Goal: Transaction & Acquisition: Purchase product/service

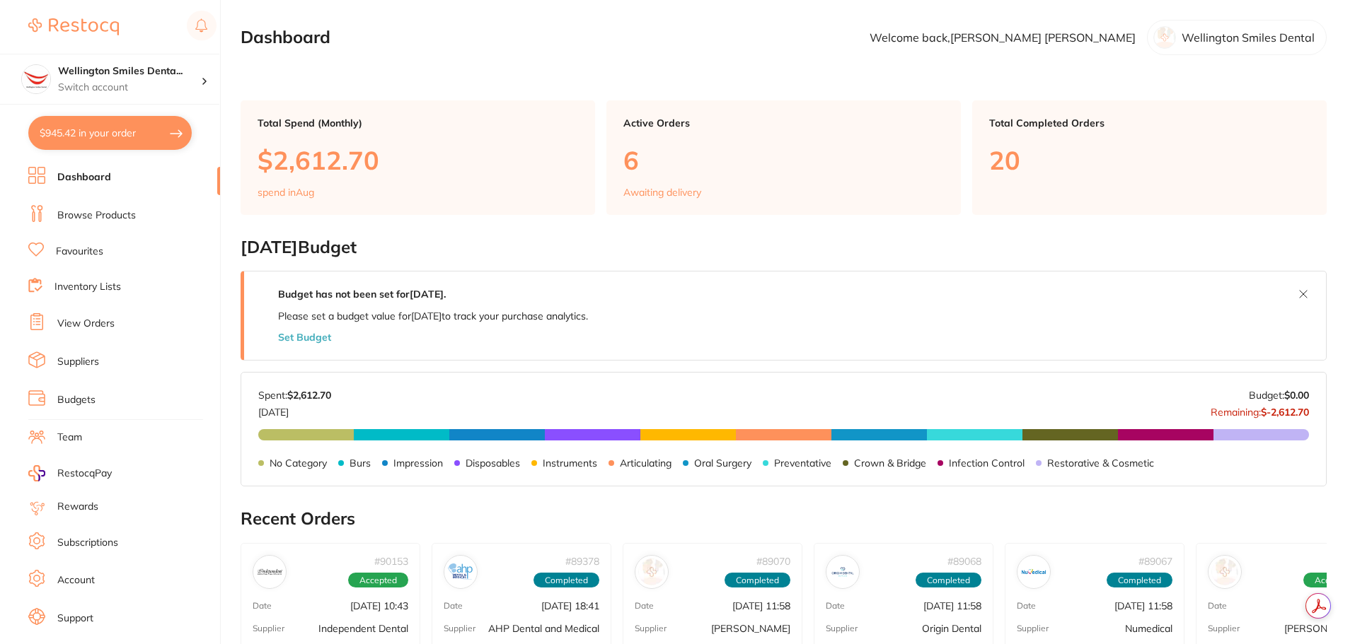
click at [120, 127] on button "$945.42 in your order" at bounding box center [109, 133] width 163 height 34
checkbox input "true"
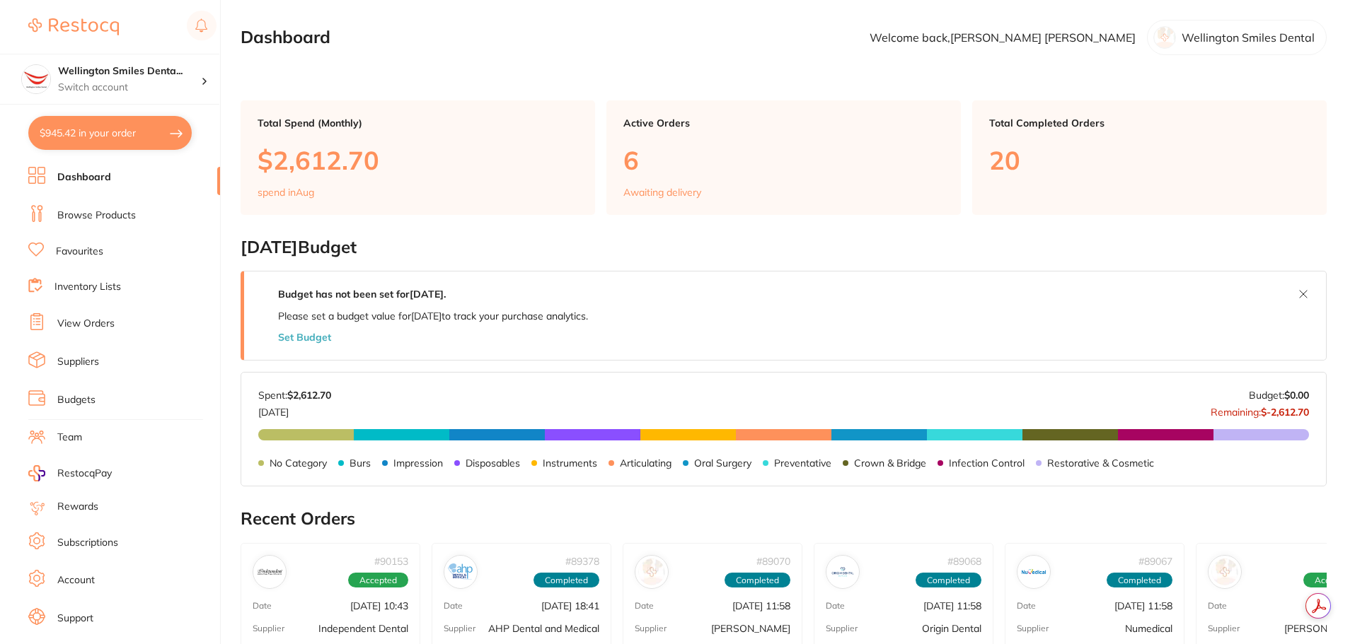
checkbox input "true"
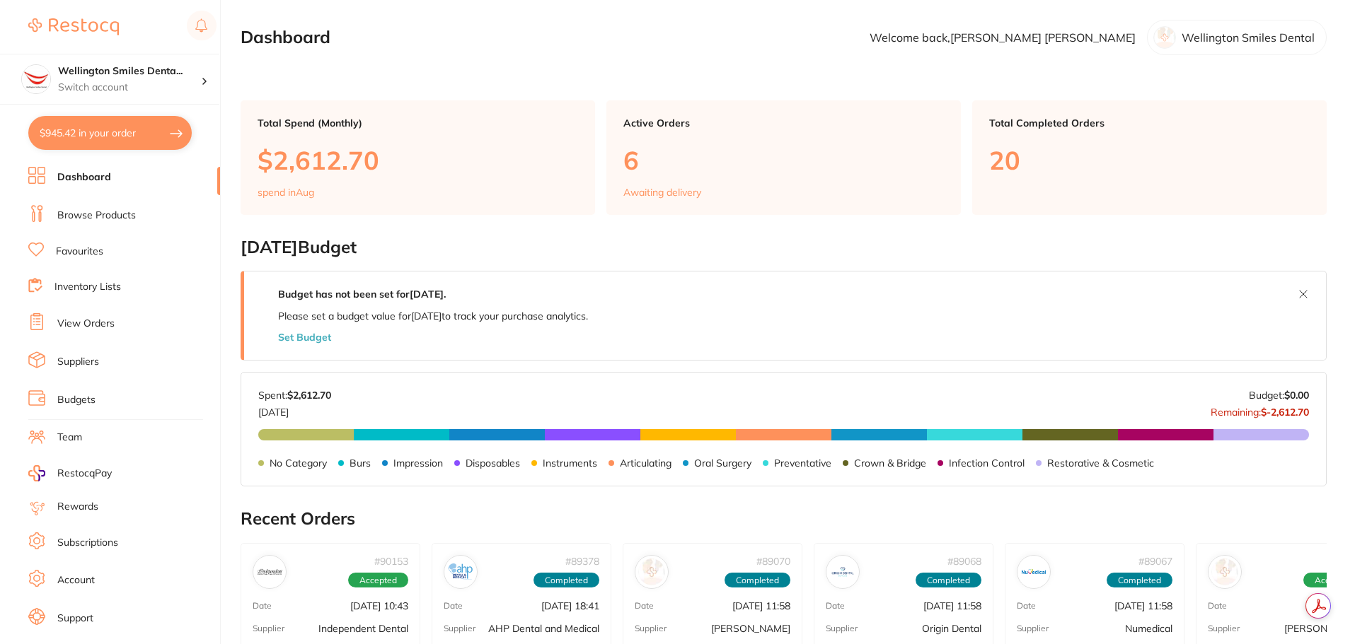
checkbox input "true"
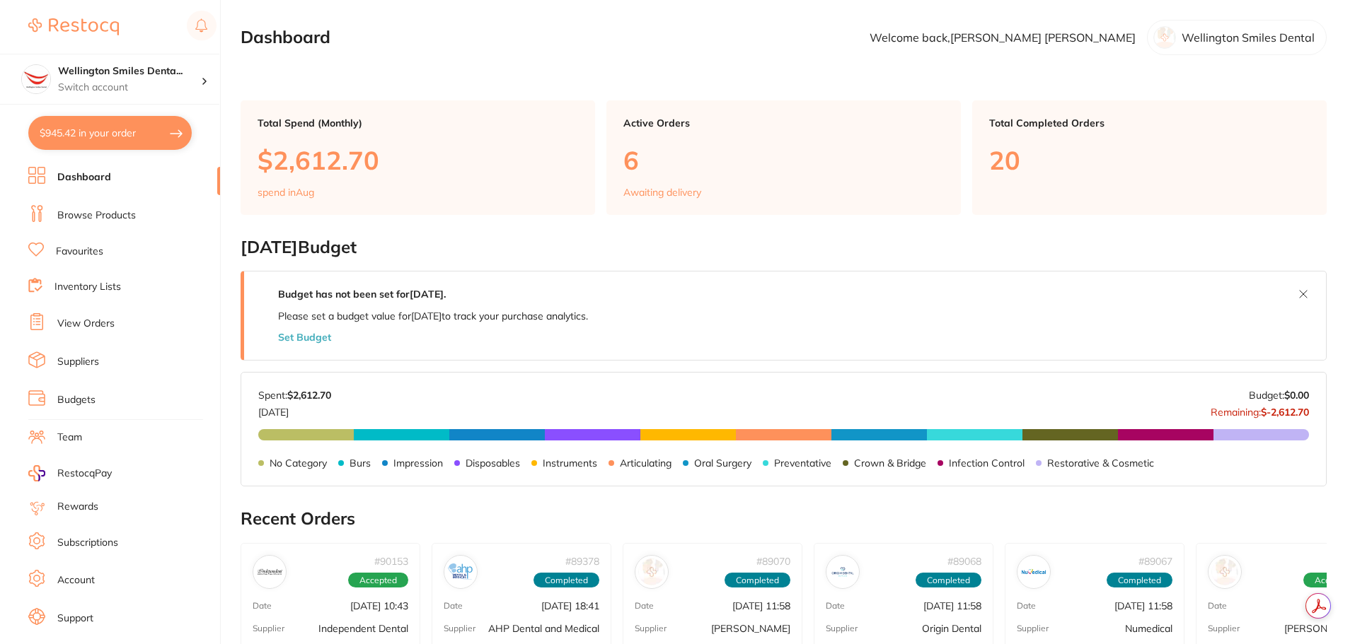
checkbox input "true"
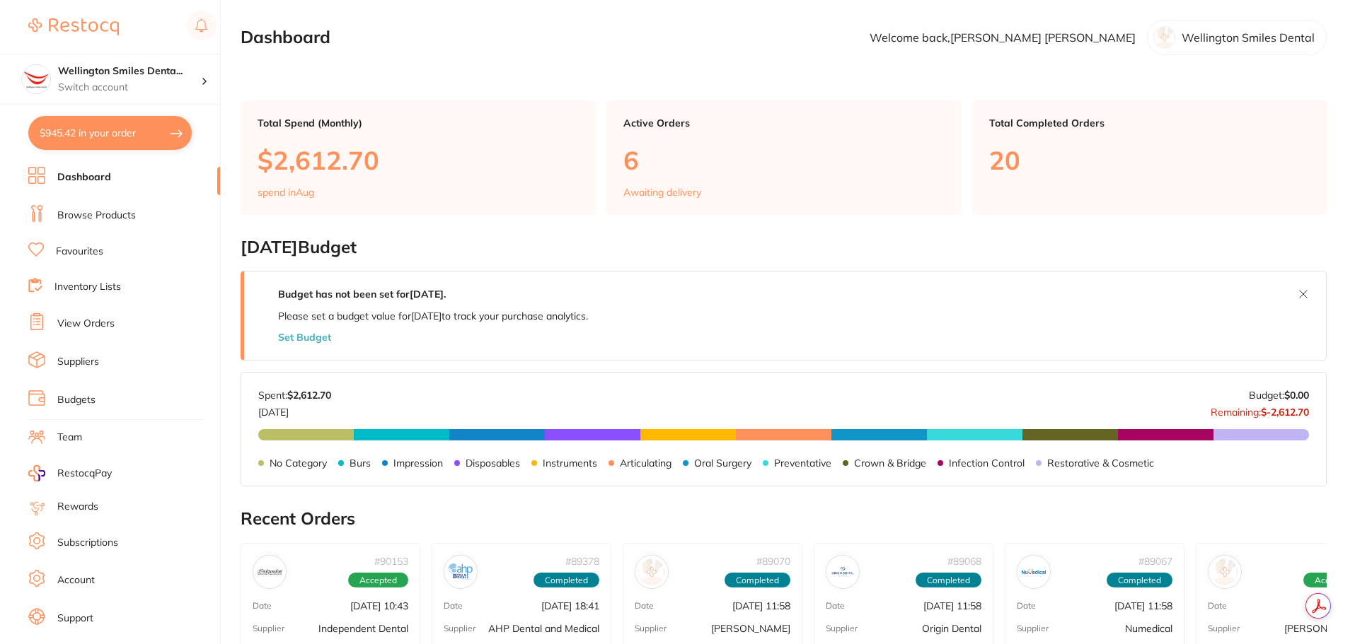
checkbox input "true"
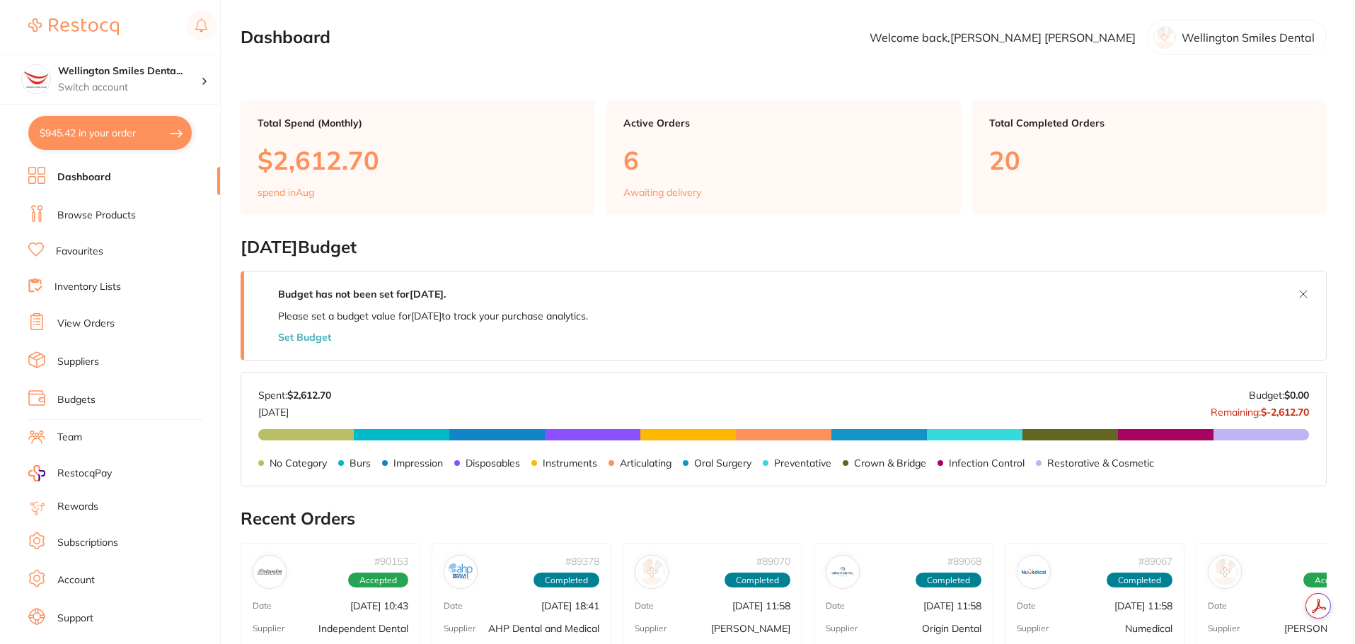
checkbox input "true"
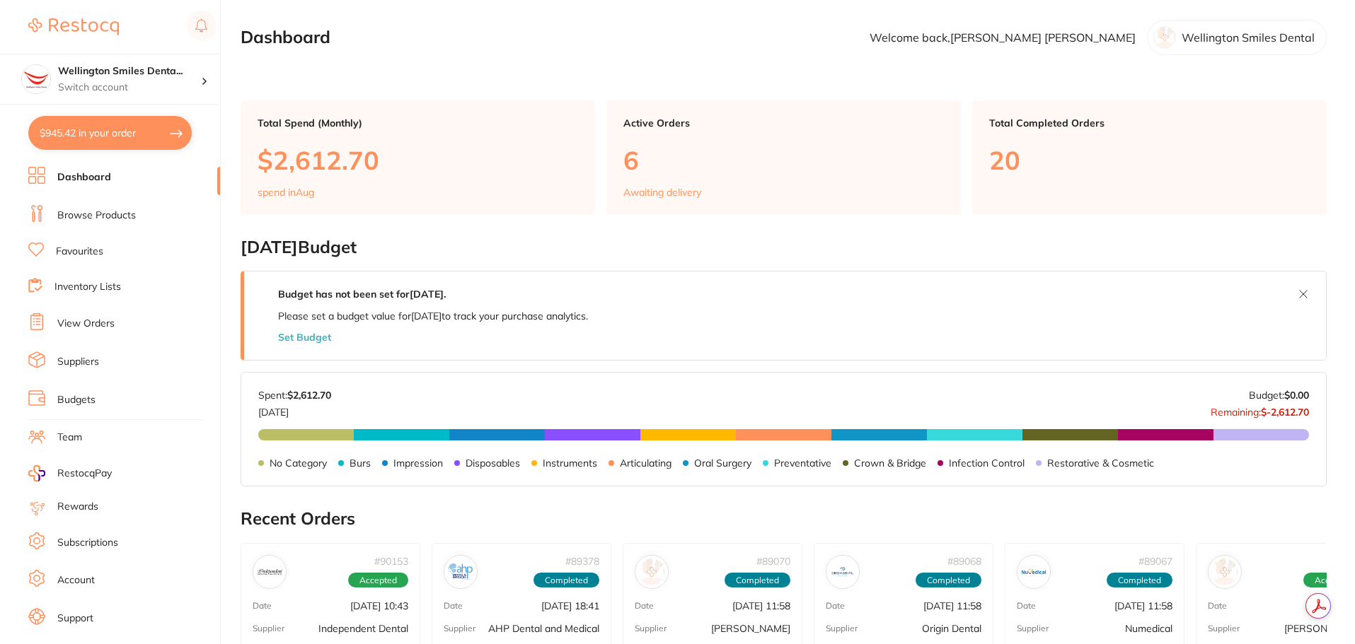
checkbox input "true"
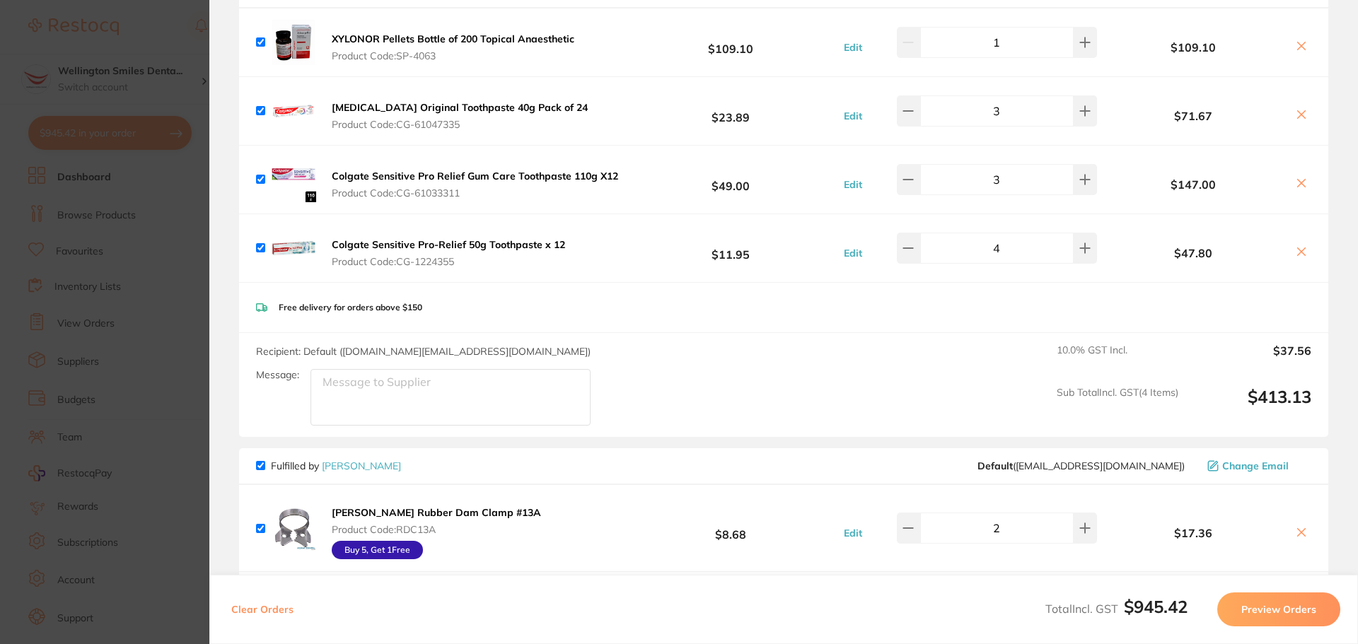
scroll to position [141, 0]
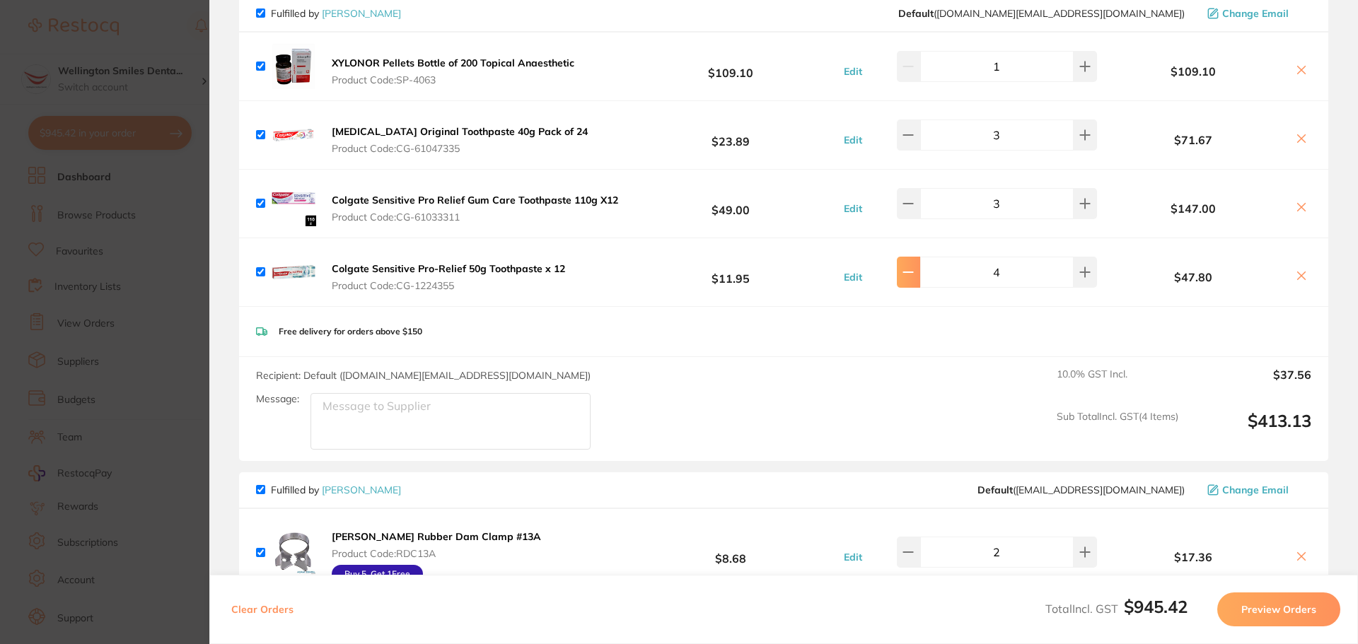
click at [905, 82] on button at bounding box center [908, 66] width 23 height 31
type input "3"
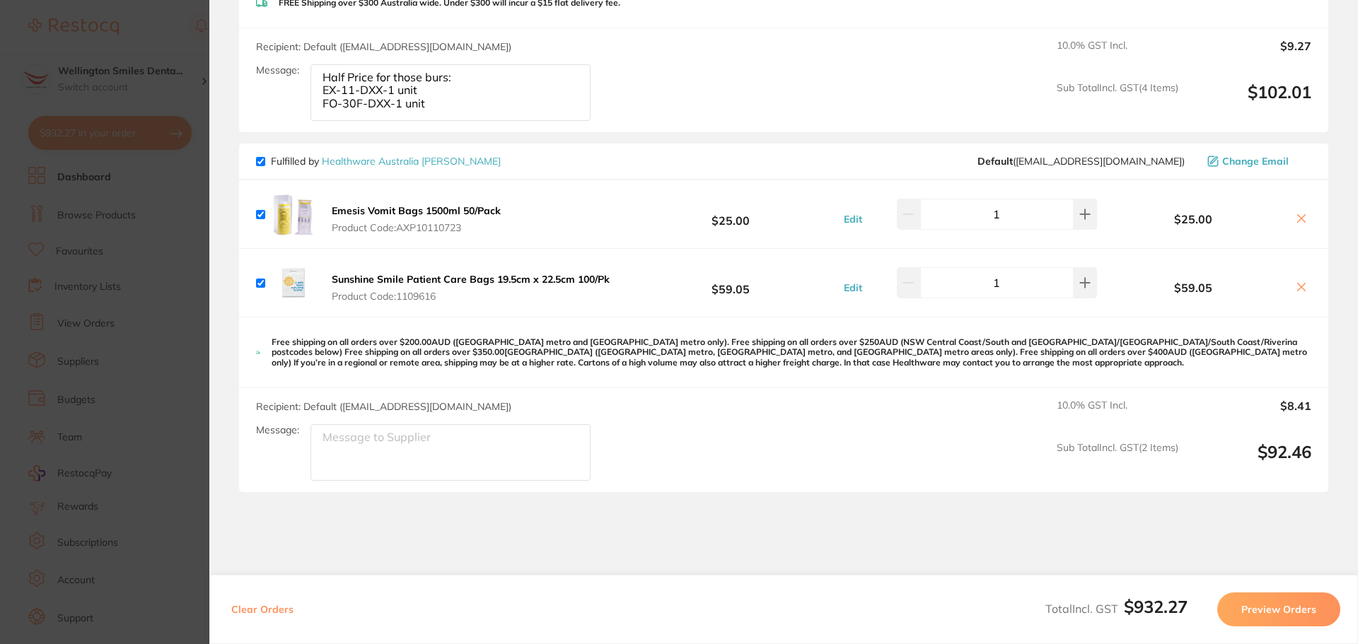
scroll to position [2568, 0]
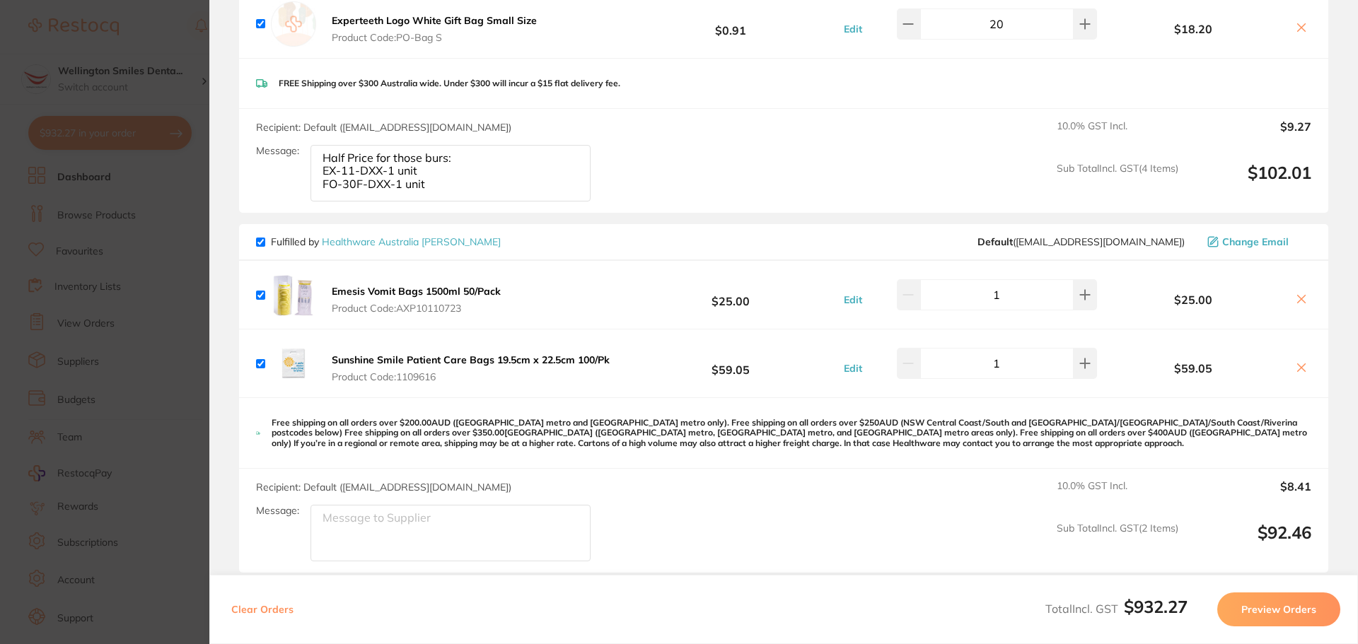
click at [133, 15] on section "Update RRP Set your pre negotiated price for this item. Item Agreed RRP (excl. …" at bounding box center [679, 322] width 1358 height 644
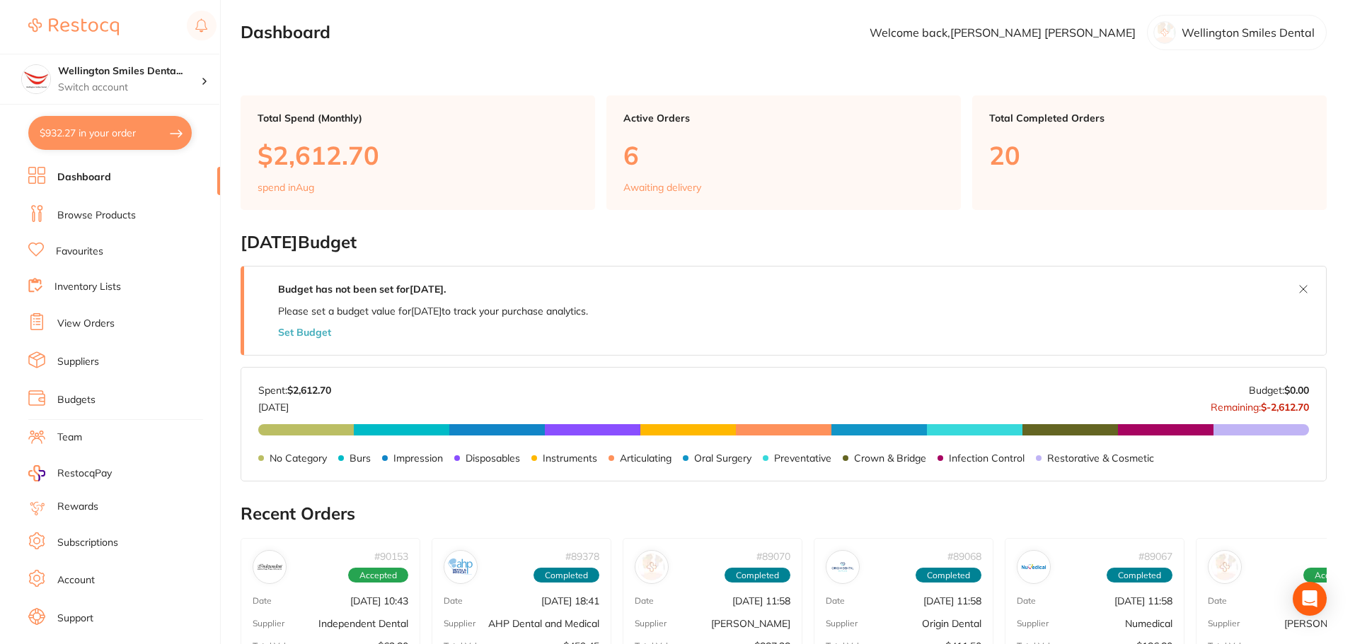
scroll to position [288, 0]
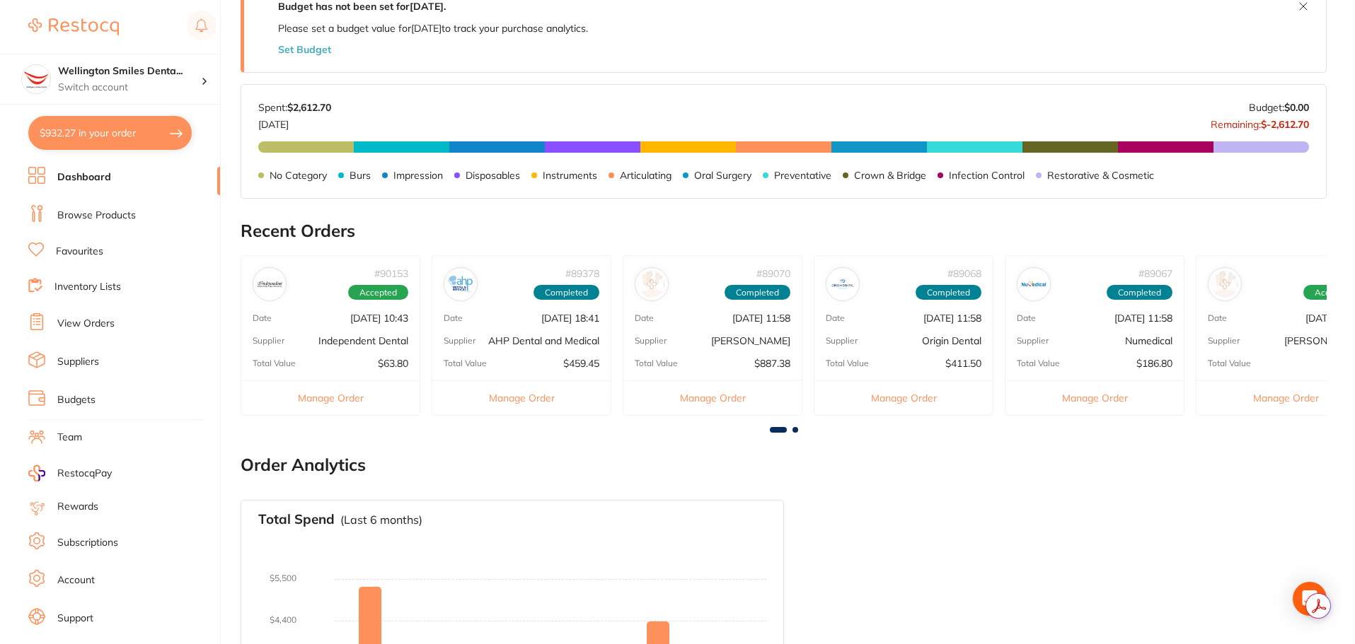
click at [100, 322] on link "View Orders" at bounding box center [85, 324] width 57 height 14
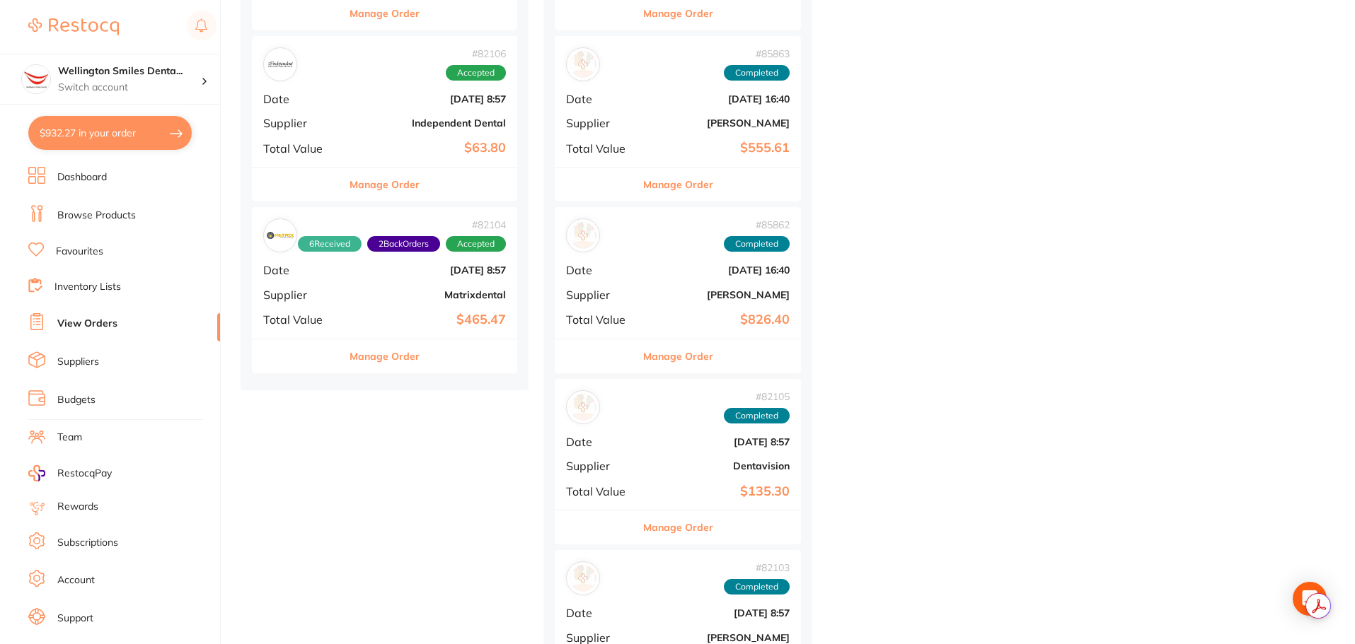
scroll to position [849, 0]
click at [719, 348] on div "Manage Order" at bounding box center [678, 355] width 246 height 35
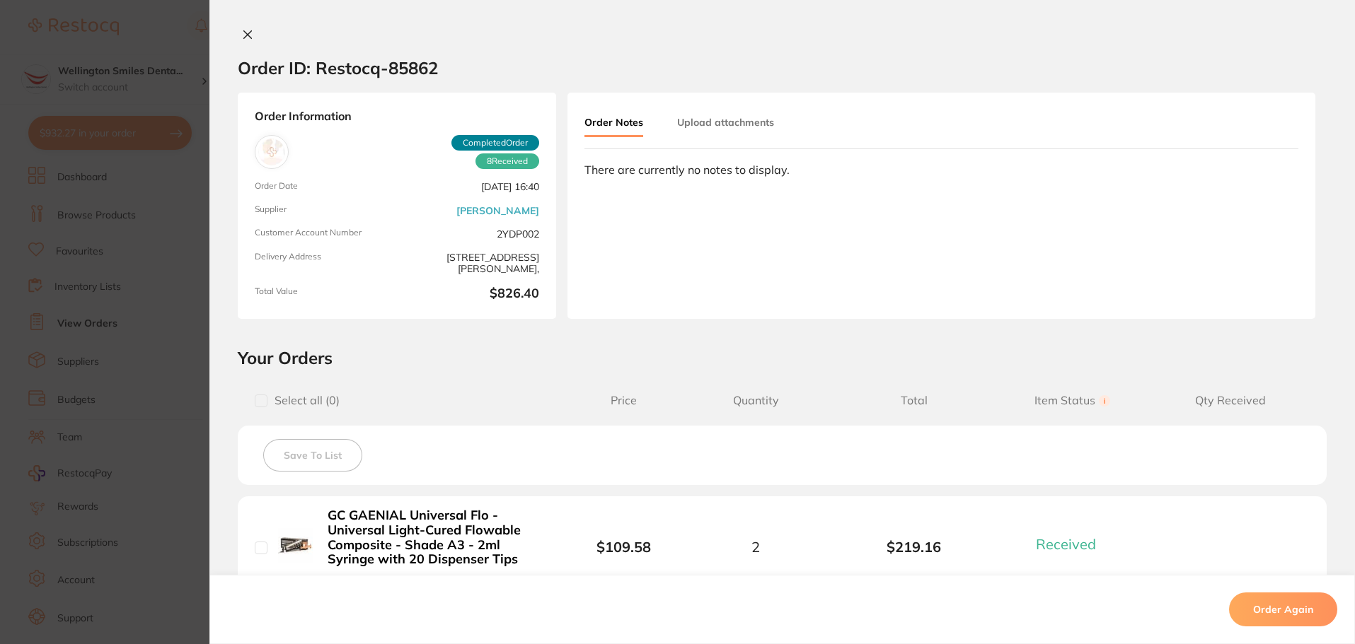
scroll to position [354, 0]
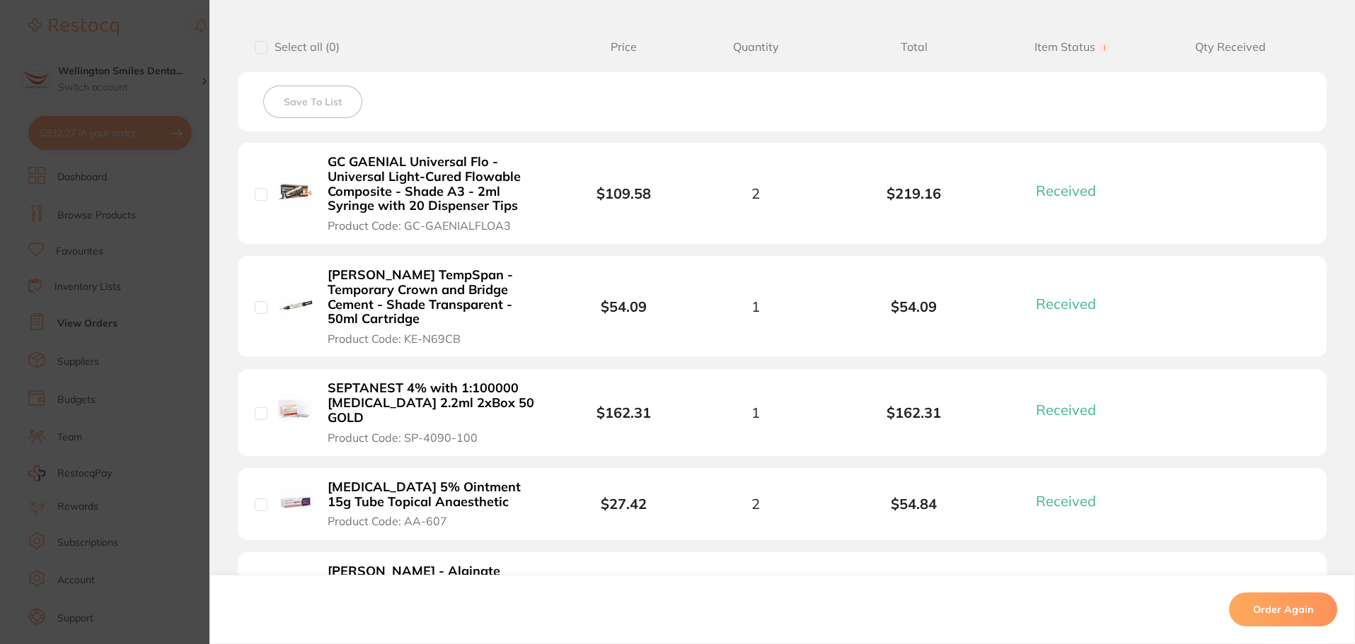
drag, startPoint x: 347, startPoint y: 161, endPoint x: 404, endPoint y: 164, distance: 57.4
click at [404, 164] on b "GC GAENIAL Universal Flo - Universal Light-Cured Flowable Composite - Shade A3 …" at bounding box center [437, 184] width 219 height 59
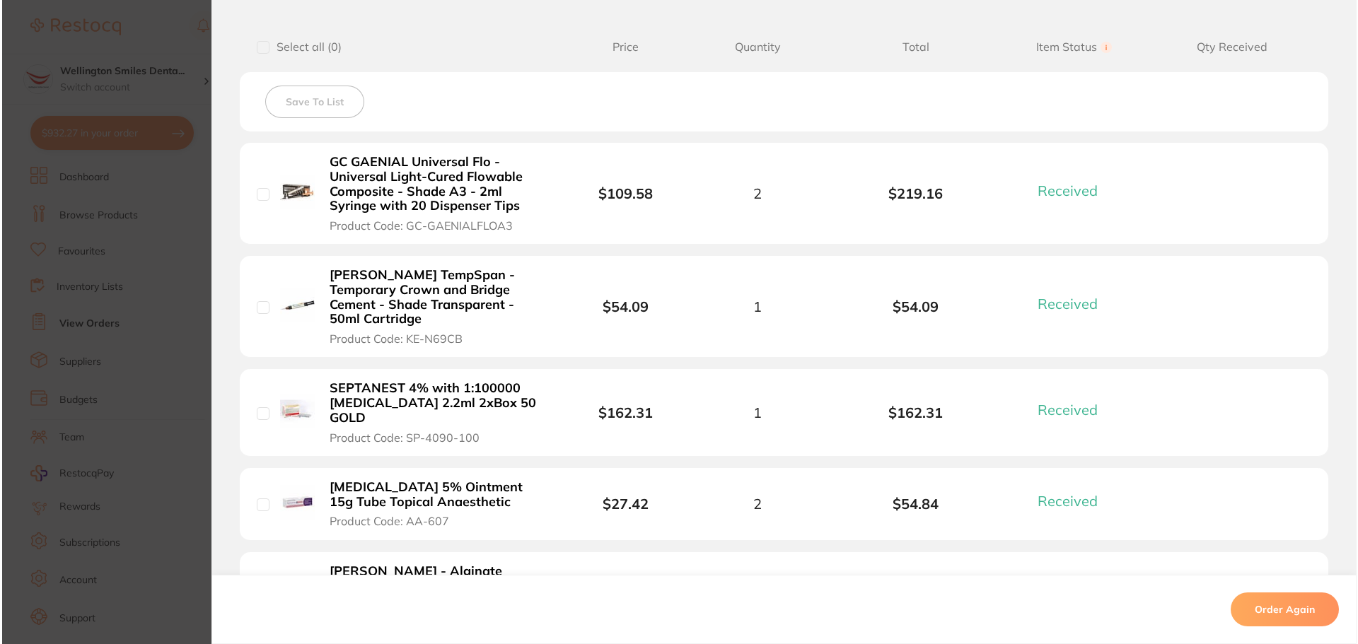
scroll to position [0, 0]
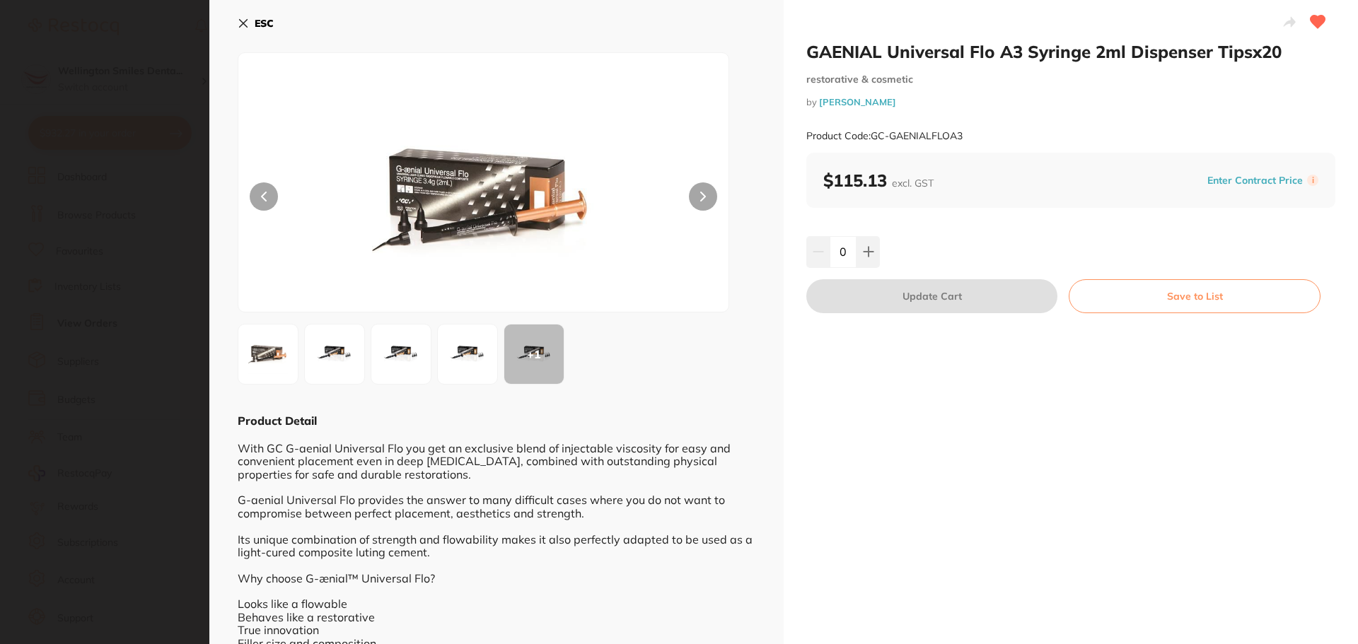
click at [803, 55] on div "GAENIAL Universal Flo A3 Syringe 2ml Dispenser Tipsx20 restorative & cosmetic b…" at bounding box center [1071, 402] width 574 height 804
click at [236, 23] on div "ESC + 1 Product Detail With GC G-aenial Universal Flo you get an exclusive blen…" at bounding box center [496, 402] width 574 height 804
click at [247, 29] on button "ESC" at bounding box center [256, 23] width 36 height 24
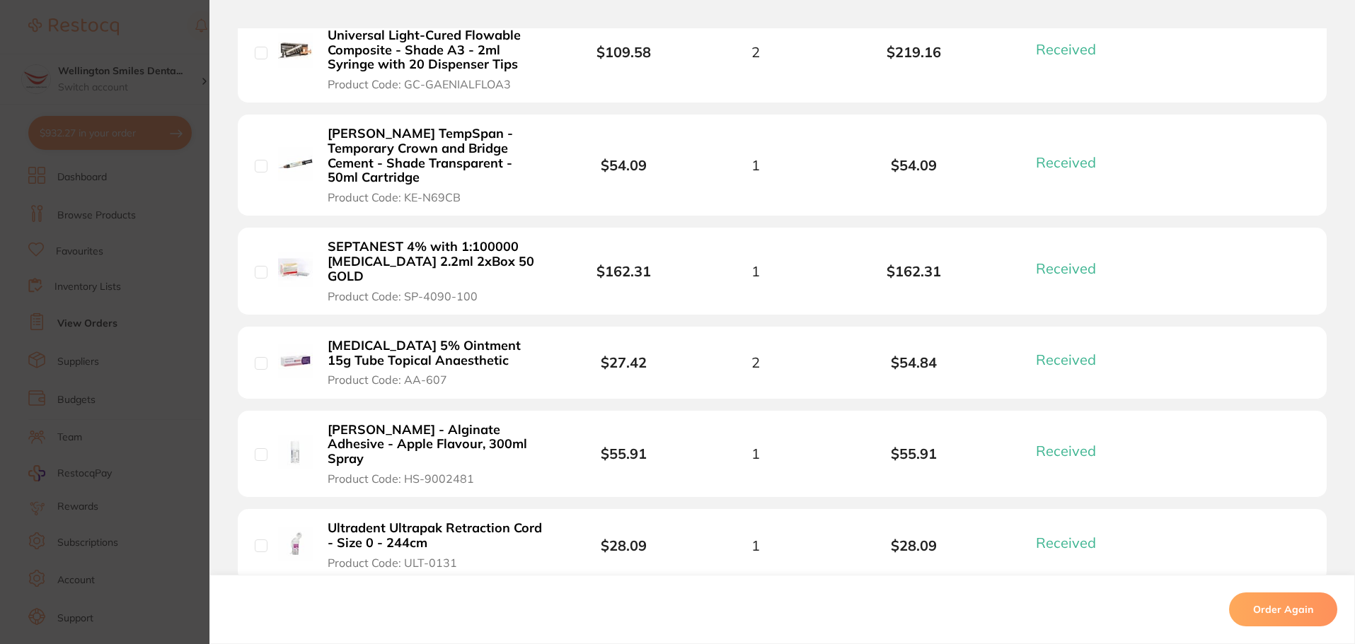
scroll to position [283, 0]
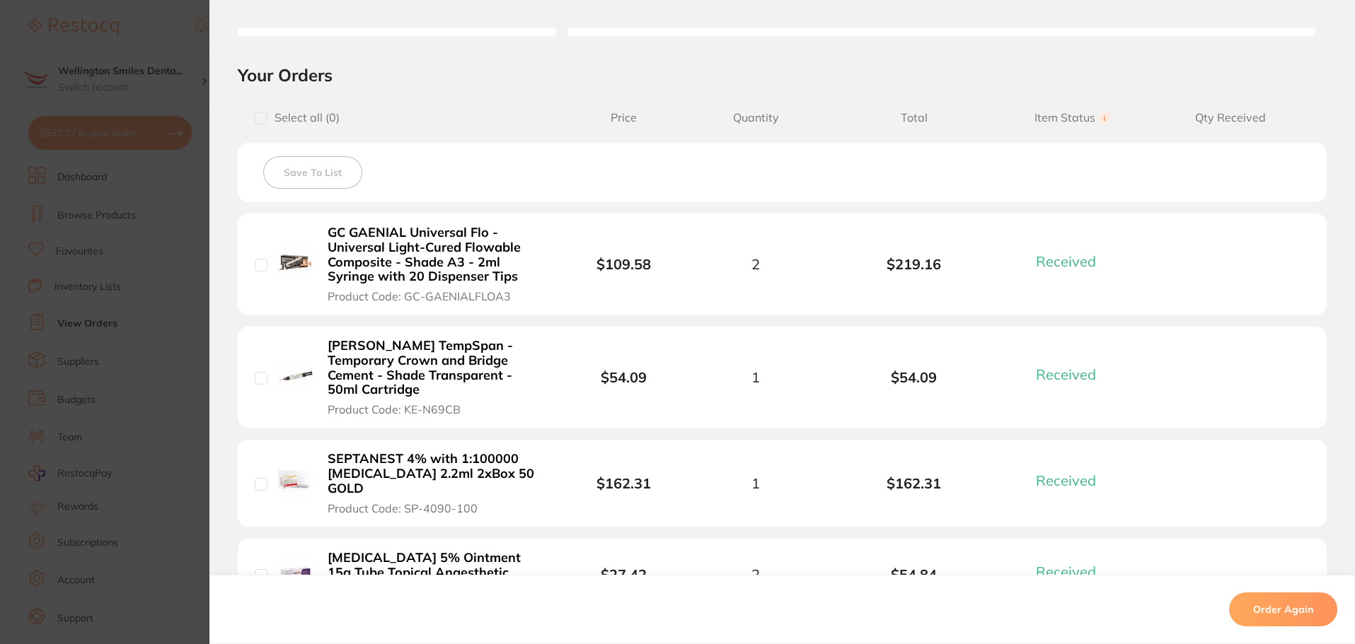
click at [140, 217] on section "Order ID: Restocq- 85862 Order Information 8 Received Completed Order Order Dat…" at bounding box center [677, 322] width 1355 height 644
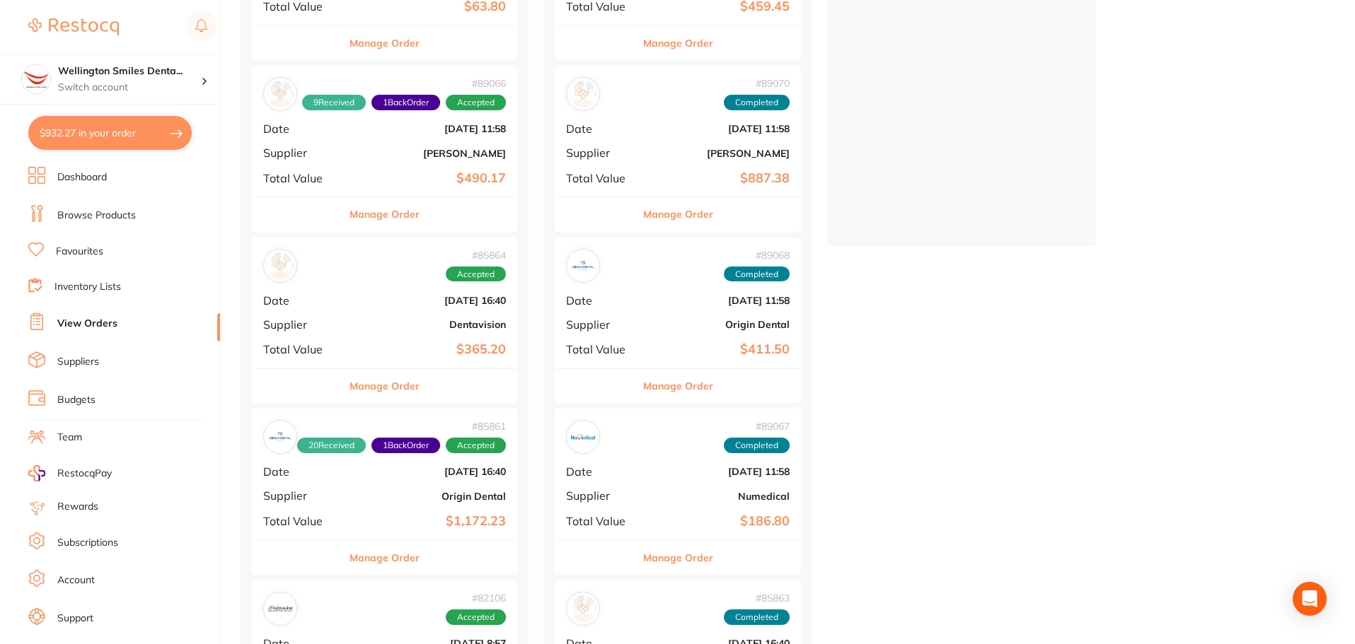
scroll to position [283, 0]
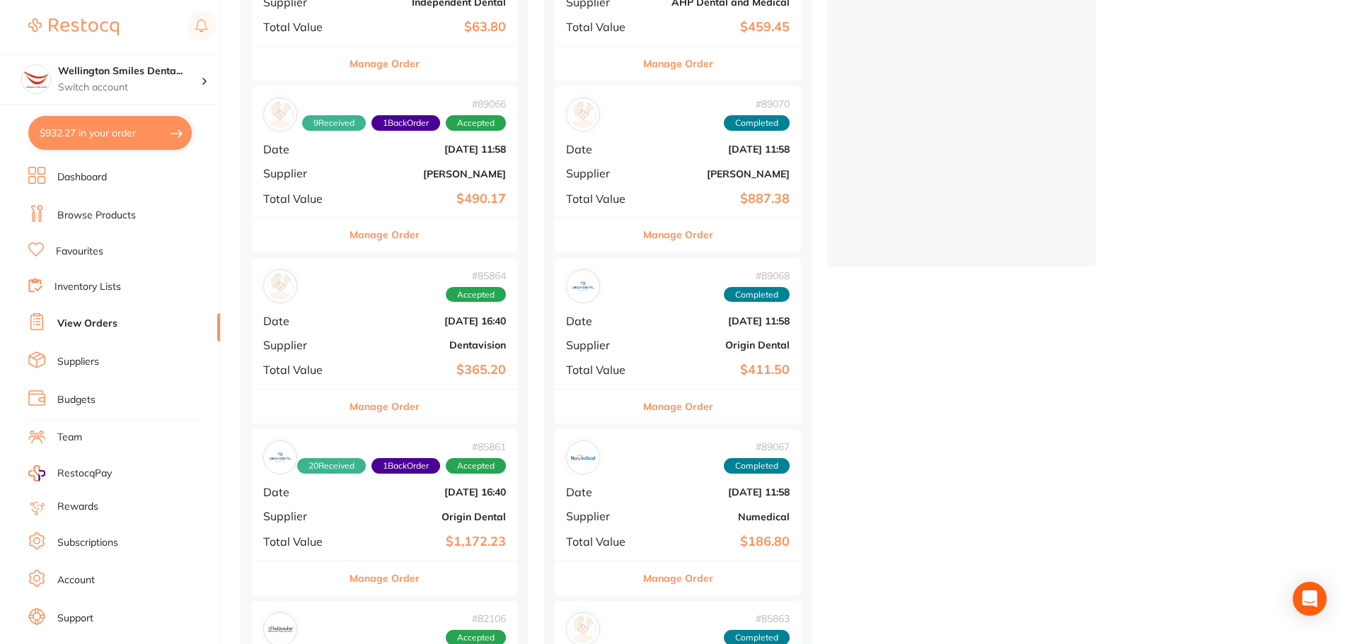
click at [74, 205] on li "Browse Products" at bounding box center [124, 215] width 192 height 21
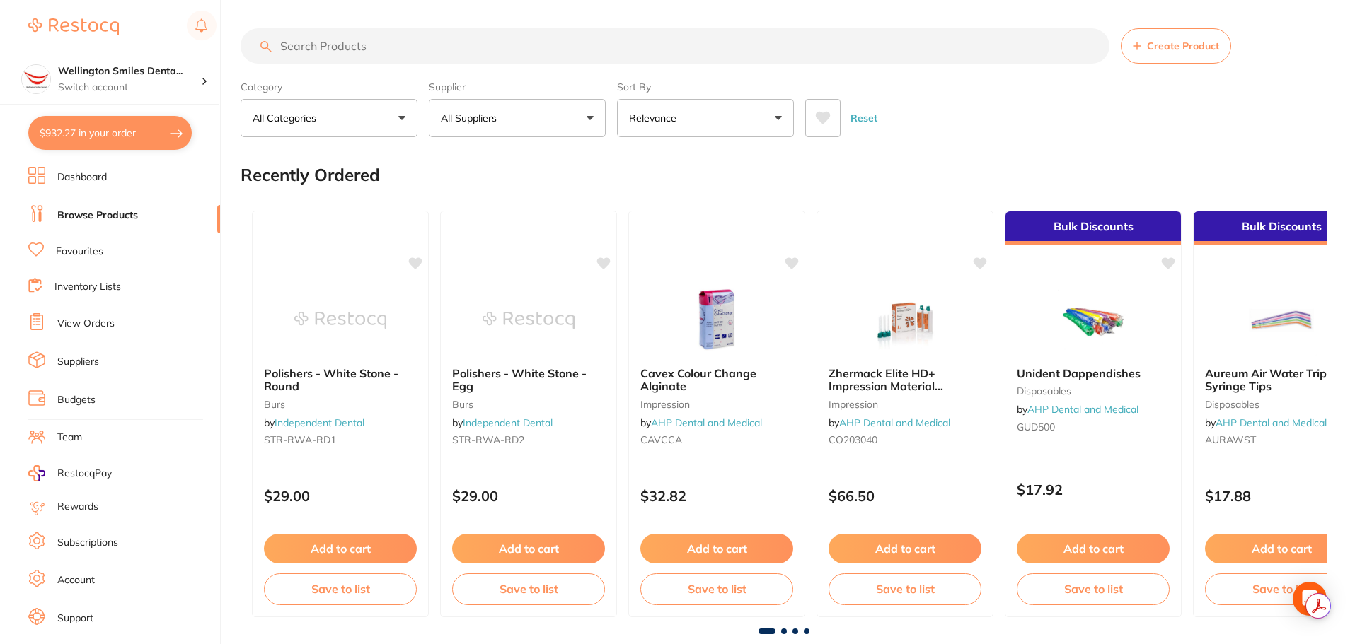
click at [335, 50] on input "search" at bounding box center [674, 45] width 869 height 35
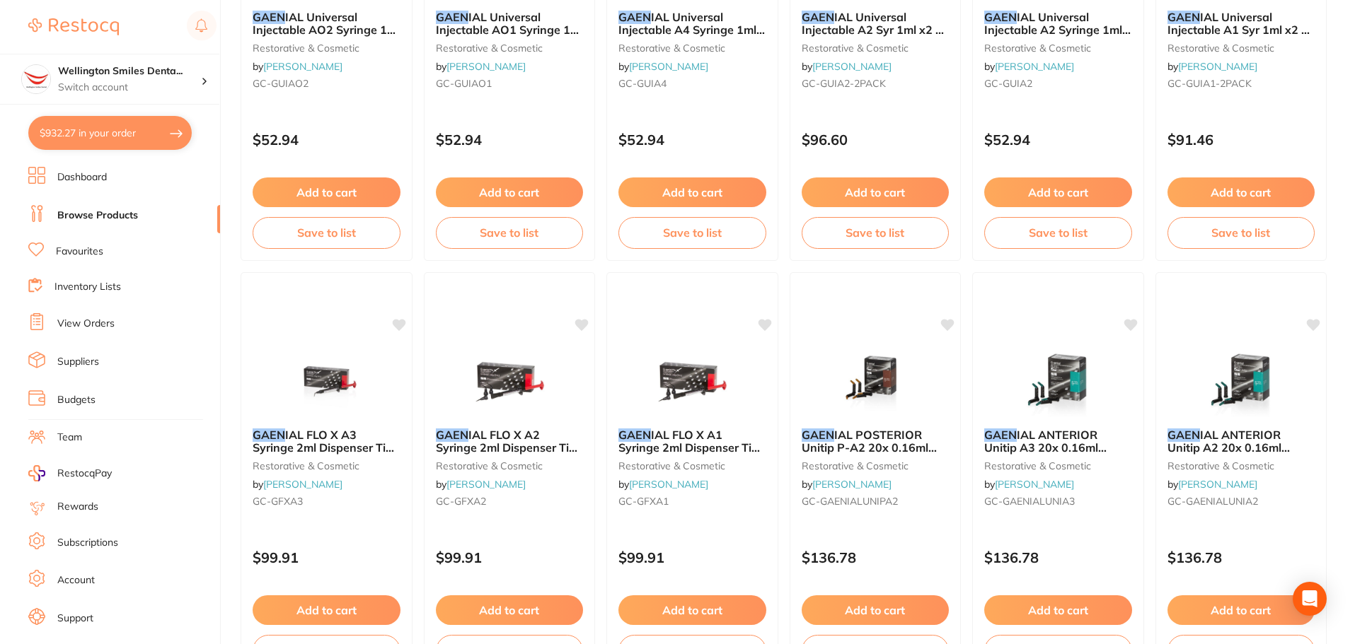
scroll to position [849, 0]
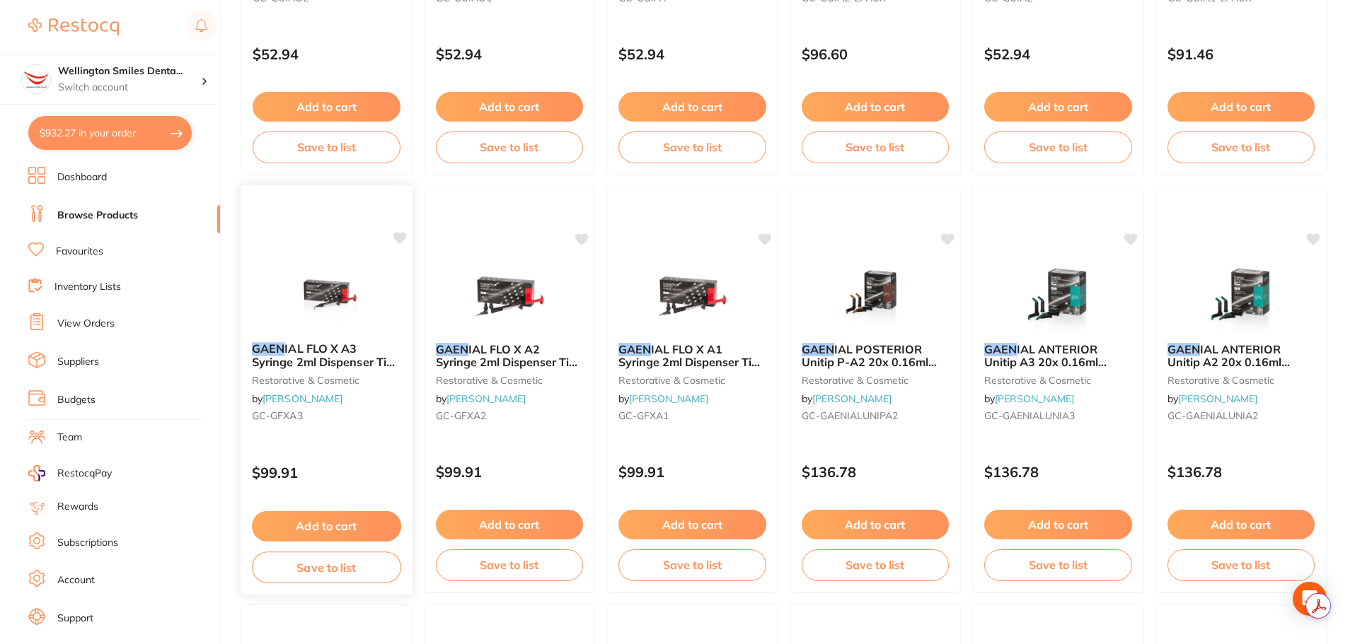
type input "gaen"
click at [363, 522] on button "Add to cart" at bounding box center [326, 526] width 149 height 30
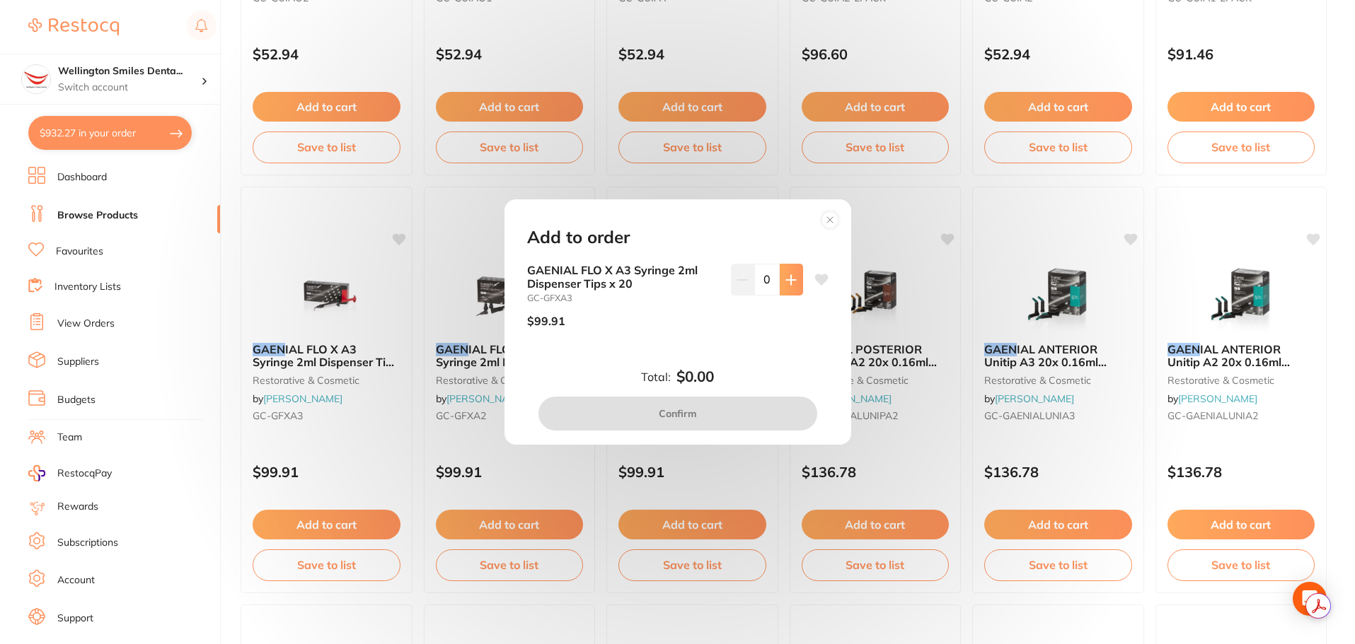
click at [789, 291] on button at bounding box center [790, 279] width 23 height 31
type input "2"
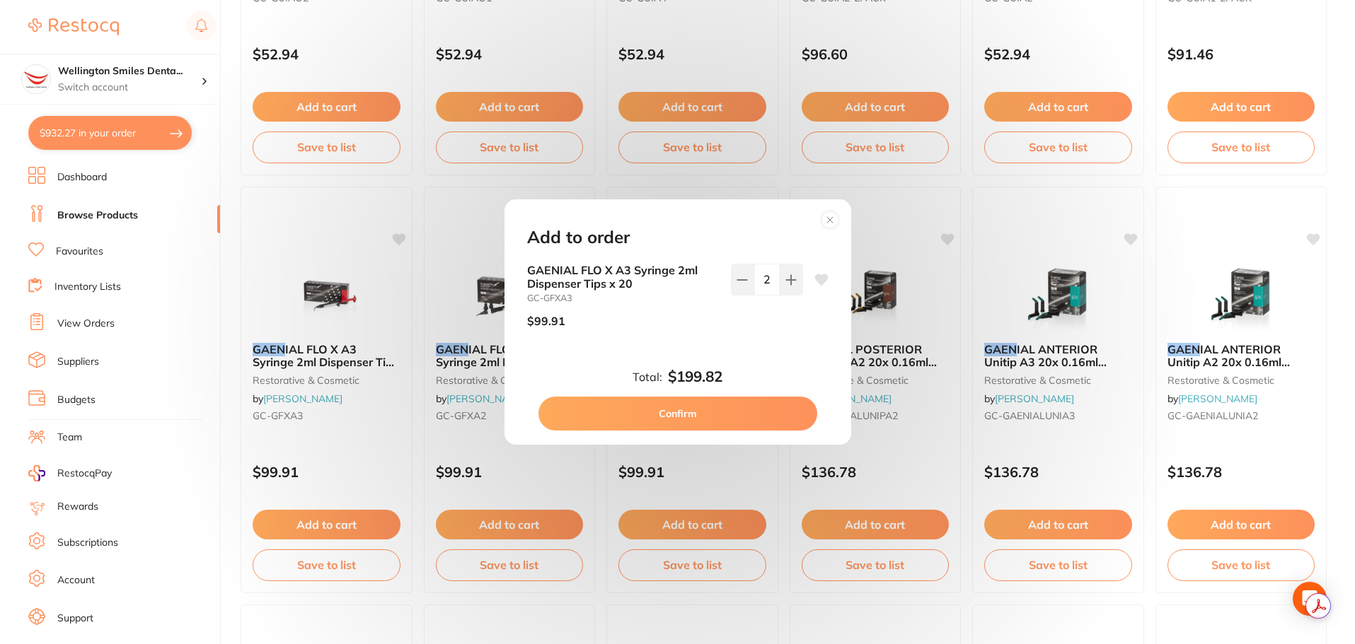
click at [718, 417] on button "Confirm" at bounding box center [677, 414] width 279 height 34
checkbox input "false"
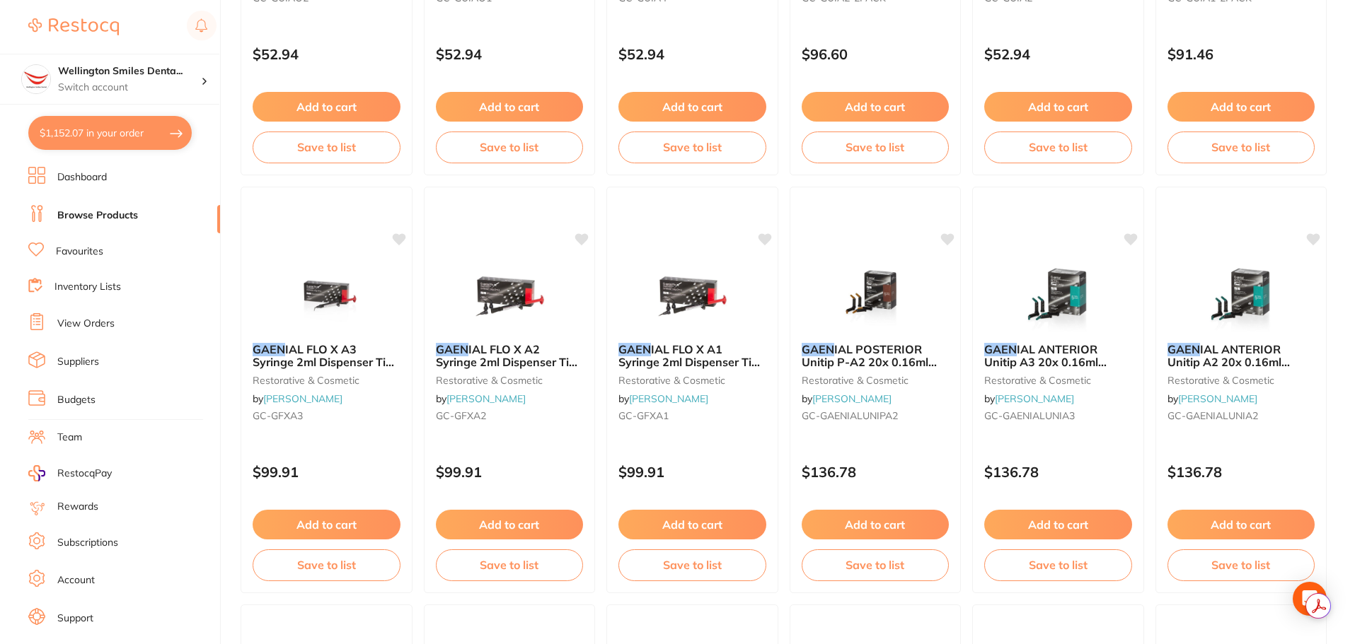
scroll to position [2636, 0]
click at [530, 531] on button "Add to cart" at bounding box center [508, 526] width 149 height 30
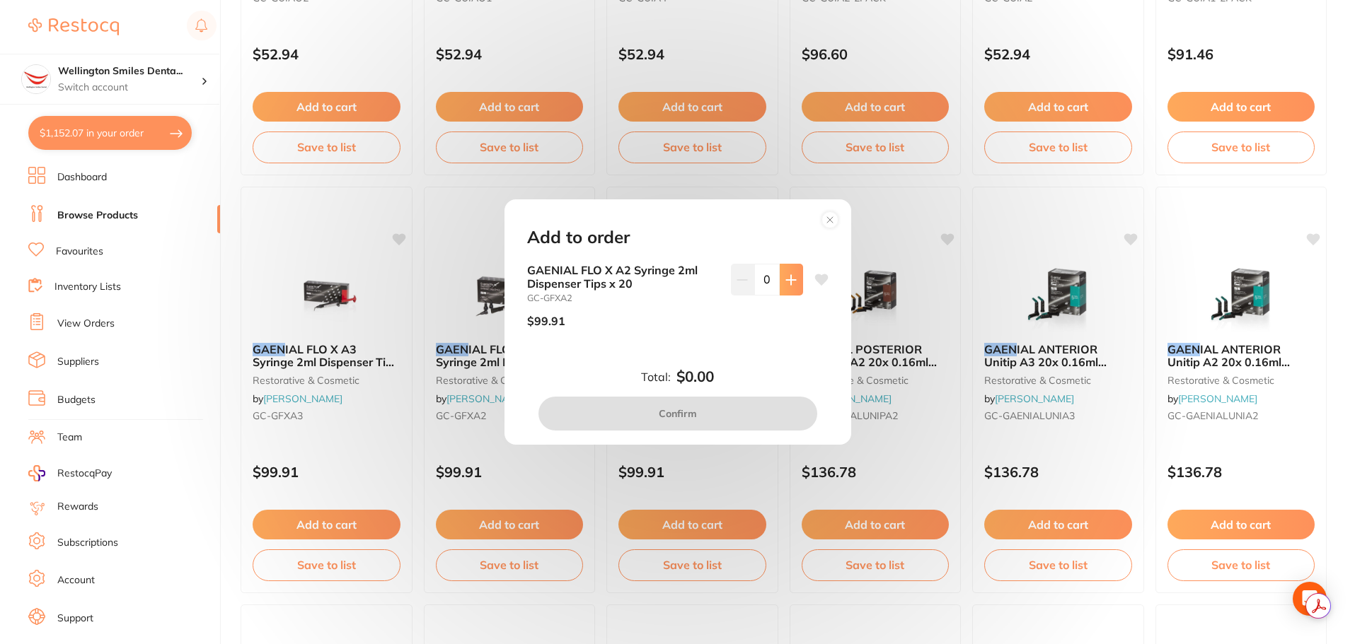
click at [785, 277] on icon at bounding box center [790, 279] width 11 height 11
click at [787, 282] on icon at bounding box center [790, 279] width 9 height 9
type input "2"
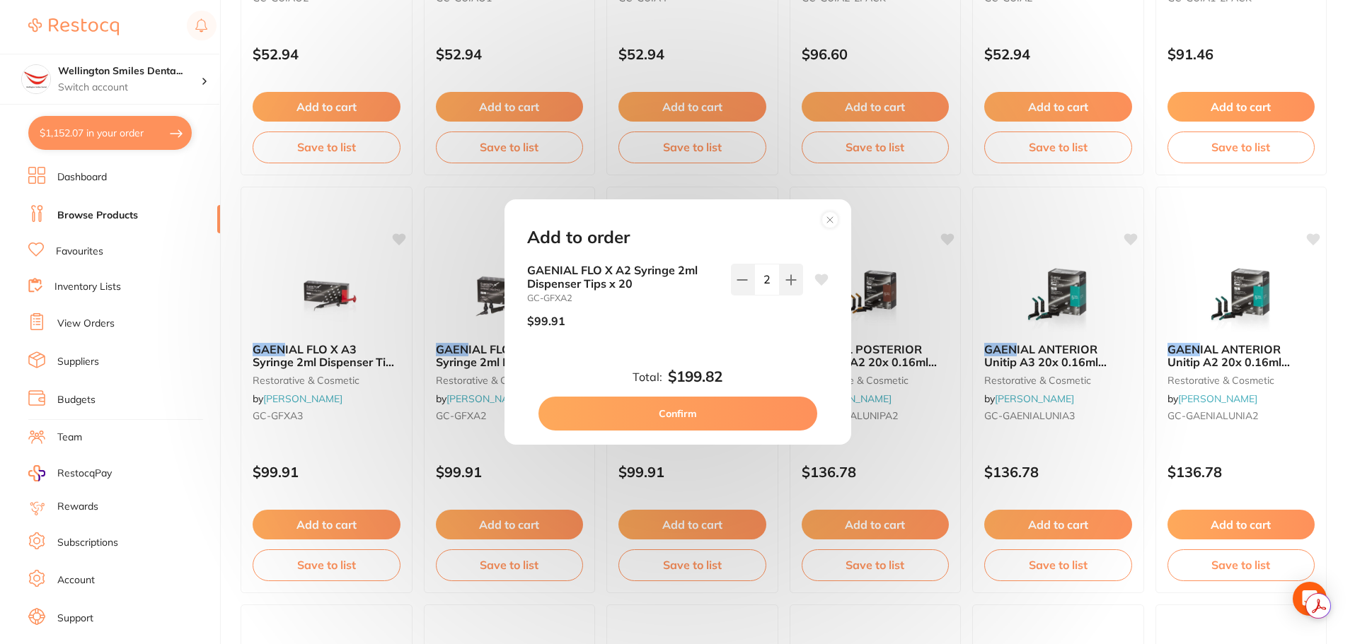
click at [731, 413] on button "Confirm" at bounding box center [677, 414] width 279 height 34
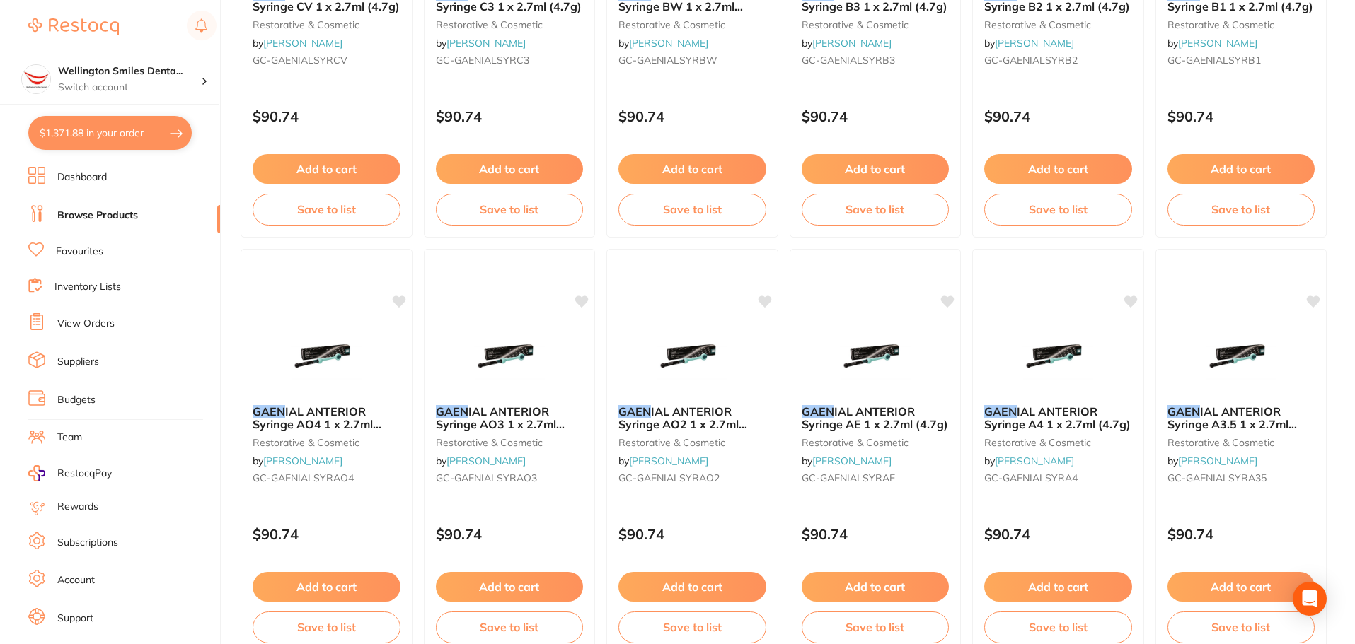
scroll to position [2405, 0]
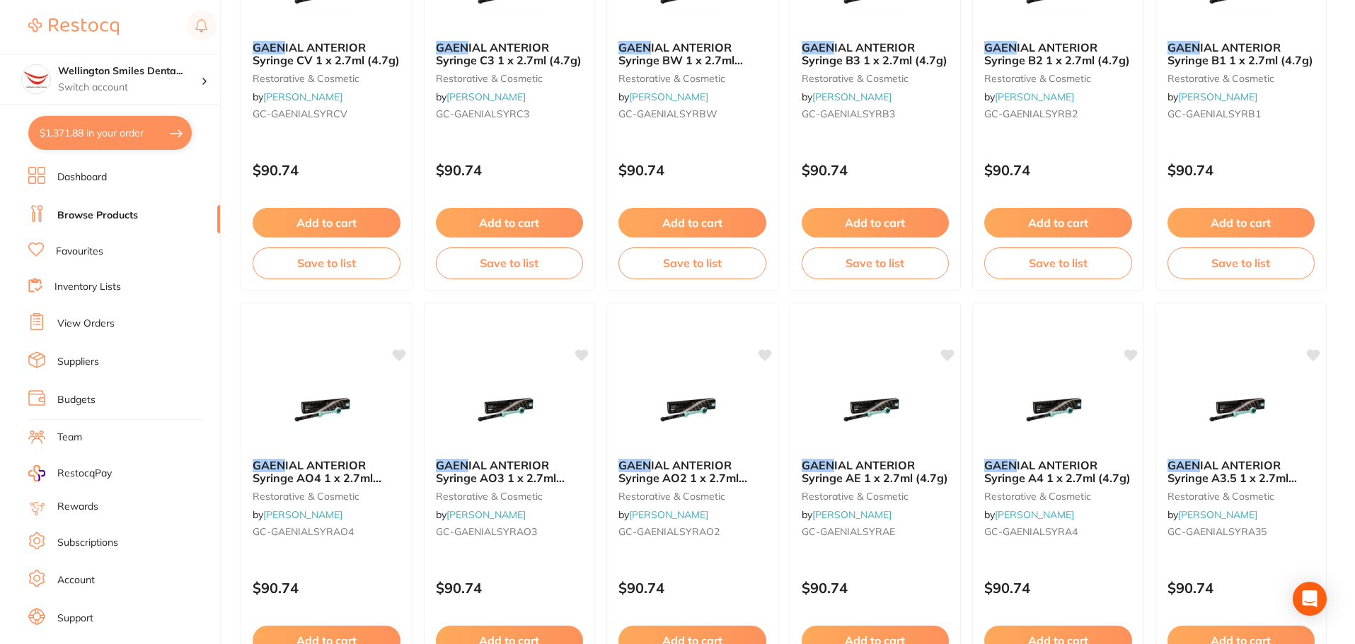
click at [135, 140] on button "$1,371.88 in your order" at bounding box center [109, 133] width 163 height 34
checkbox input "true"
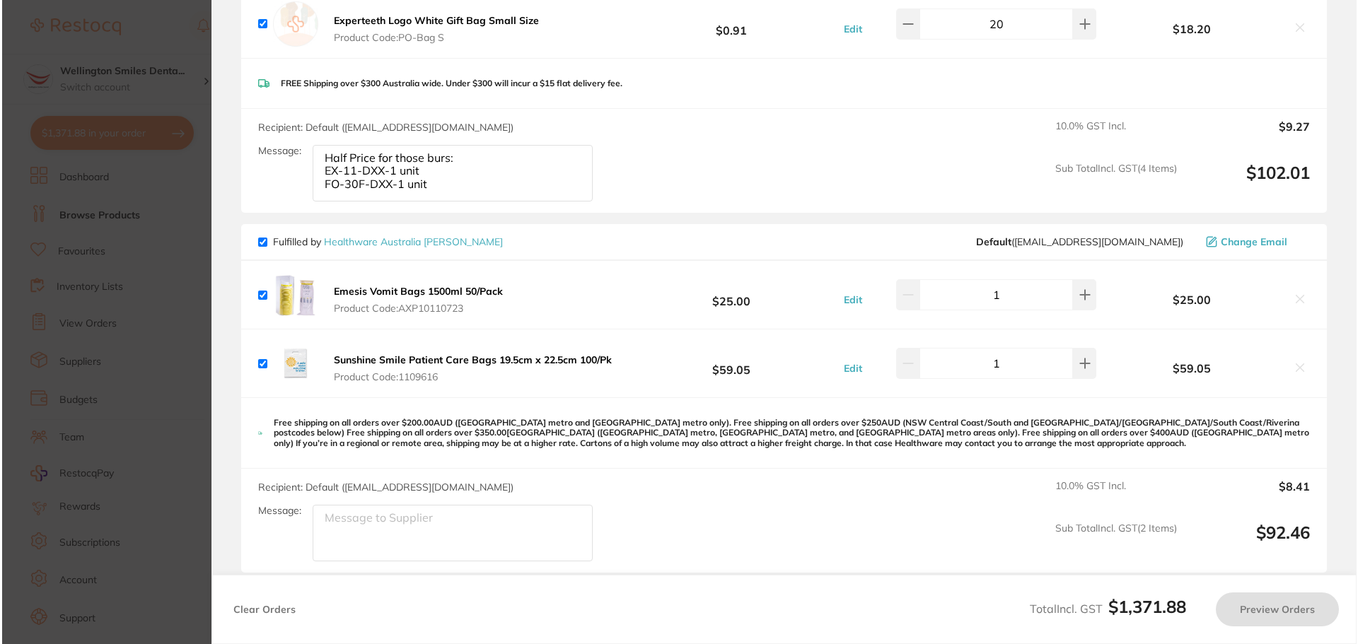
scroll to position [0, 0]
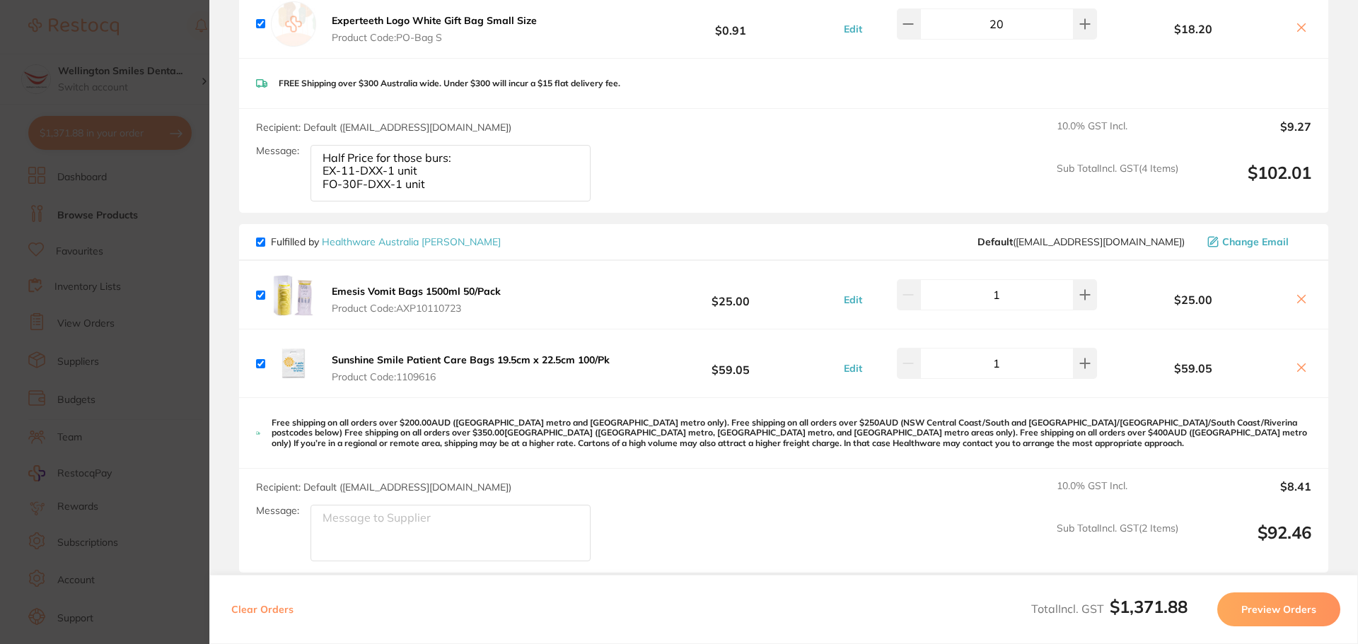
click at [122, 434] on section "Update RRP Set your pre negotiated price for this item. Item Agreed RRP (excl. …" at bounding box center [679, 322] width 1358 height 644
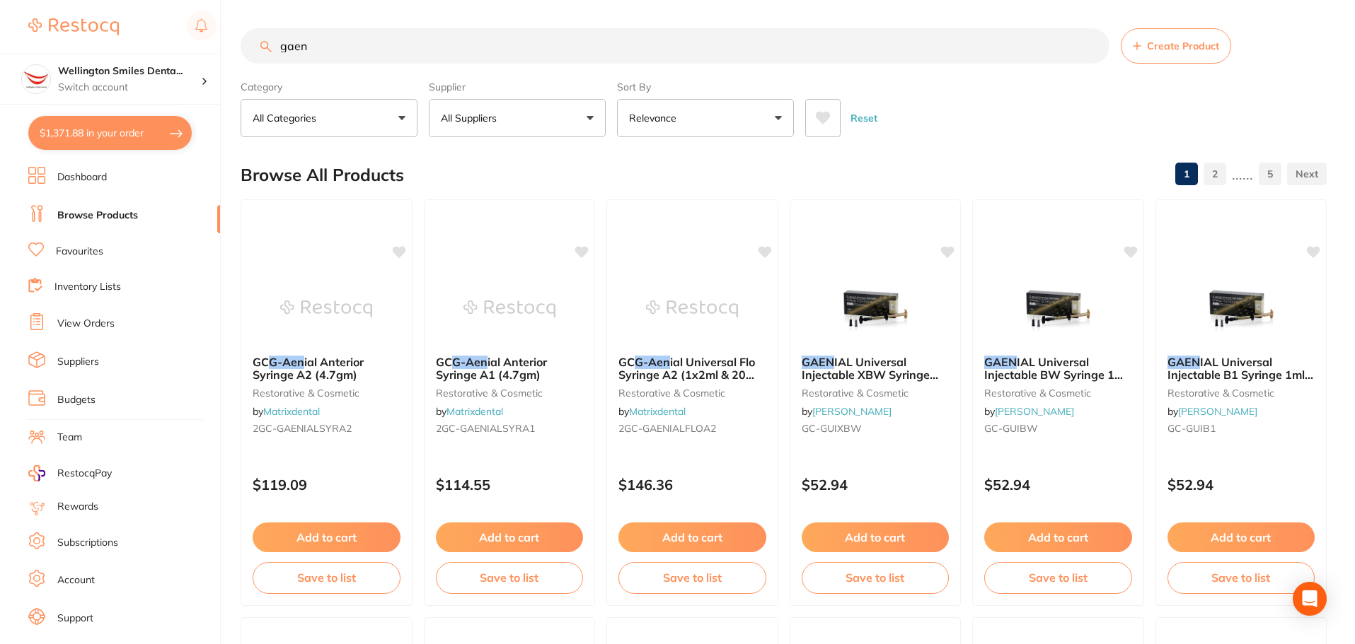
drag, startPoint x: 330, startPoint y: 41, endPoint x: 259, endPoint y: 45, distance: 70.9
click at [259, 45] on input "gaen" at bounding box center [674, 45] width 869 height 35
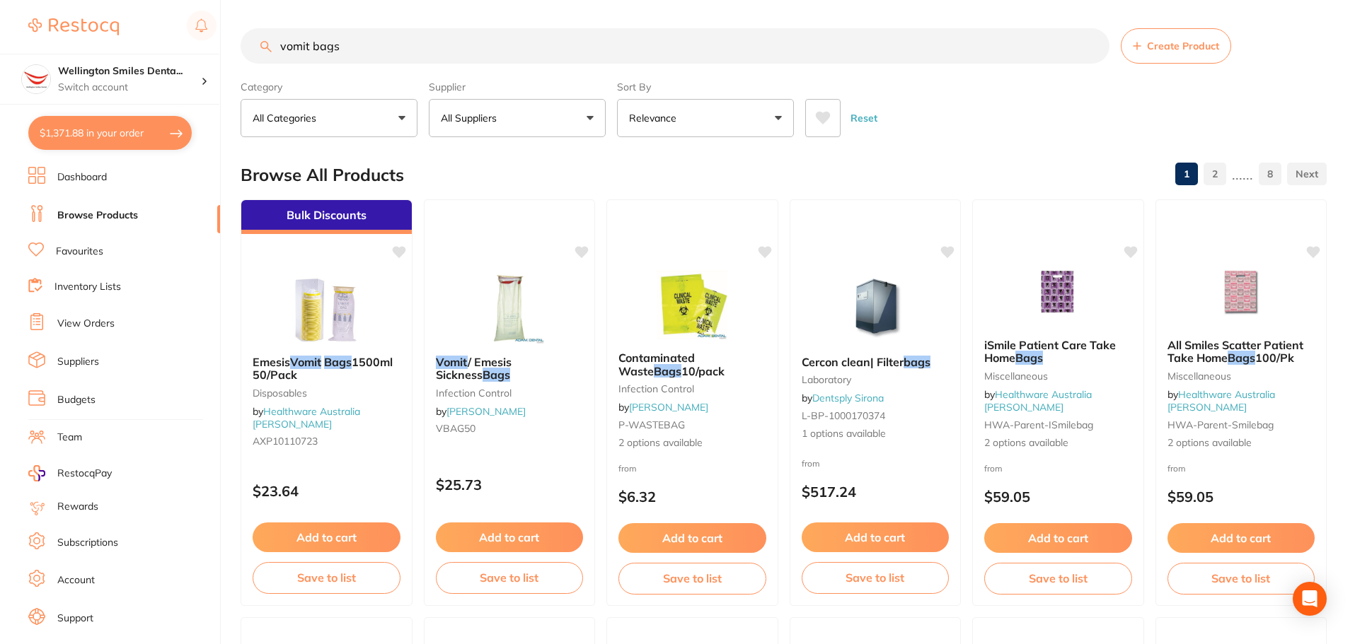
type input "vomit bags"
click at [497, 132] on button "All Suppliers" at bounding box center [517, 118] width 177 height 38
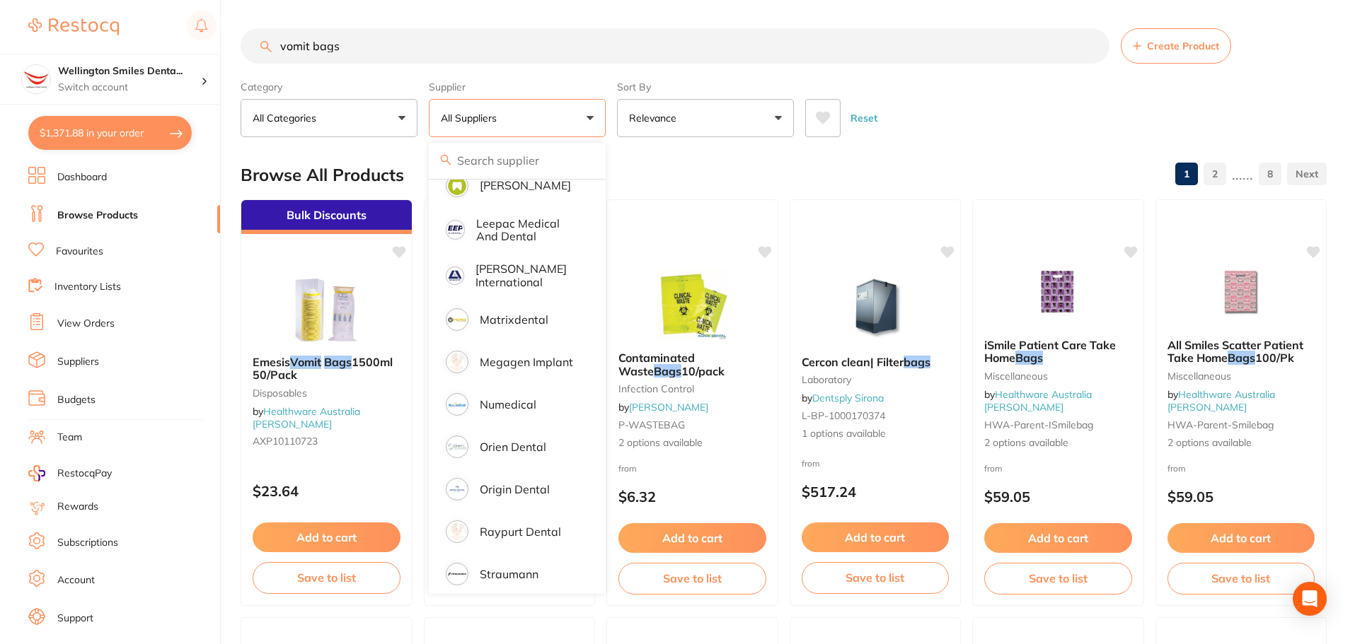
scroll to position [635, 0]
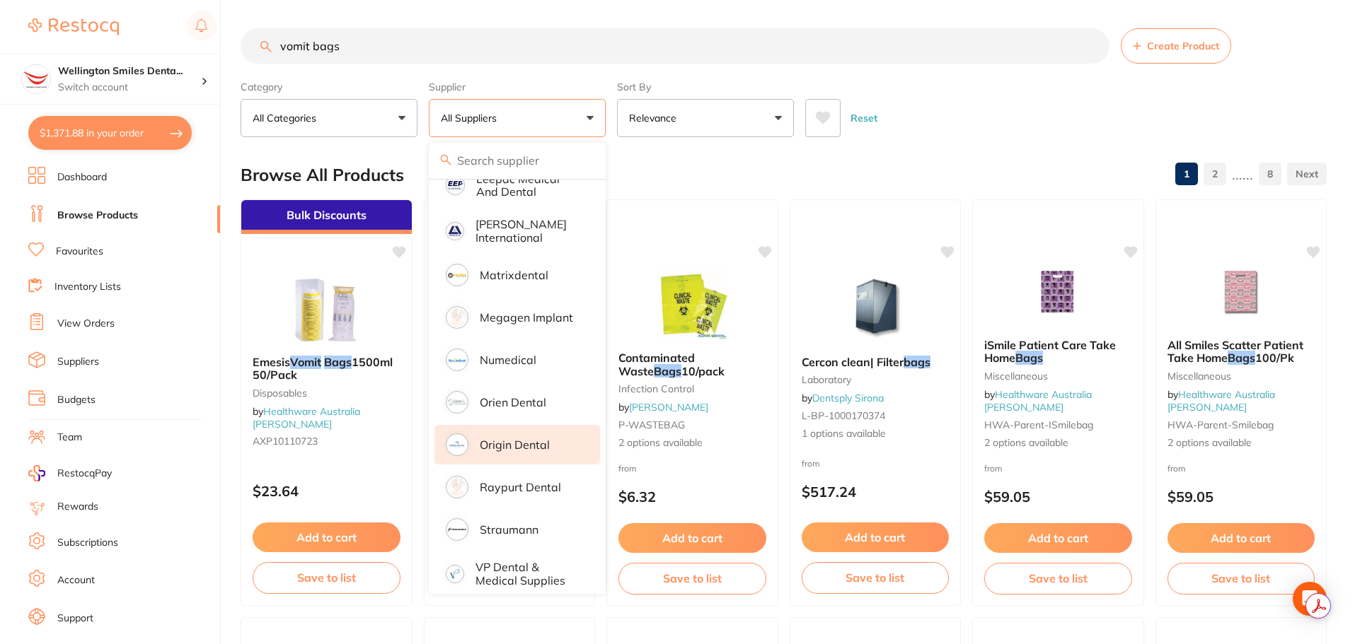
click at [521, 440] on li "Origin Dental" at bounding box center [517, 445] width 166 height 40
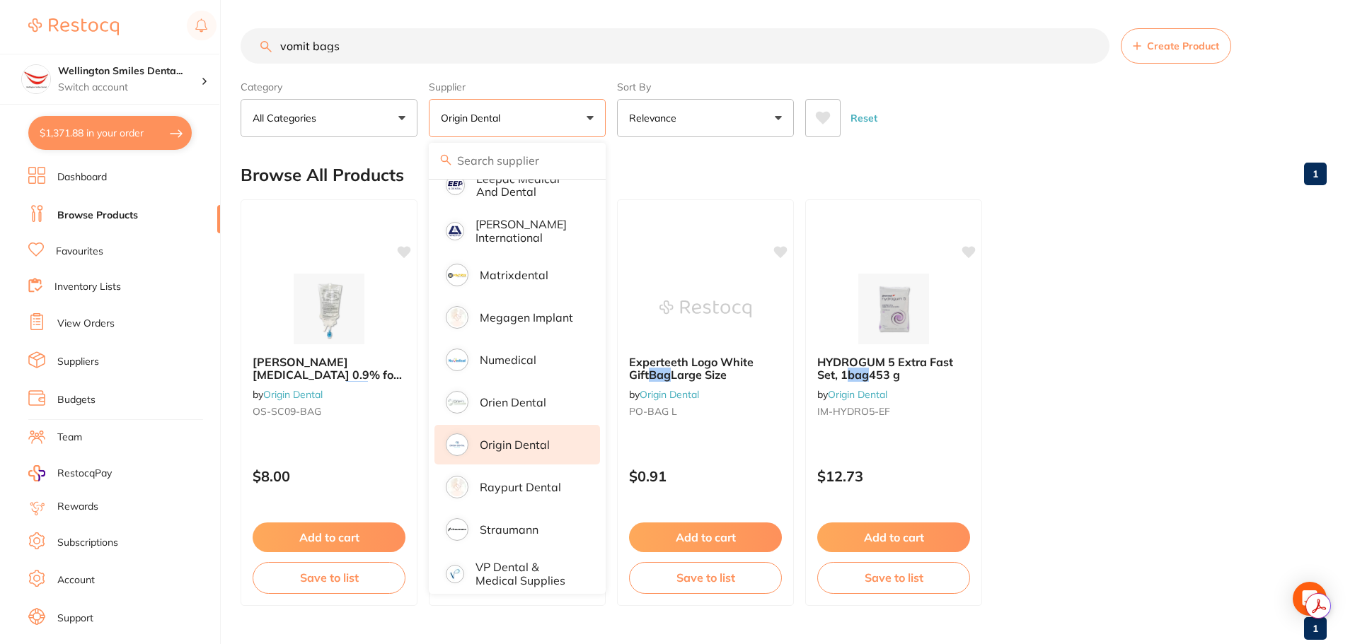
click at [1008, 392] on ul "[PERSON_NAME] [MEDICAL_DATA] 0.9% for Irrigation 1000ml Bag by Origin Dental OS…" at bounding box center [783, 402] width 1086 height 407
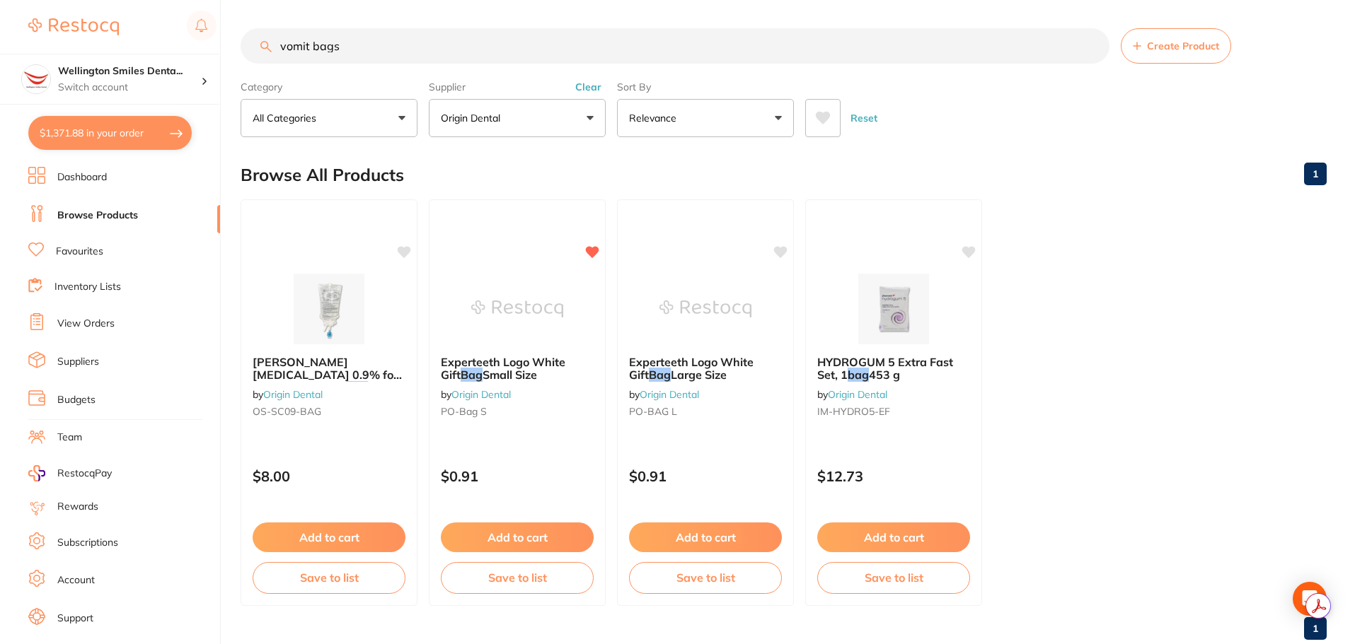
click at [495, 127] on button "Origin Dental" at bounding box center [517, 118] width 177 height 38
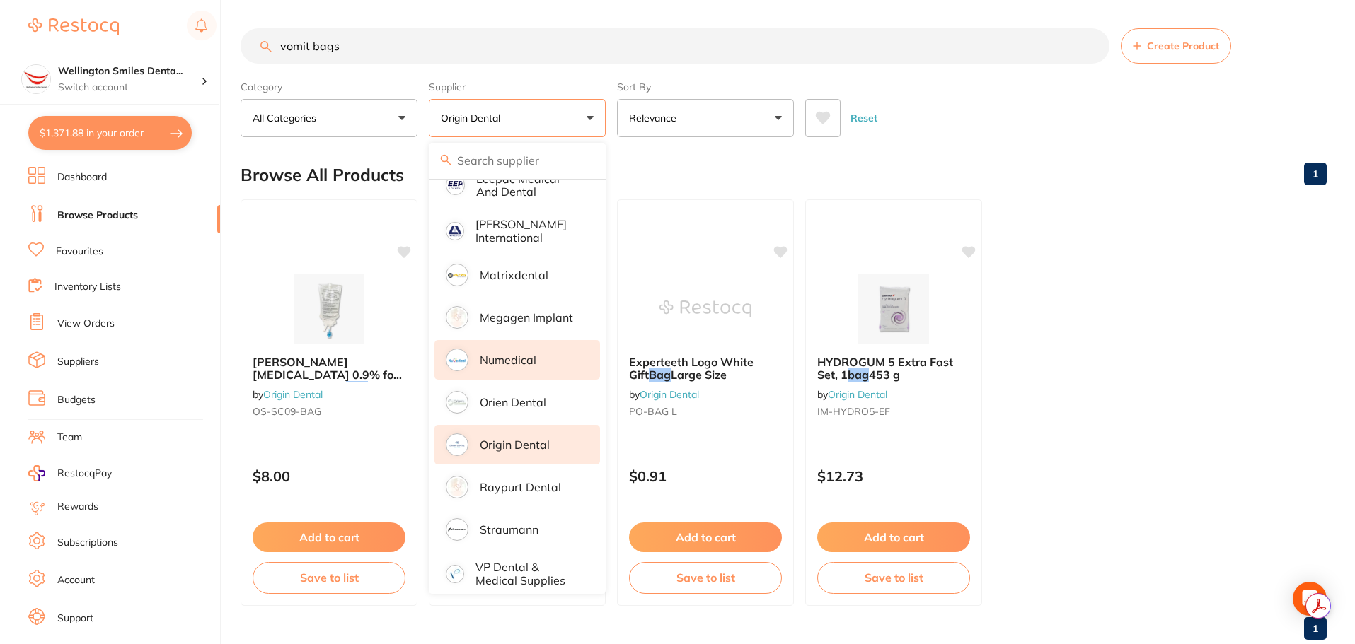
scroll to position [140, 0]
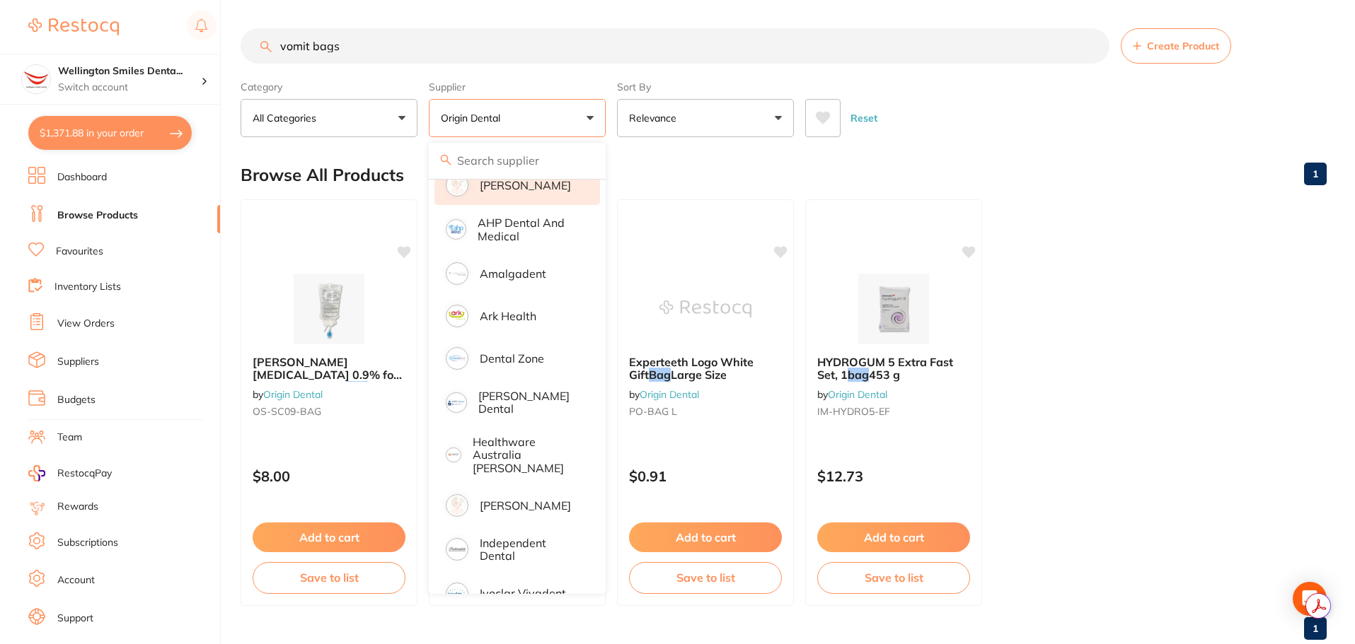
click at [526, 201] on li "[PERSON_NAME]" at bounding box center [517, 186] width 166 height 40
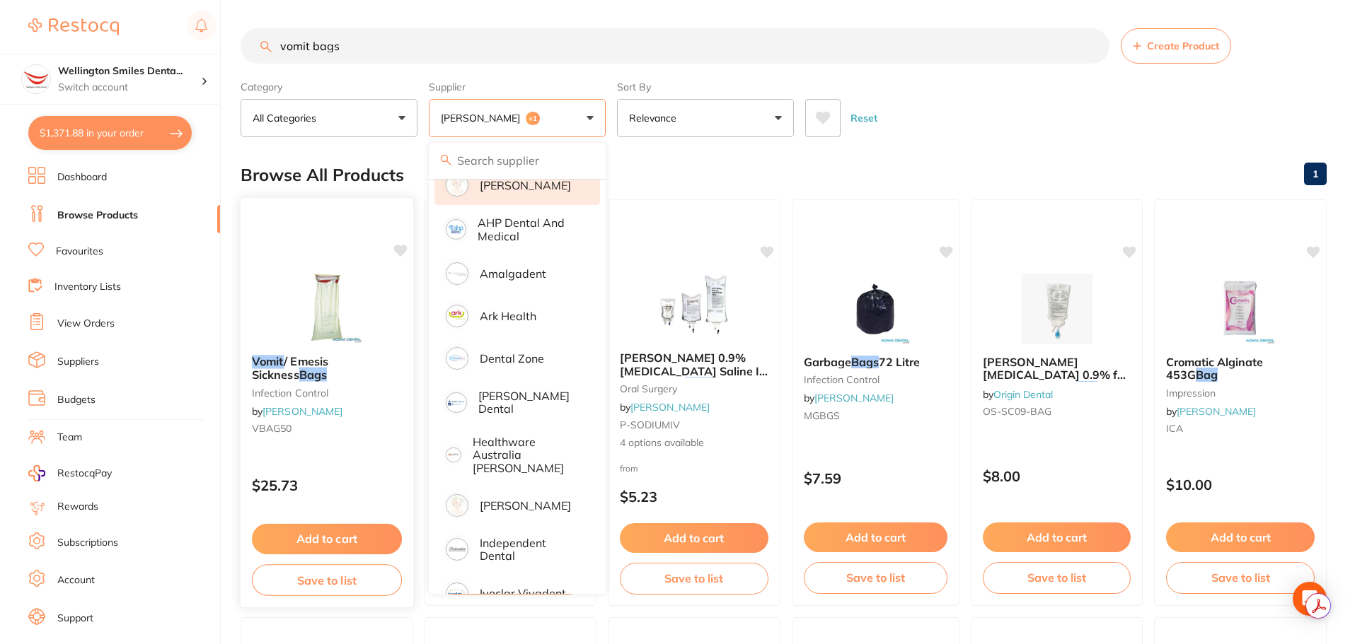
click at [338, 540] on button "Add to cart" at bounding box center [327, 539] width 150 height 30
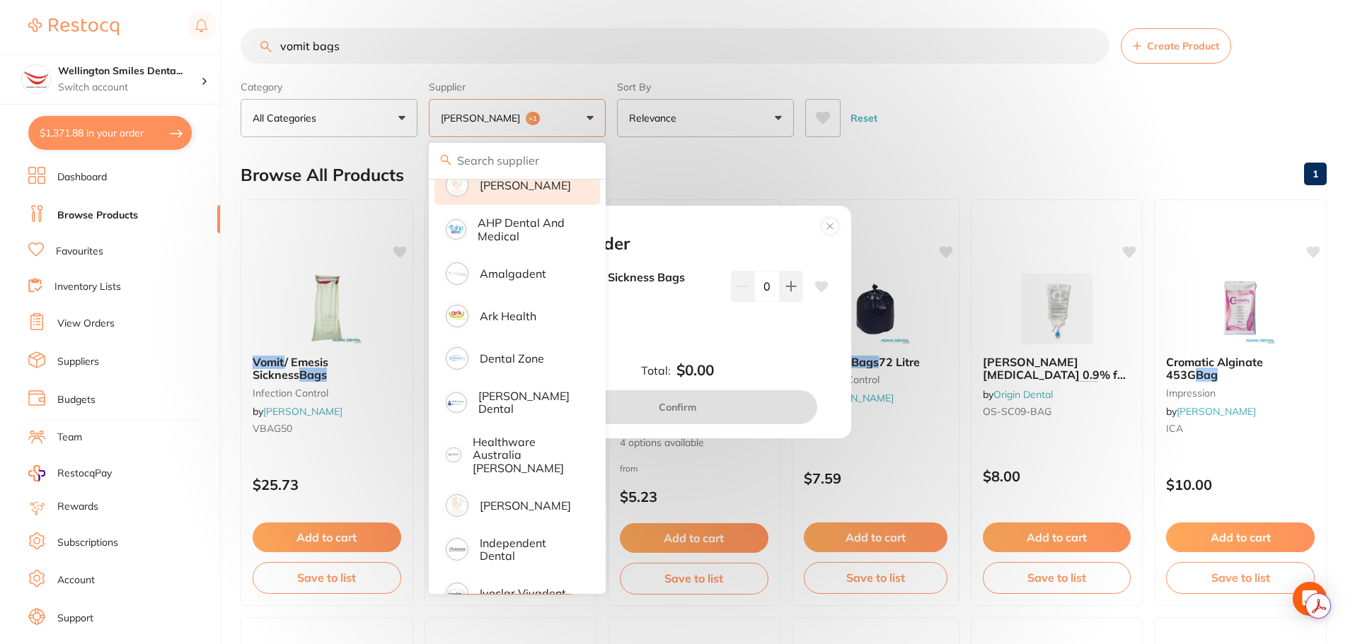
click at [647, 161] on div "Add to order Vomit / Emesis Sickness Bags VBAG50 $25.73 0 Total: $0.00 Confirm" at bounding box center [677, 322] width 1355 height 644
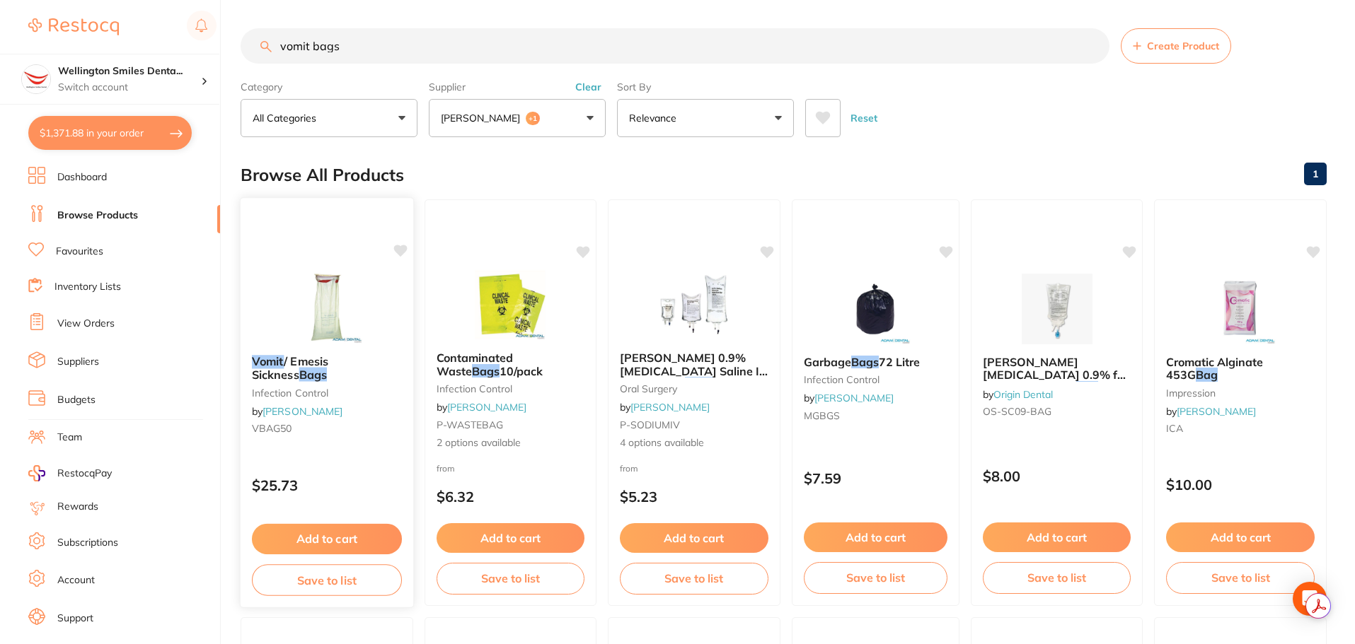
click at [301, 541] on button "Add to cart" at bounding box center [327, 539] width 150 height 30
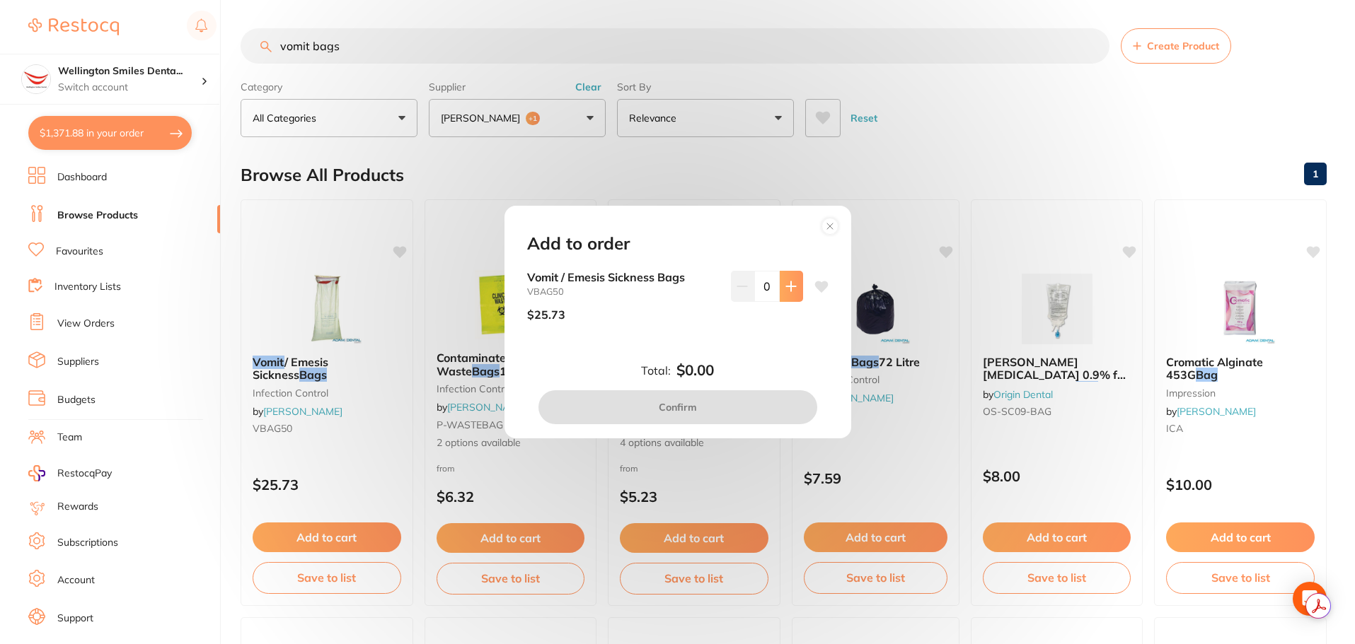
click at [784, 296] on button at bounding box center [790, 286] width 23 height 31
type input "1"
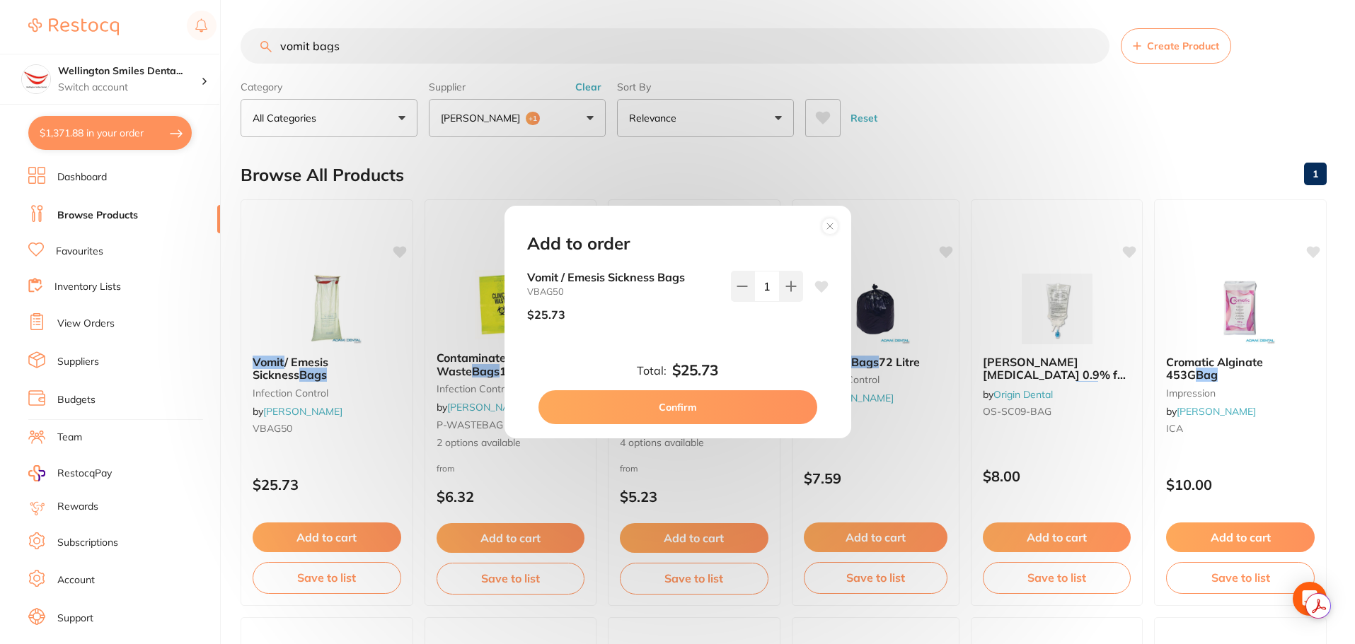
click at [728, 404] on button "Confirm" at bounding box center [677, 407] width 279 height 34
checkbox input "false"
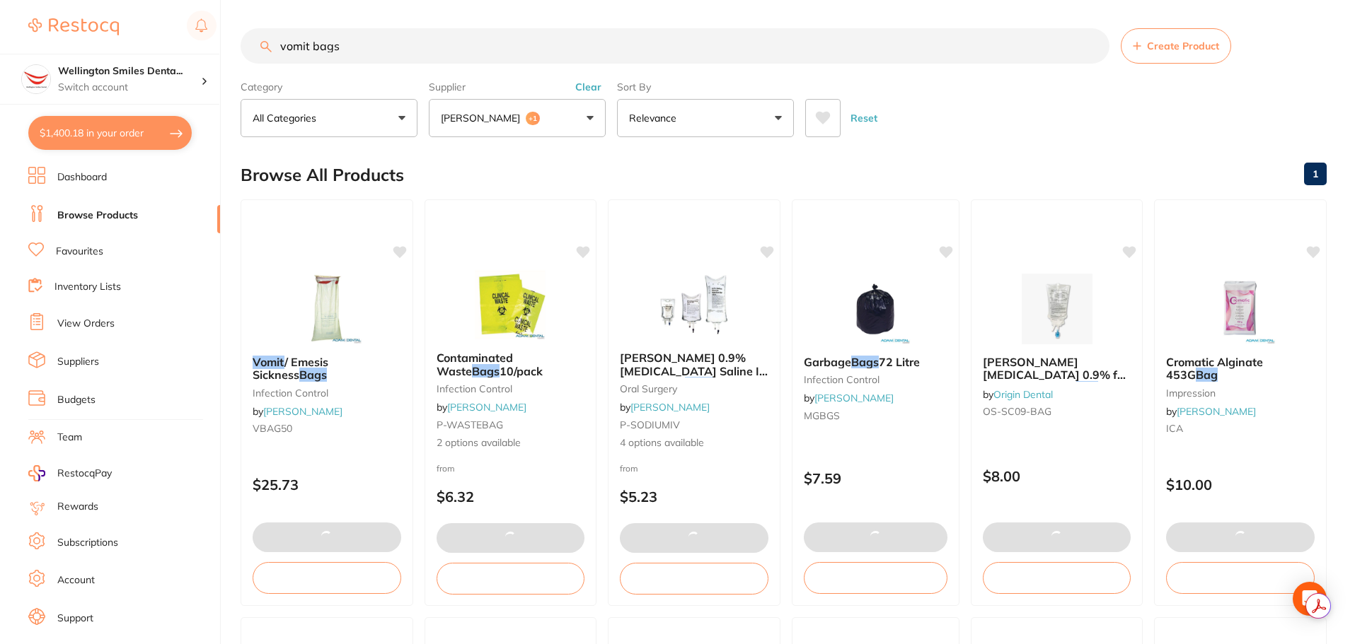
click at [124, 144] on button "$1,400.18 in your order" at bounding box center [109, 133] width 163 height 34
checkbox input "true"
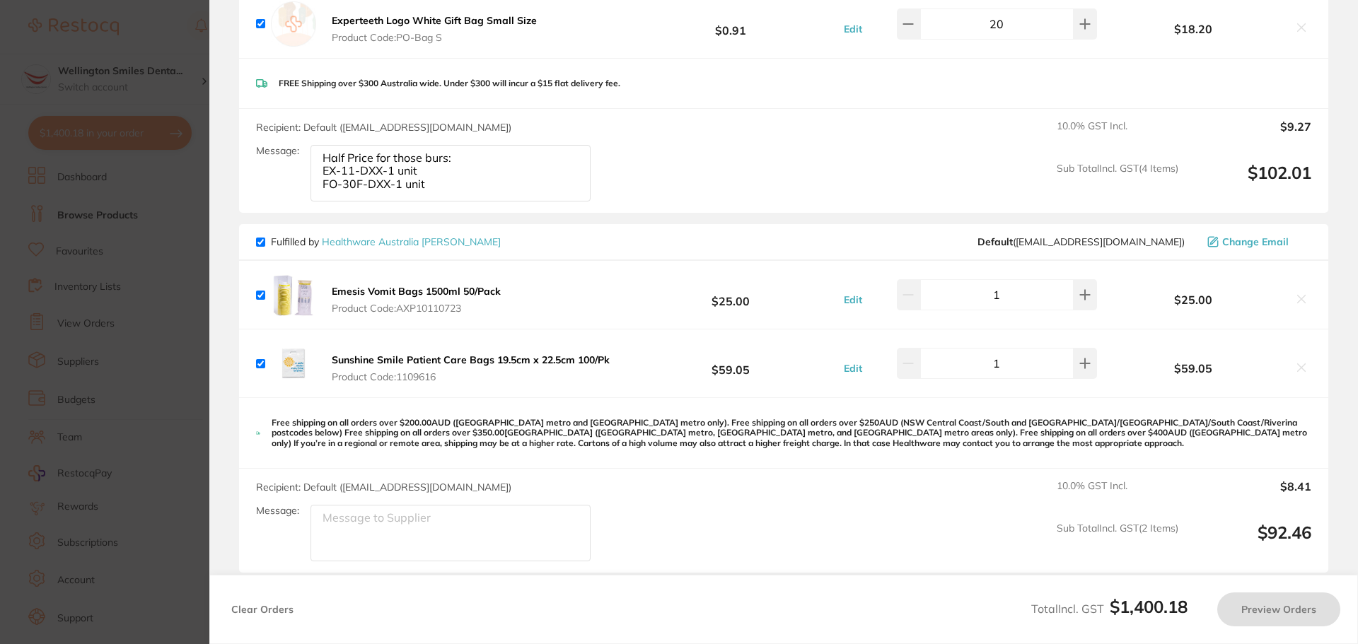
checkbox input "false"
checkbox input "true"
click at [1297, 294] on icon at bounding box center [1301, 299] width 11 height 11
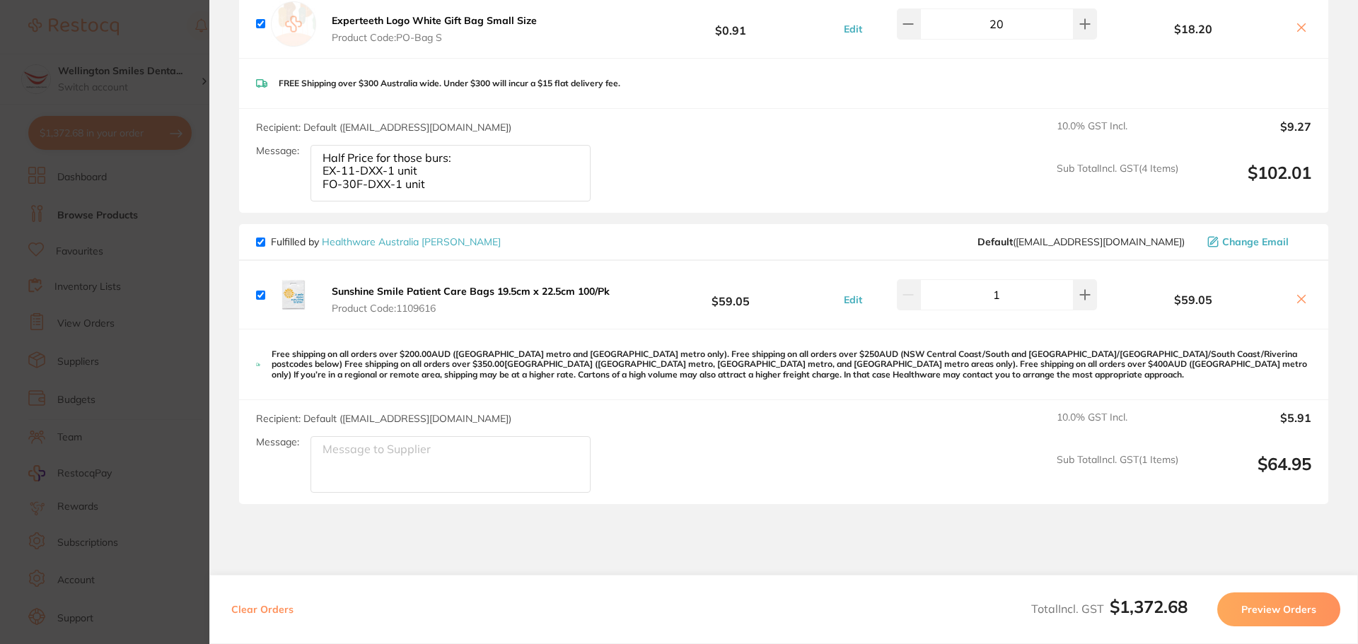
click at [1297, 294] on icon at bounding box center [1301, 299] width 11 height 11
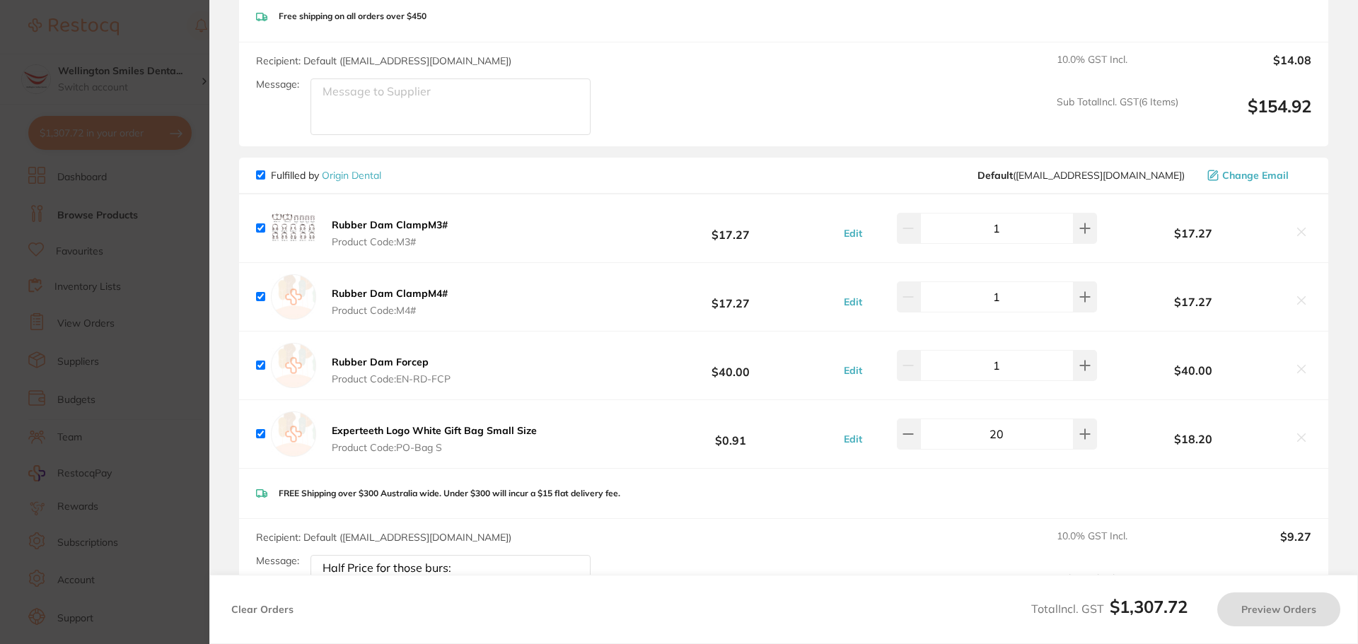
scroll to position [2343, 0]
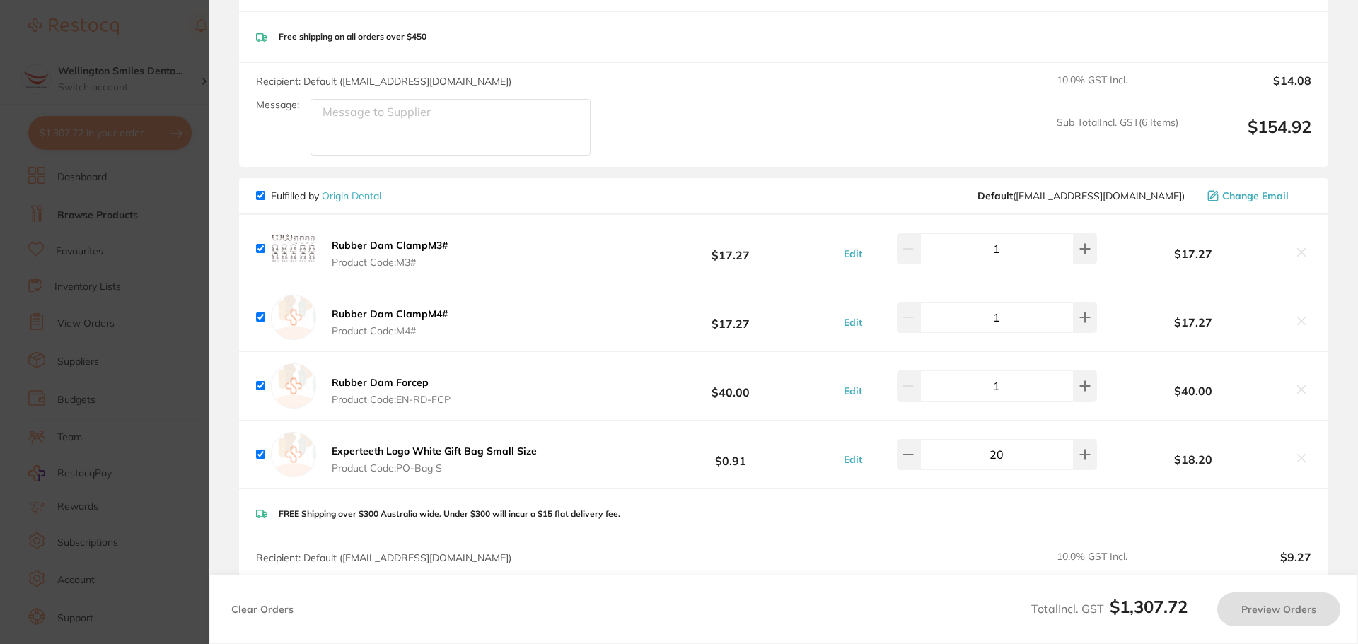
checkbox input "true"
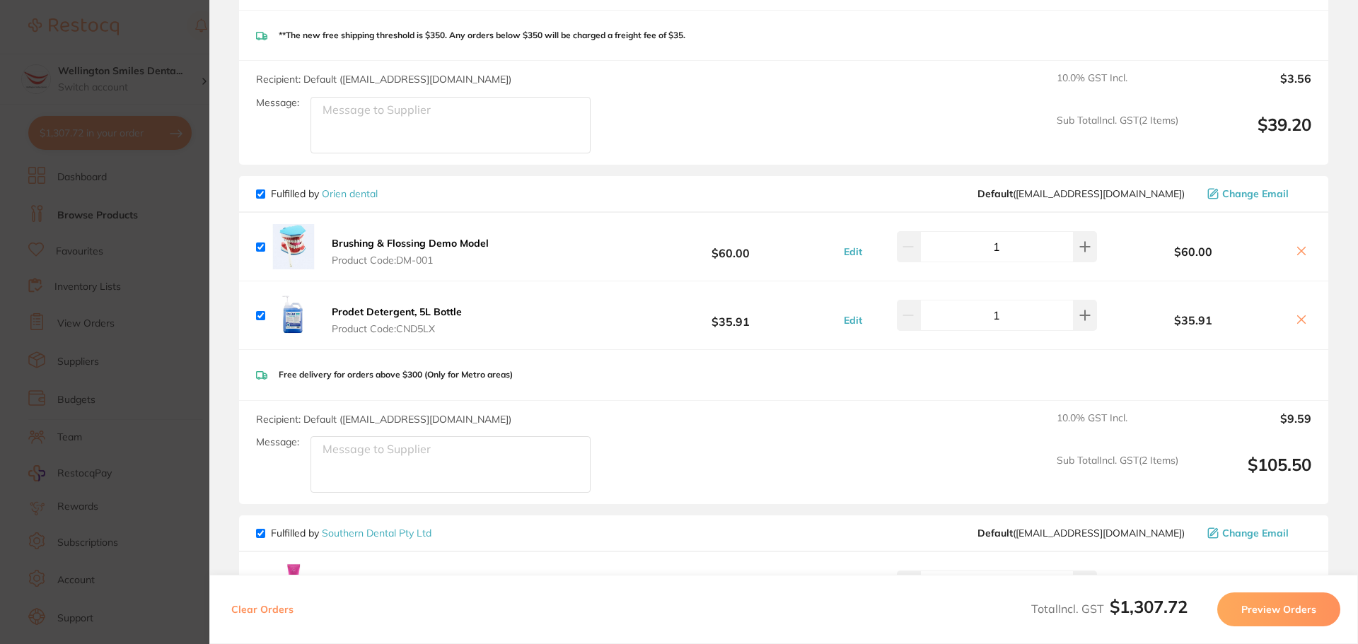
scroll to position [1352, 0]
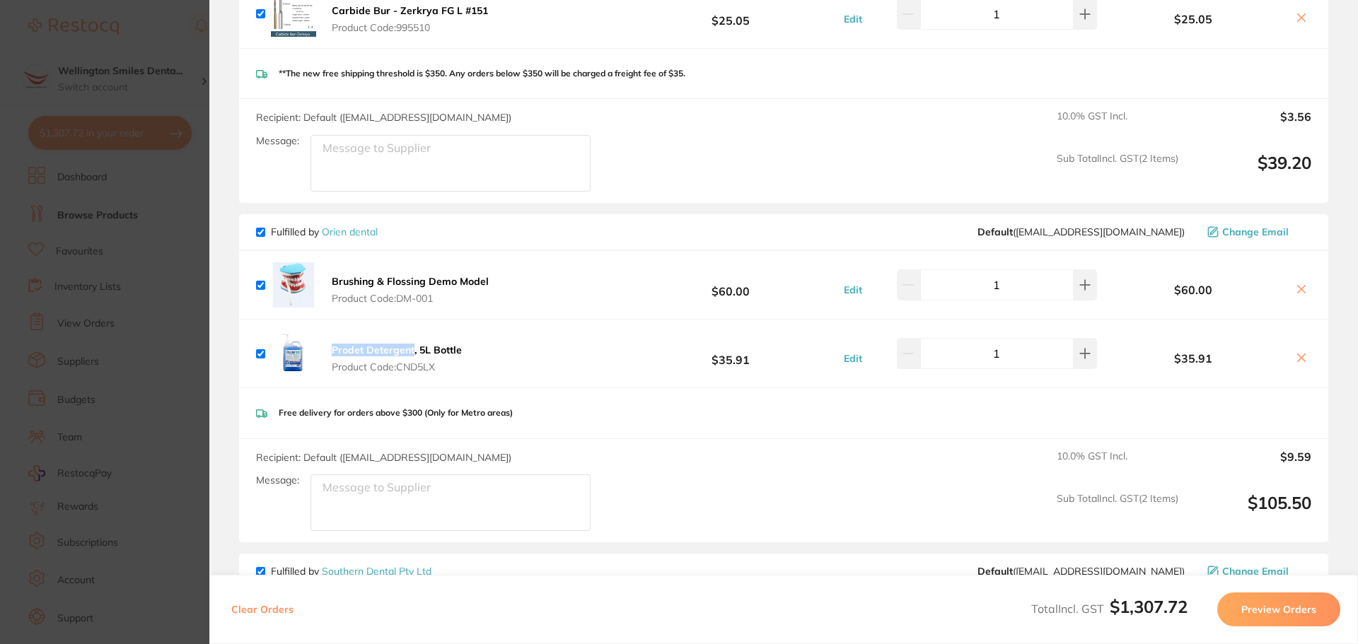
drag, startPoint x: 330, startPoint y: 332, endPoint x: 415, endPoint y: 345, distance: 85.8
click at [415, 345] on div "Prodet Detergent, 5L Bottle Product Code: CND5LX" at bounding box center [361, 353] width 210 height 45
copy b "Prodet Detergent"
click at [188, 99] on section "Update RRP Set your pre negotiated price for this item. Item Agreed RRP (excl. …" at bounding box center [679, 322] width 1358 height 644
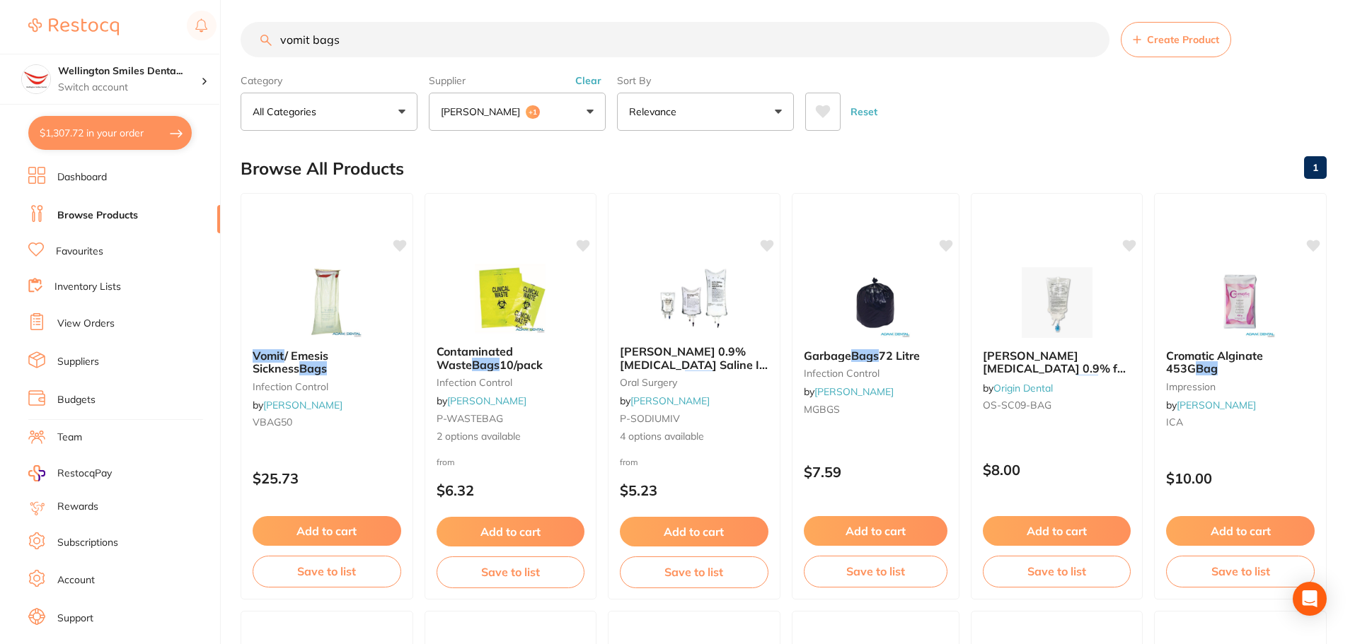
scroll to position [1, 0]
drag, startPoint x: 353, startPoint y: 40, endPoint x: 283, endPoint y: 54, distance: 71.3
click at [283, 54] on input "vomit bags" at bounding box center [674, 39] width 869 height 35
paste input "Prodet Detergent"
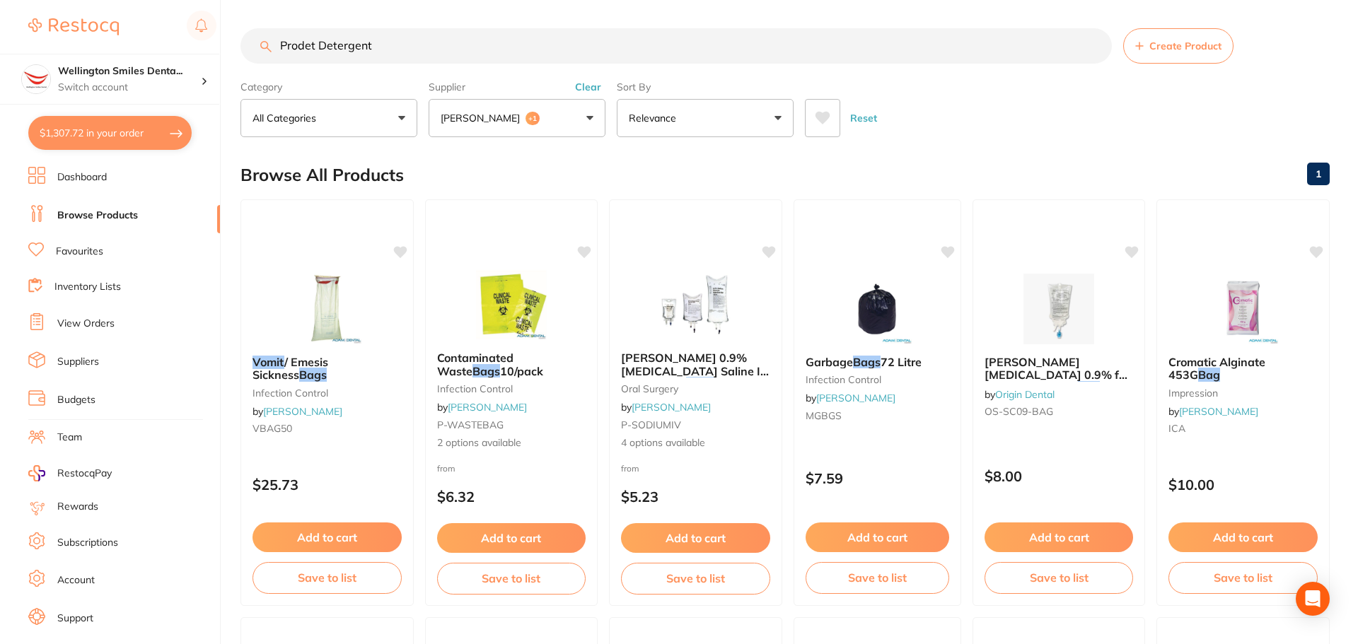
type input "Prodet Detergent"
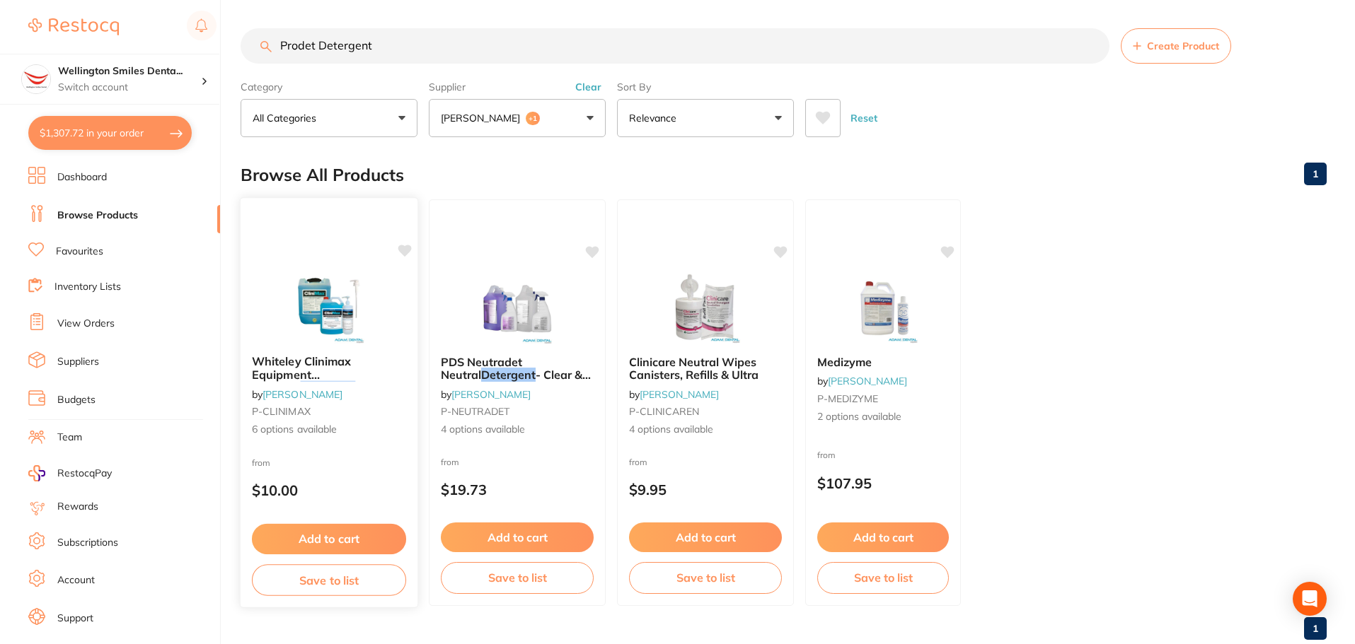
click at [337, 311] on img at bounding box center [328, 307] width 93 height 71
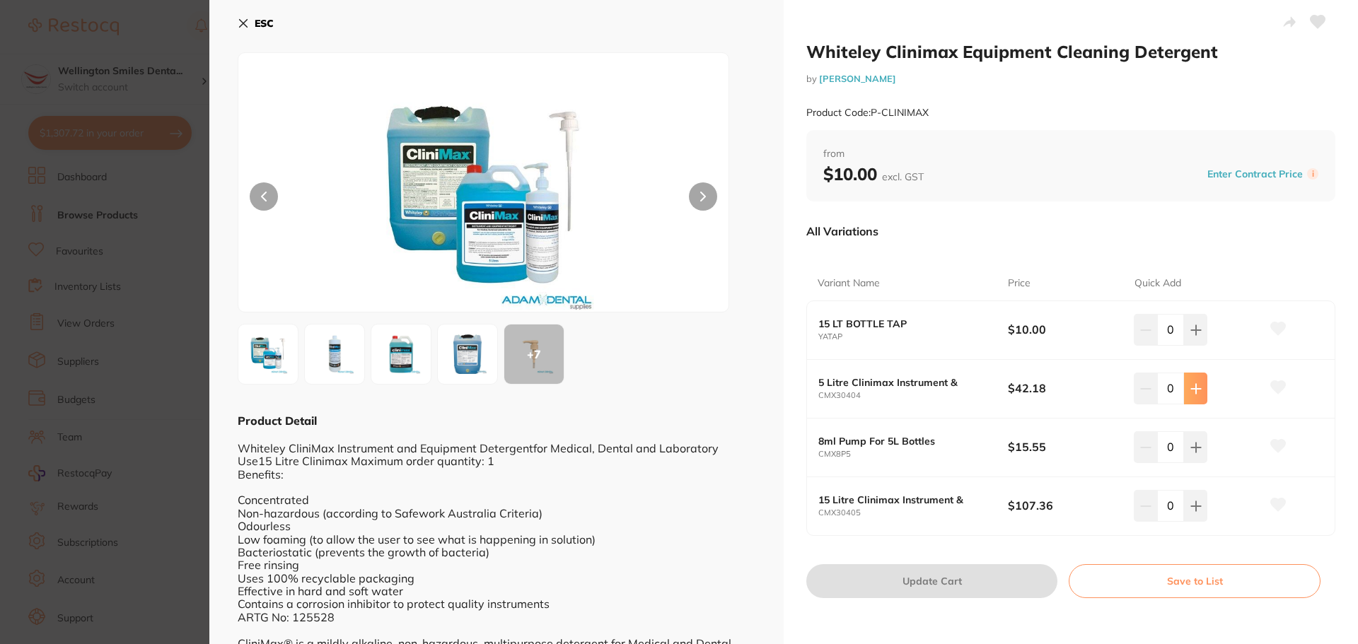
click at [1190, 336] on icon at bounding box center [1195, 330] width 11 height 11
type input "1"
click at [1020, 584] on button "Update Cart" at bounding box center [931, 581] width 251 height 34
checkbox input "false"
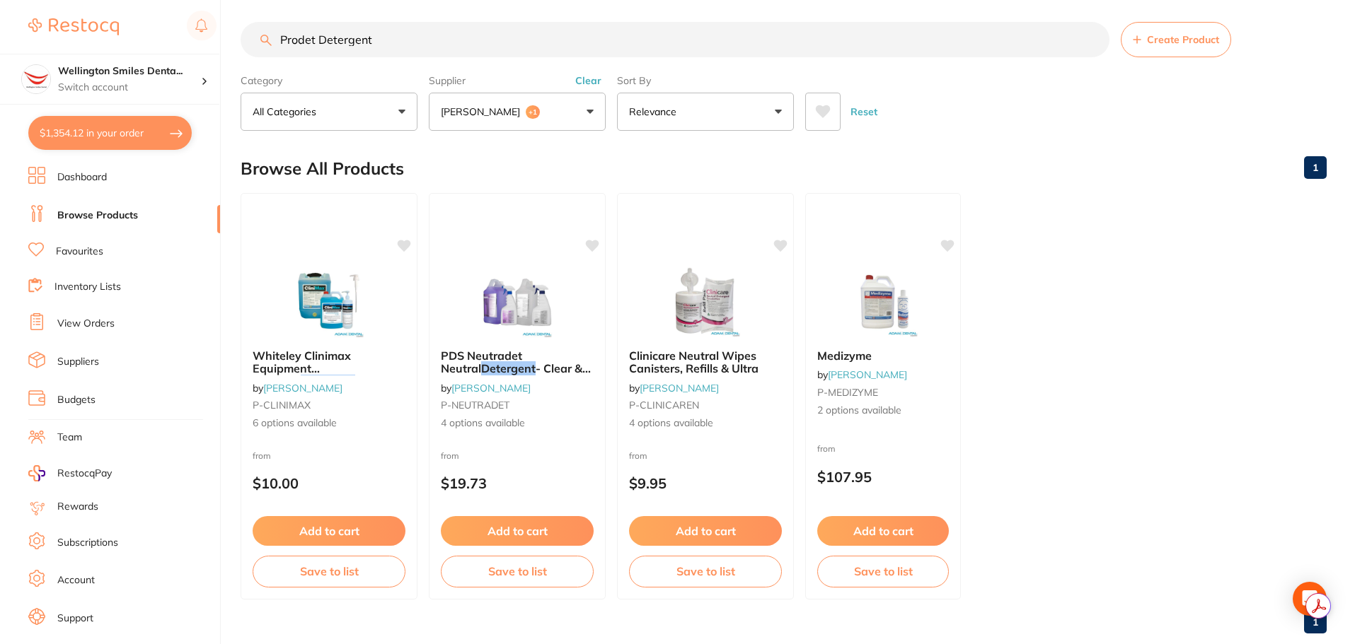
scroll to position [1421, 0]
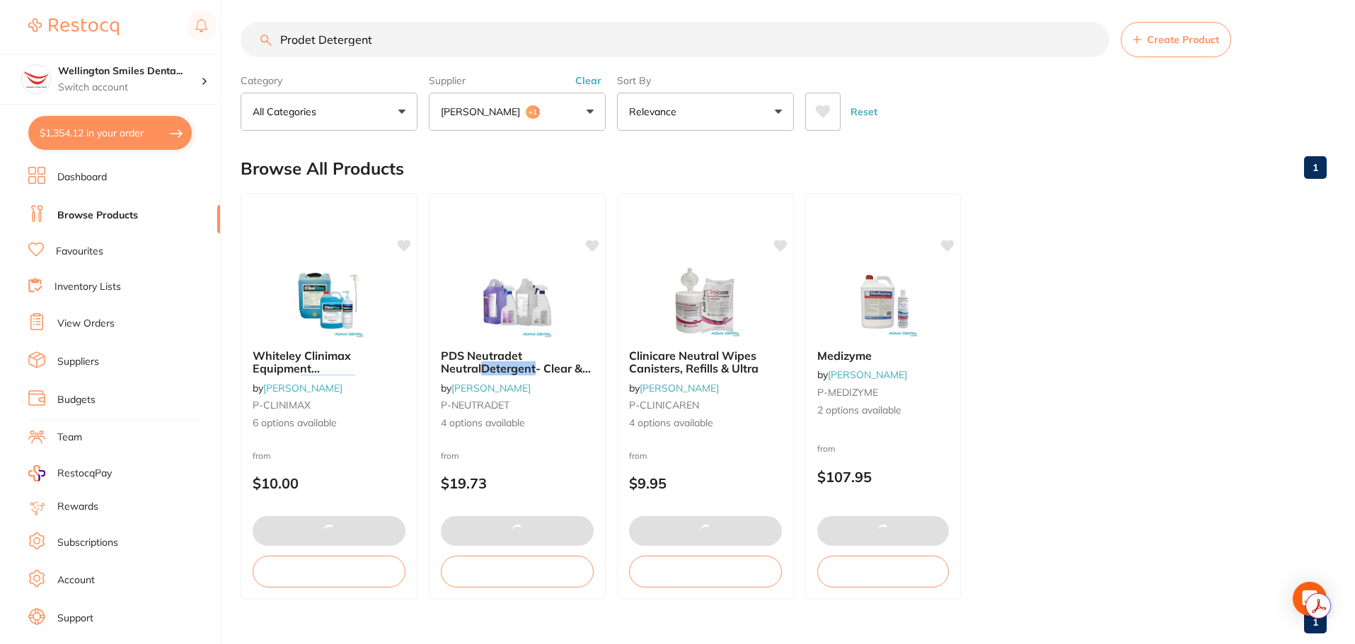
click at [56, 122] on button "$1,354.12 in your order" at bounding box center [109, 133] width 163 height 34
checkbox input "true"
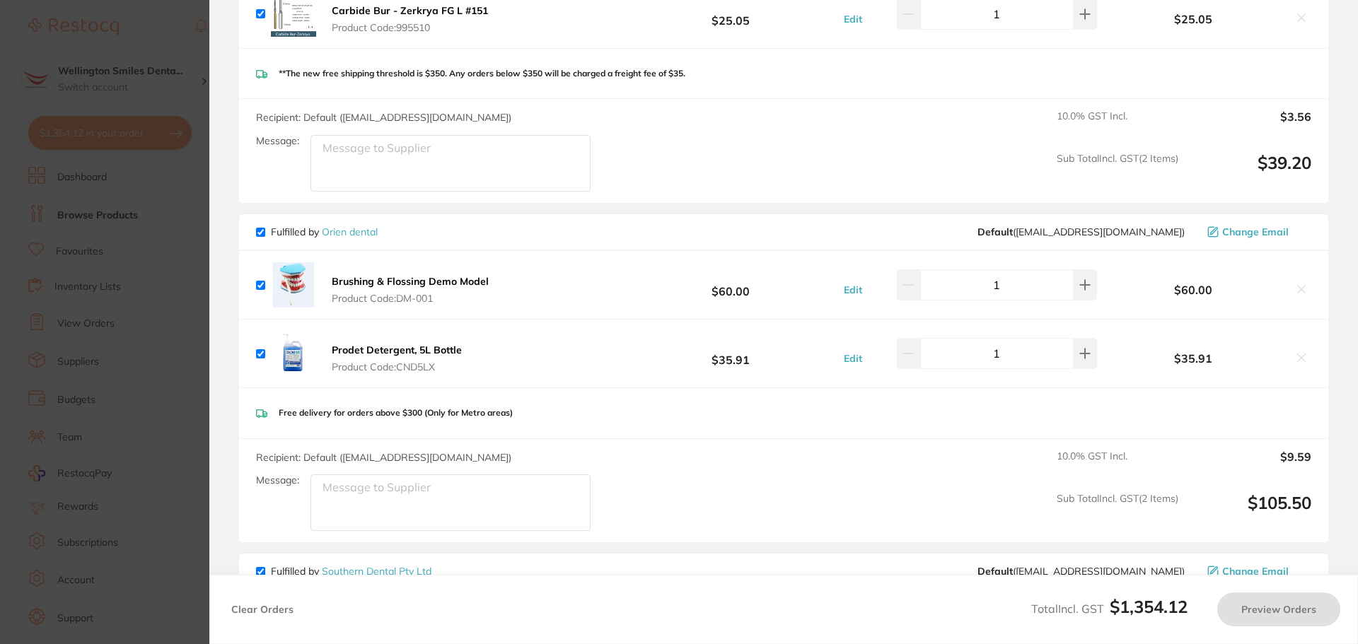
checkbox input "true"
click at [1298, 352] on icon at bounding box center [1301, 357] width 11 height 11
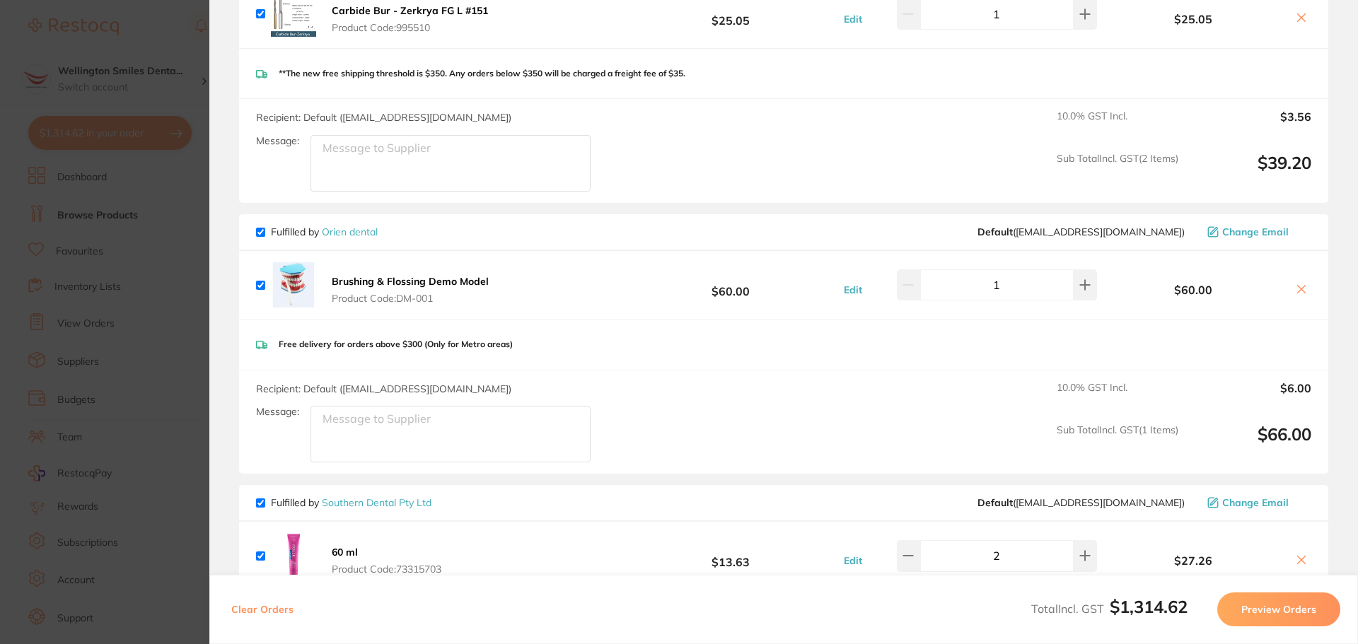
click at [1298, 285] on icon at bounding box center [1302, 289] width 8 height 8
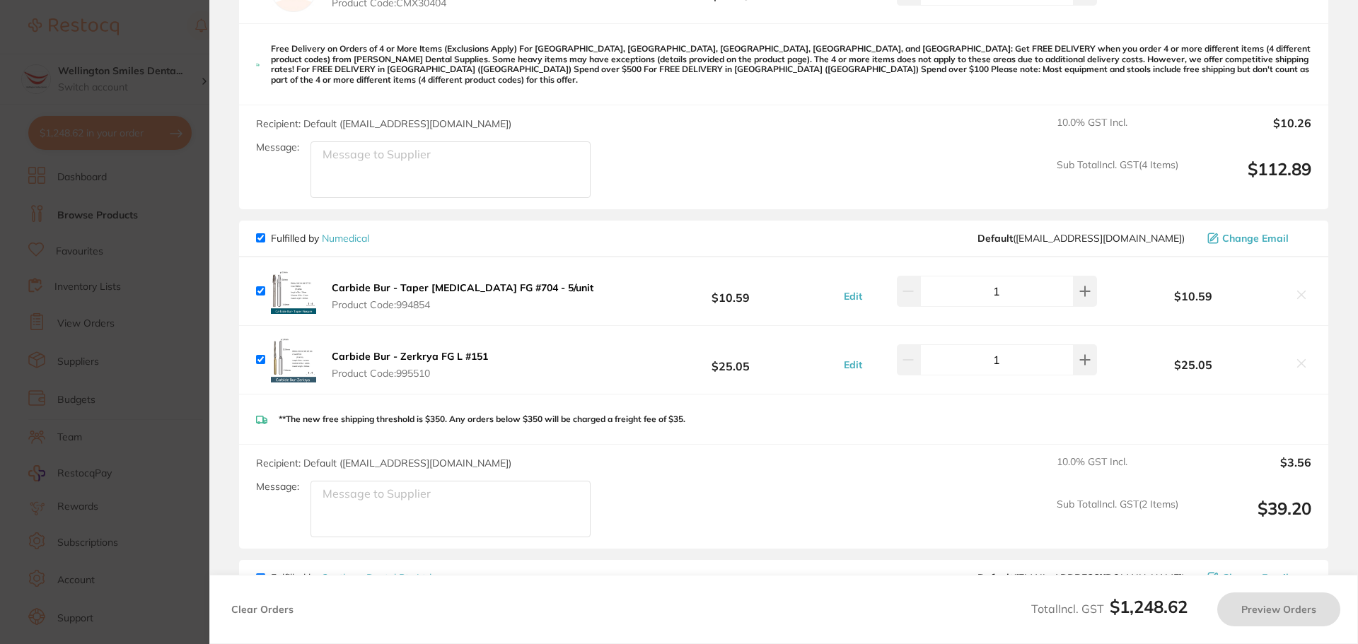
scroll to position [1067, 0]
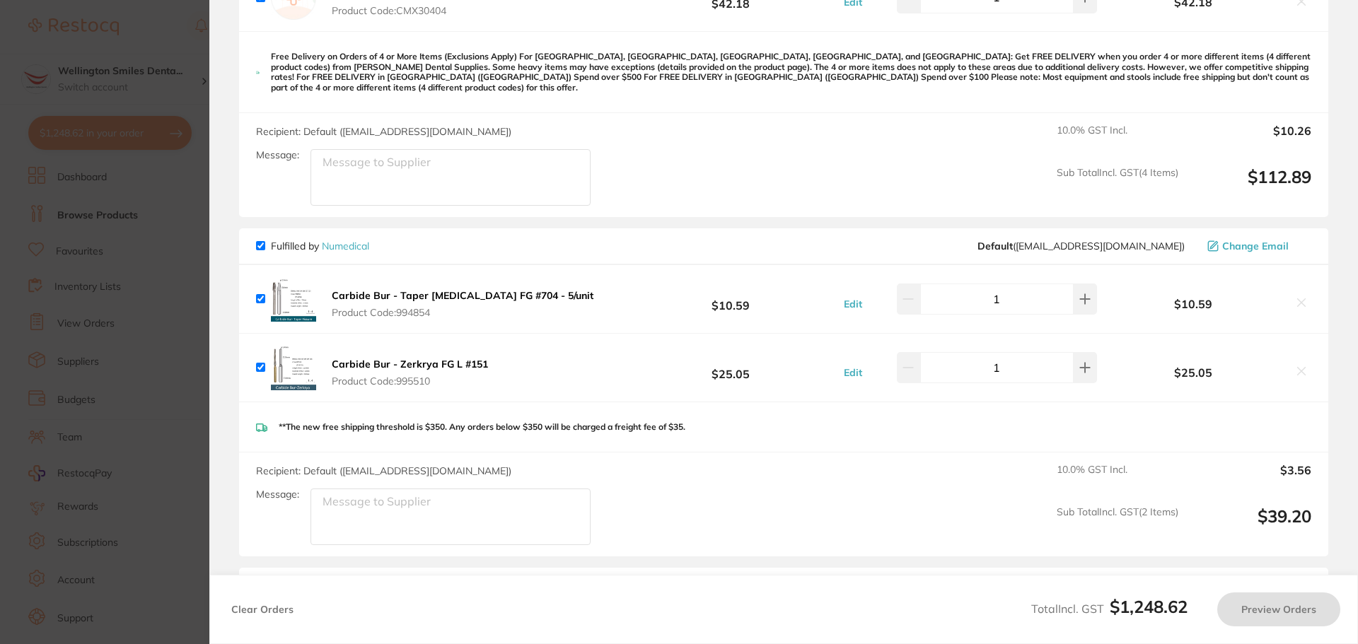
checkbox input "true"
click at [147, 64] on section "Update RRP Set your pre negotiated price for this item. Item Agreed RRP (excl. …" at bounding box center [679, 322] width 1358 height 644
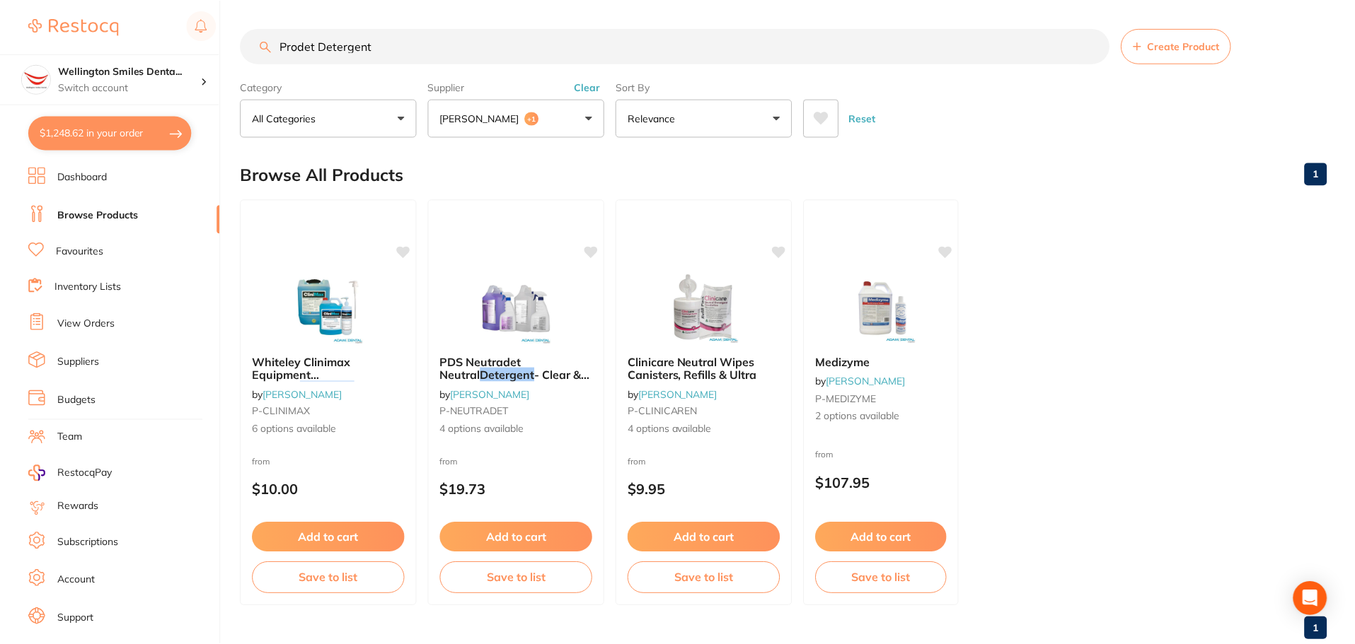
scroll to position [6, 0]
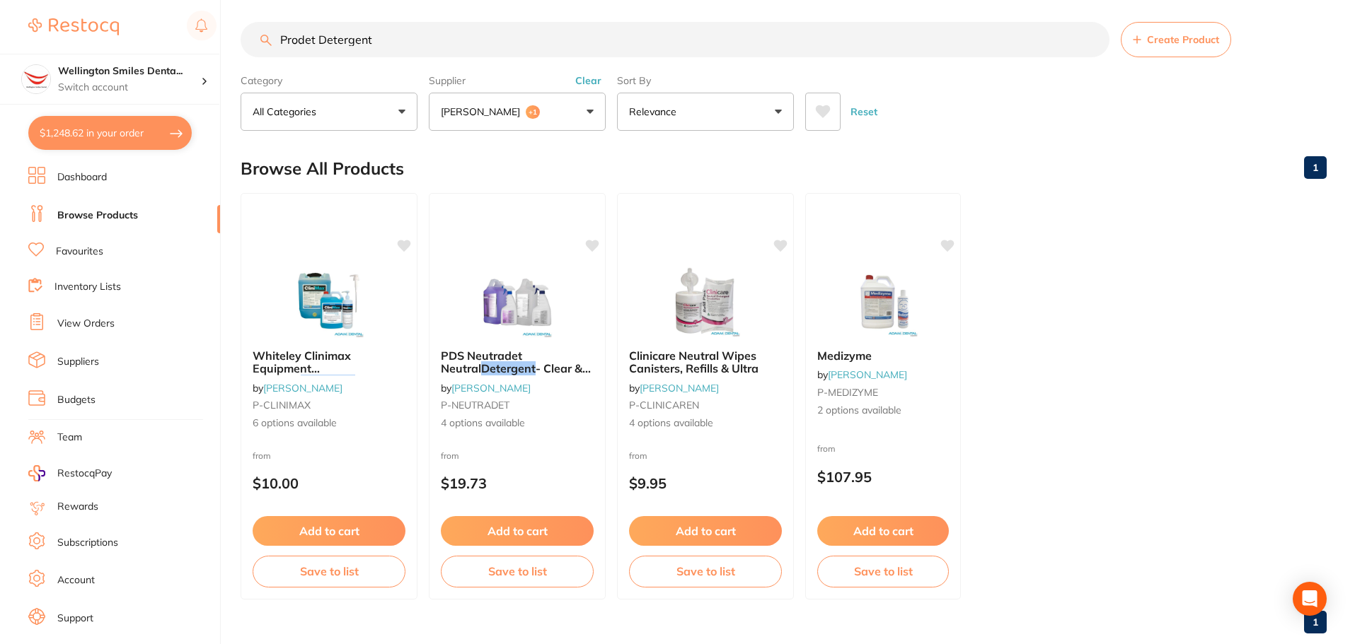
drag, startPoint x: 378, startPoint y: 40, endPoint x: 260, endPoint y: 32, distance: 118.4
click at [260, 32] on input "Prodet Detergent" at bounding box center [674, 39] width 869 height 35
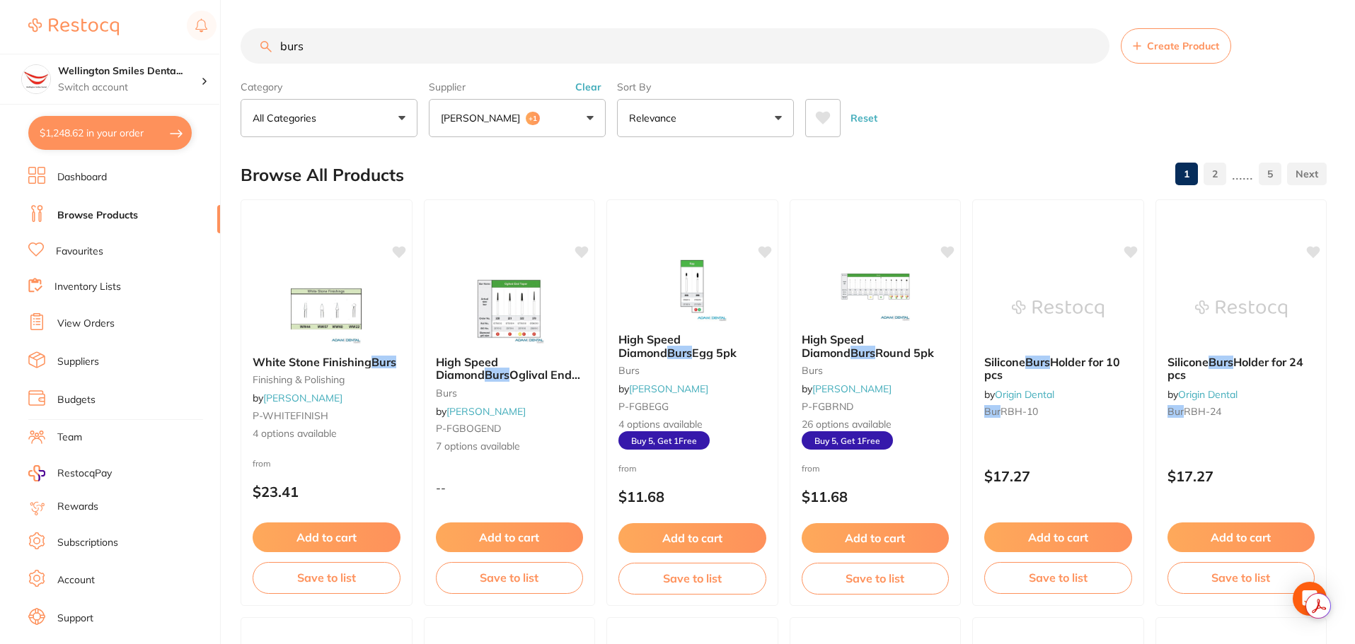
click at [277, 37] on input "burs" at bounding box center [674, 45] width 869 height 35
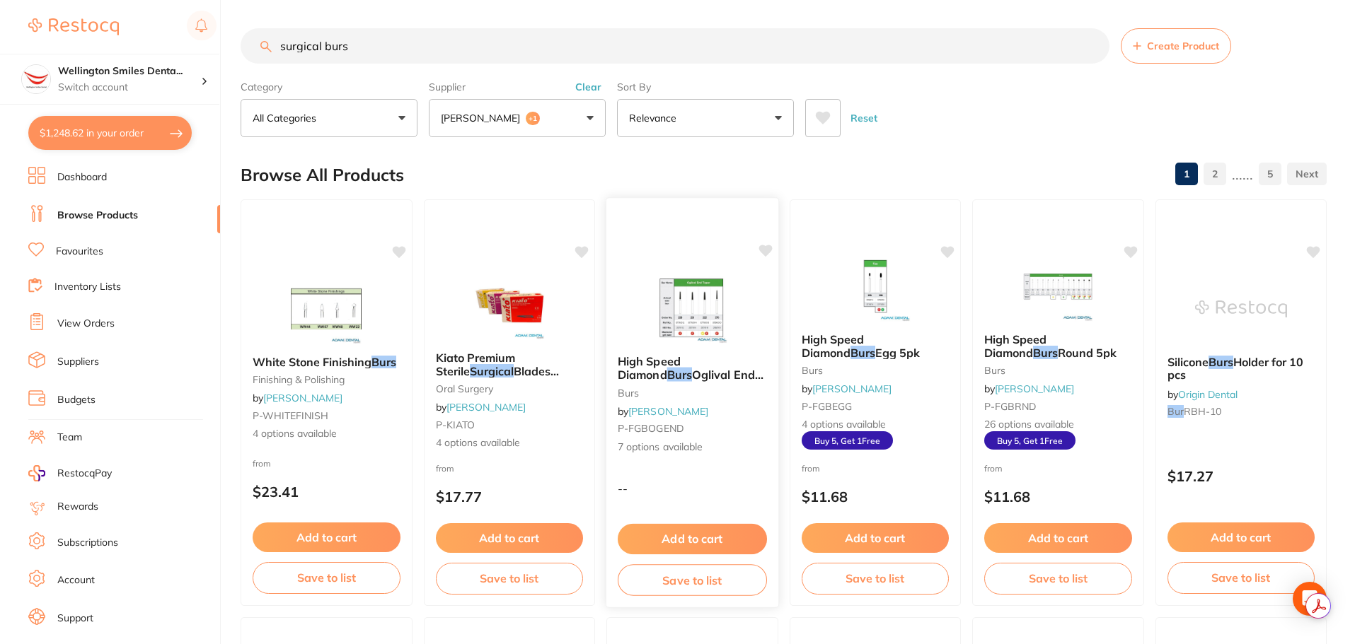
type input "surgical burs"
click at [683, 295] on img at bounding box center [692, 307] width 93 height 71
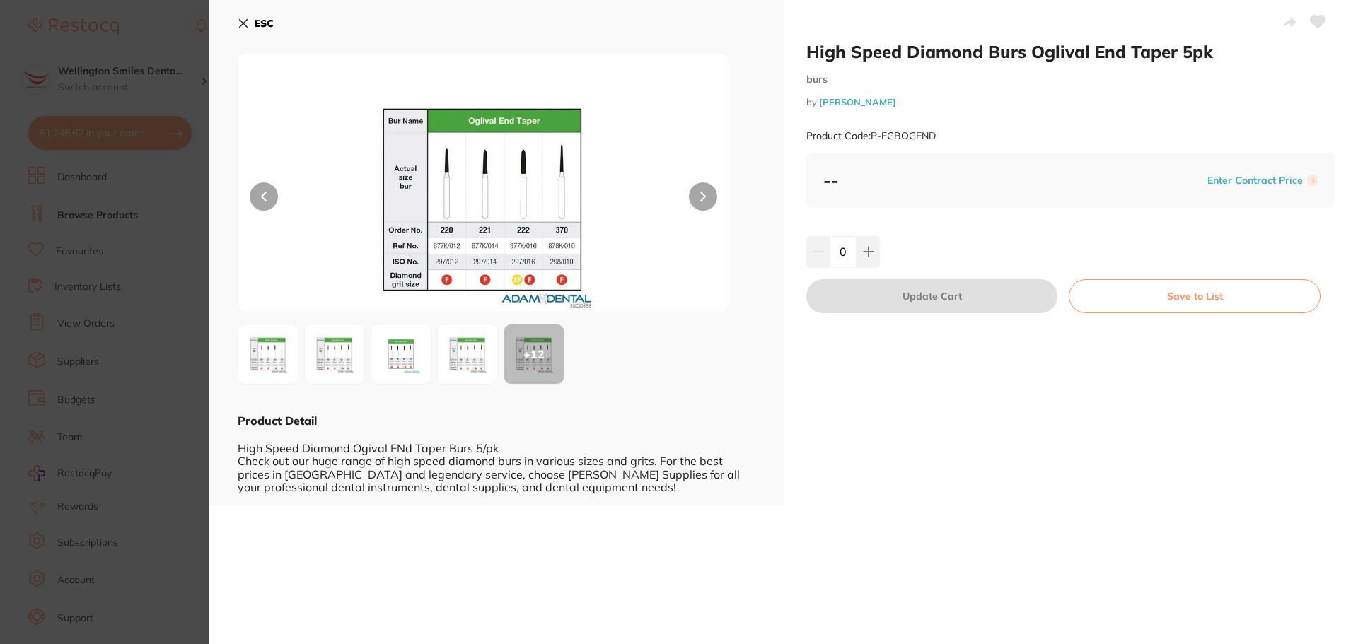
click at [401, 347] on img at bounding box center [401, 354] width 51 height 51
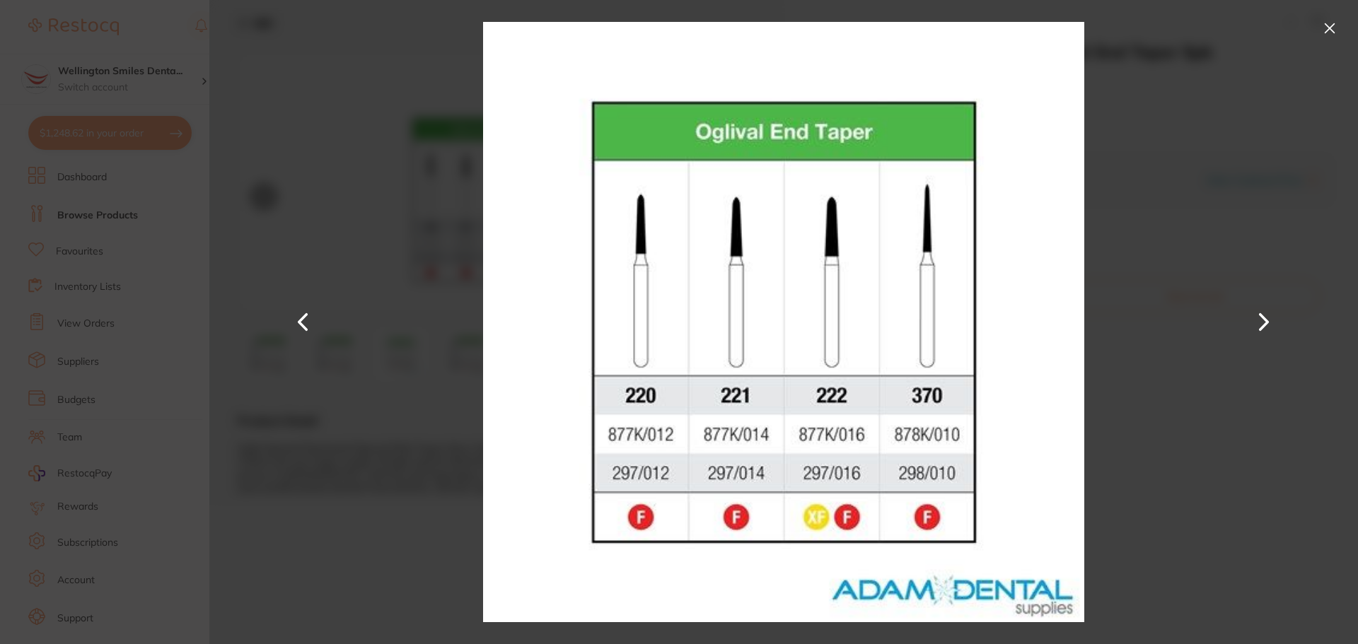
click at [1324, 22] on button at bounding box center [1329, 28] width 23 height 23
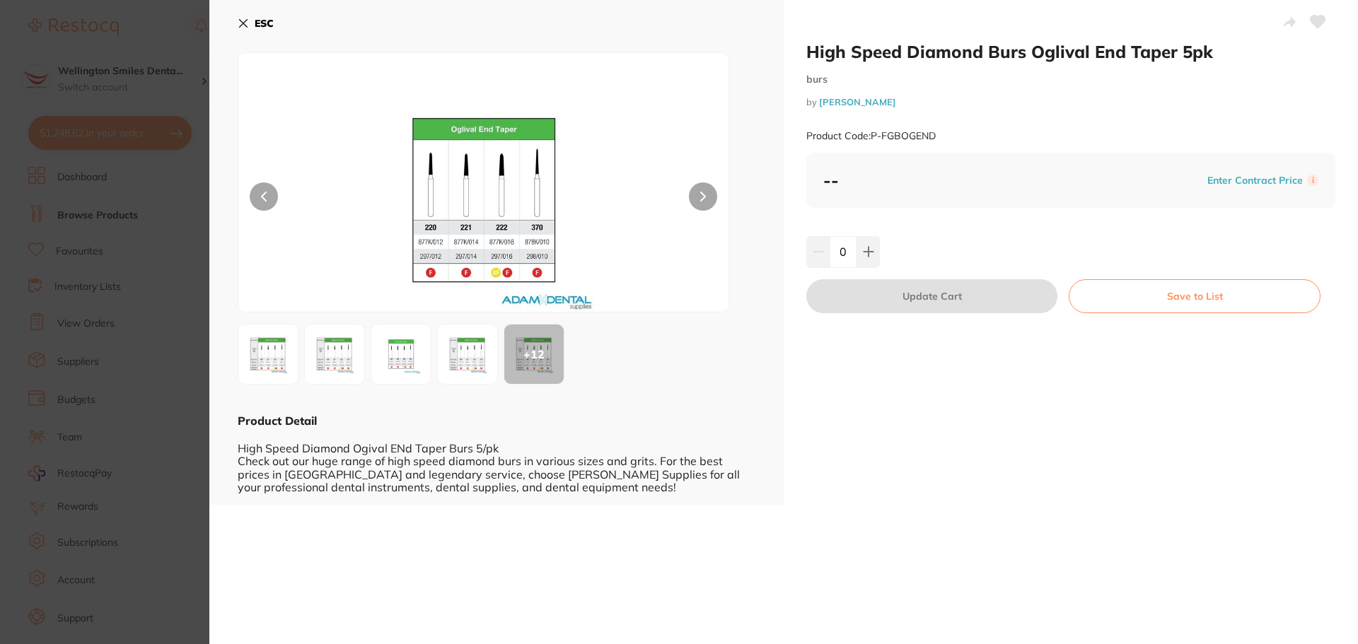
click at [451, 337] on img at bounding box center [467, 354] width 51 height 51
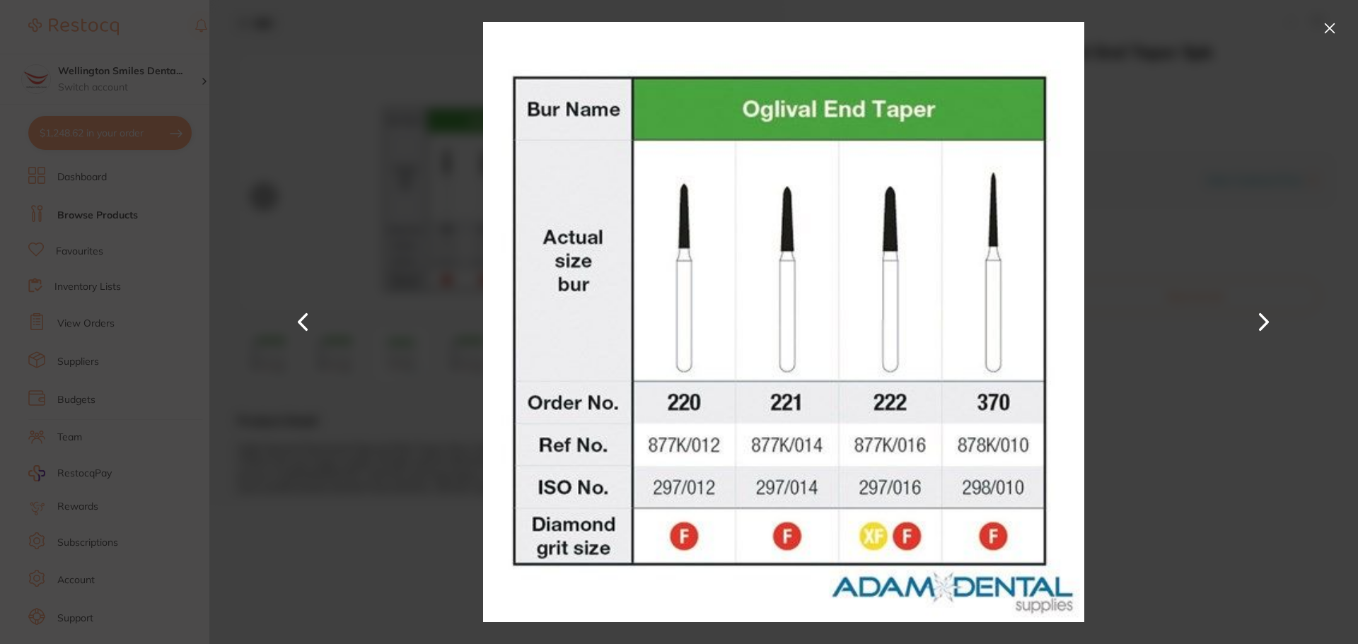
click at [1328, 25] on button at bounding box center [1329, 28] width 23 height 23
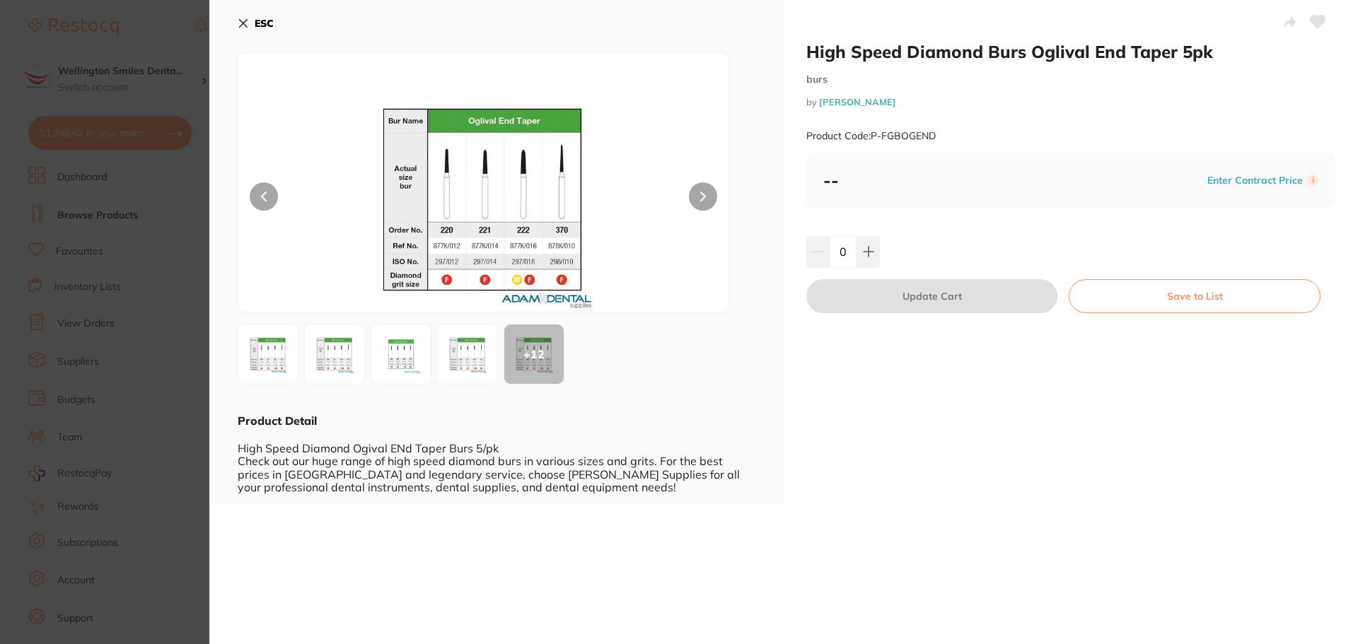
click at [238, 21] on icon at bounding box center [243, 23] width 11 height 11
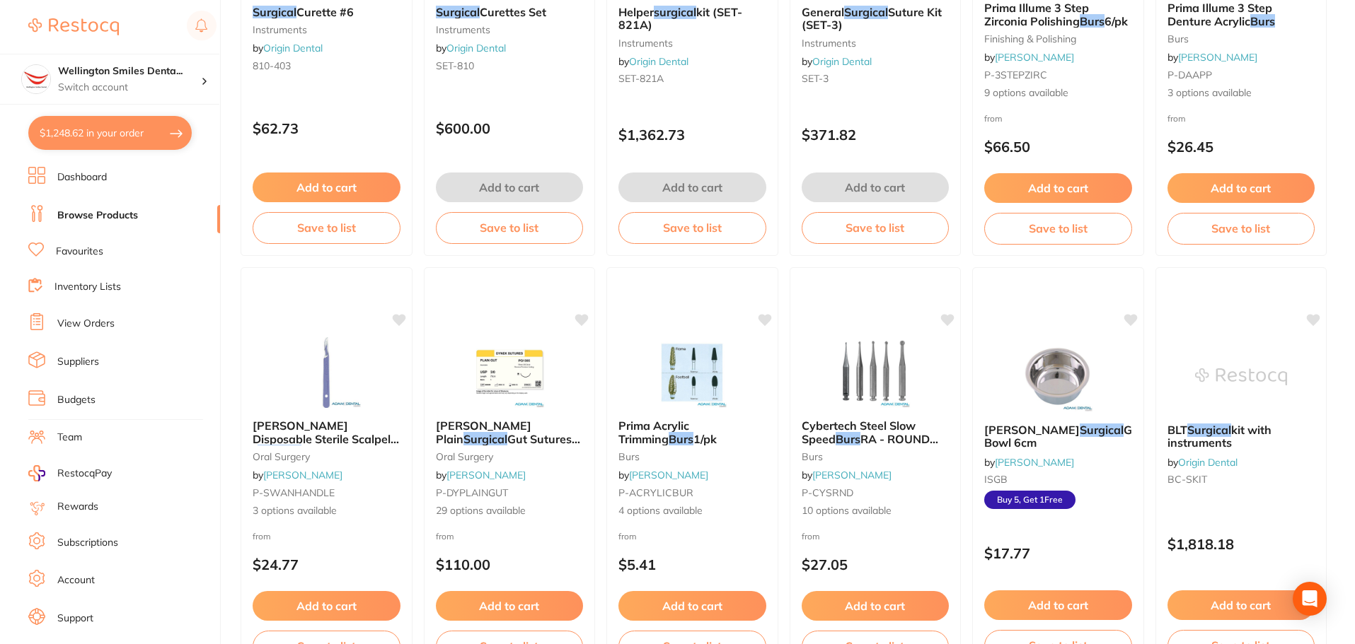
scroll to position [1280, 0]
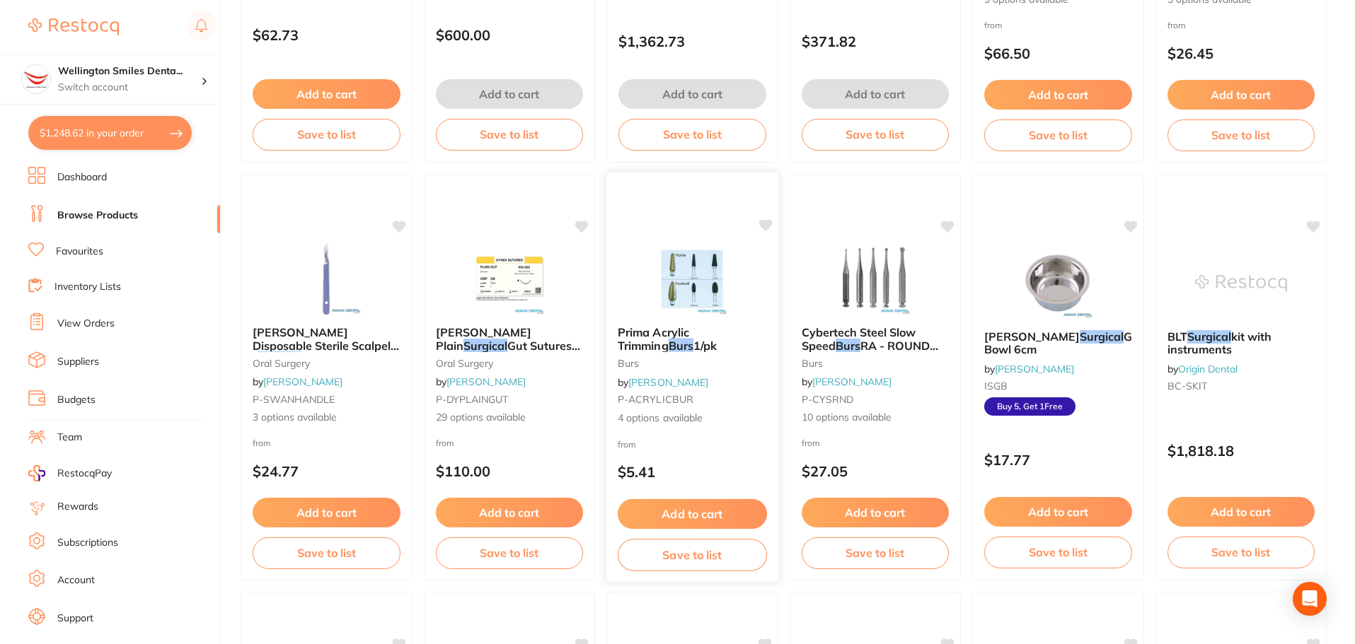
click at [707, 281] on img at bounding box center [692, 278] width 93 height 71
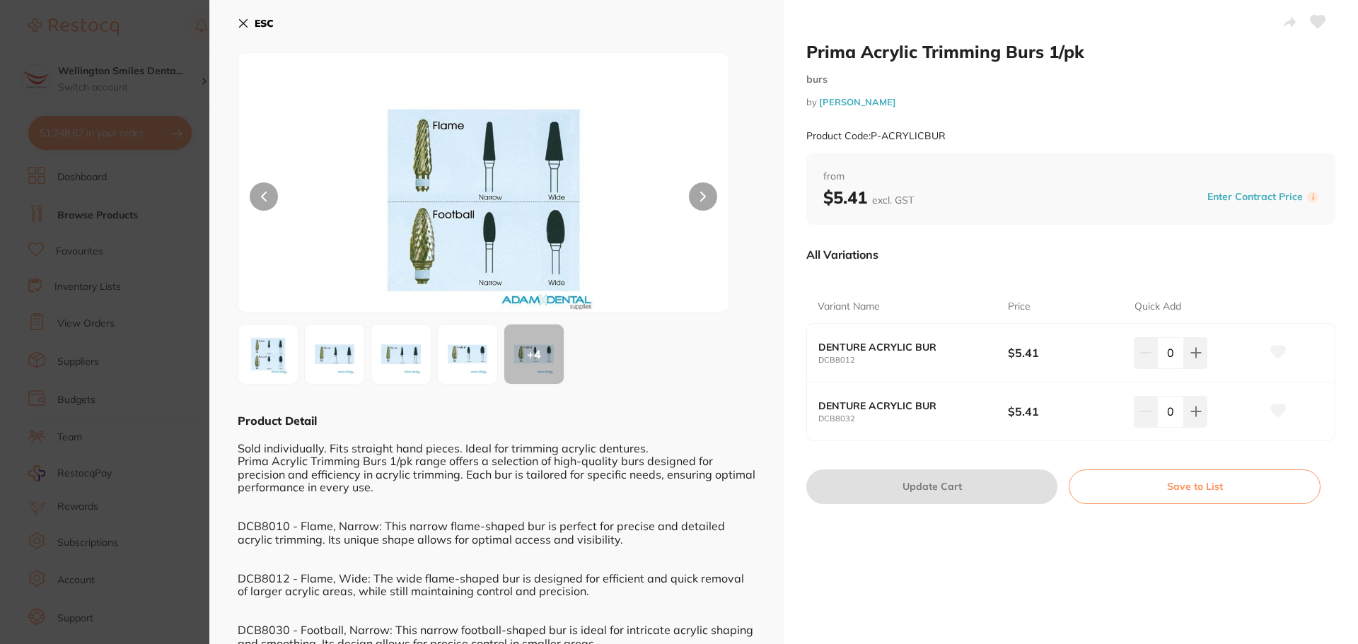
click at [323, 358] on img at bounding box center [334, 354] width 51 height 51
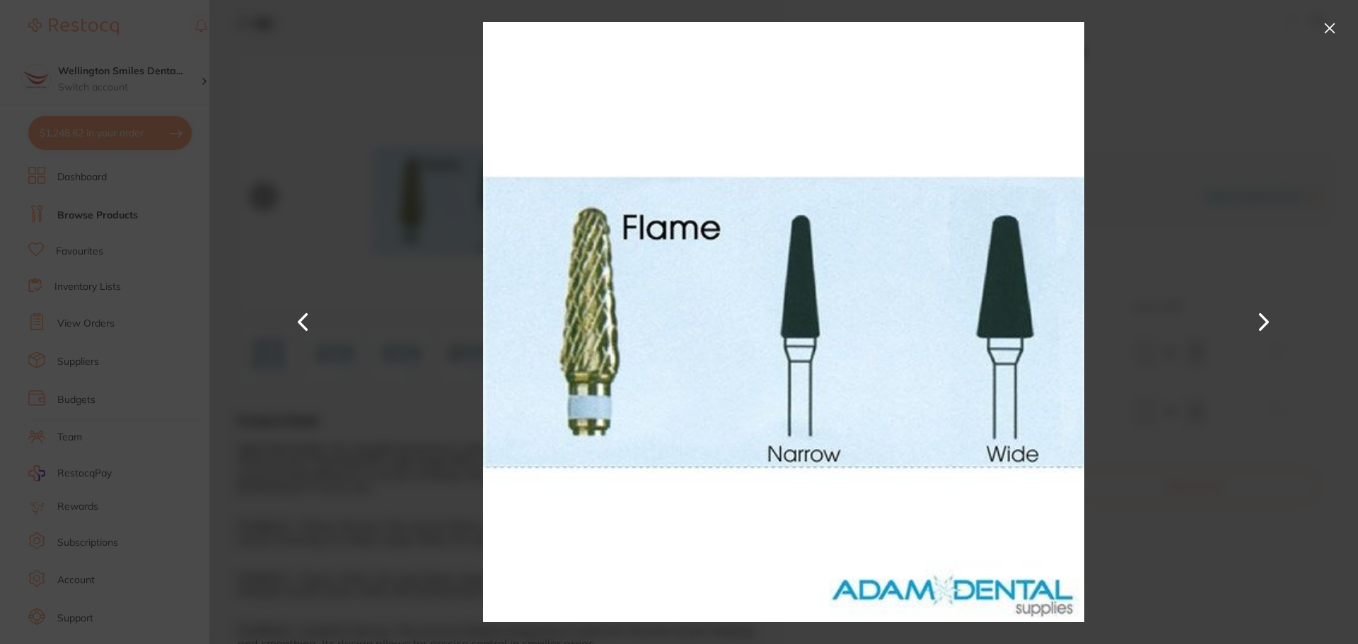
click at [1323, 25] on button at bounding box center [1329, 28] width 23 height 23
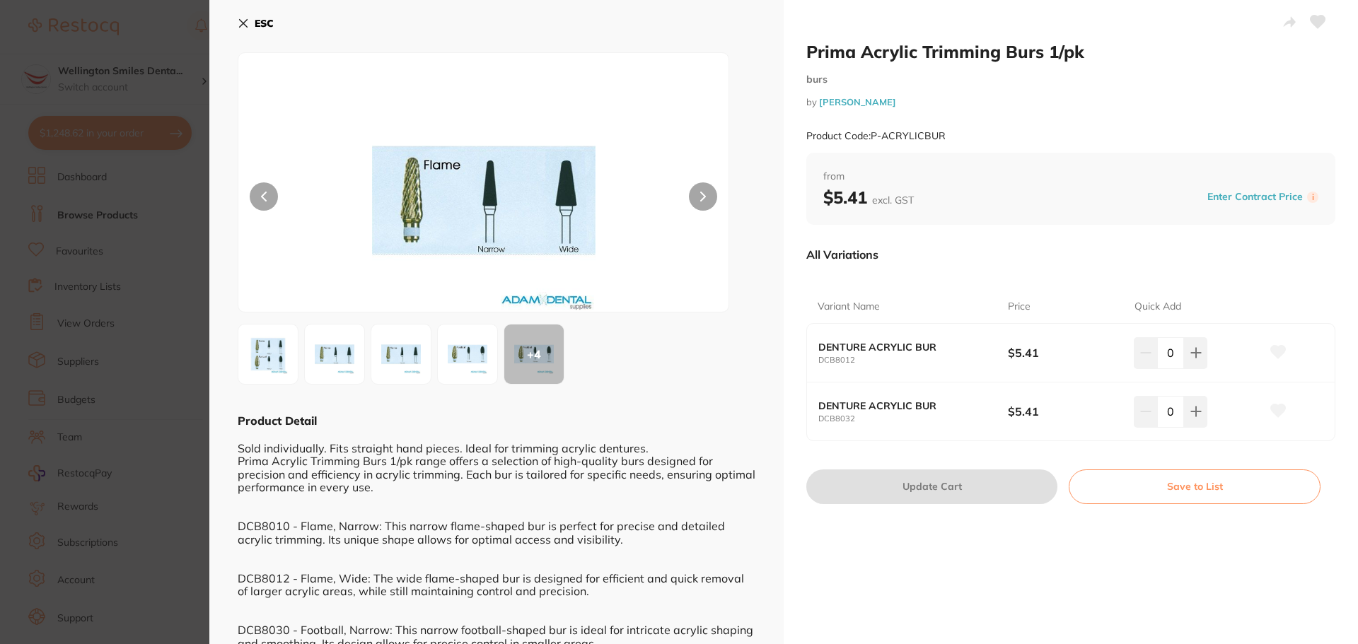
click at [270, 345] on img at bounding box center [268, 354] width 51 height 51
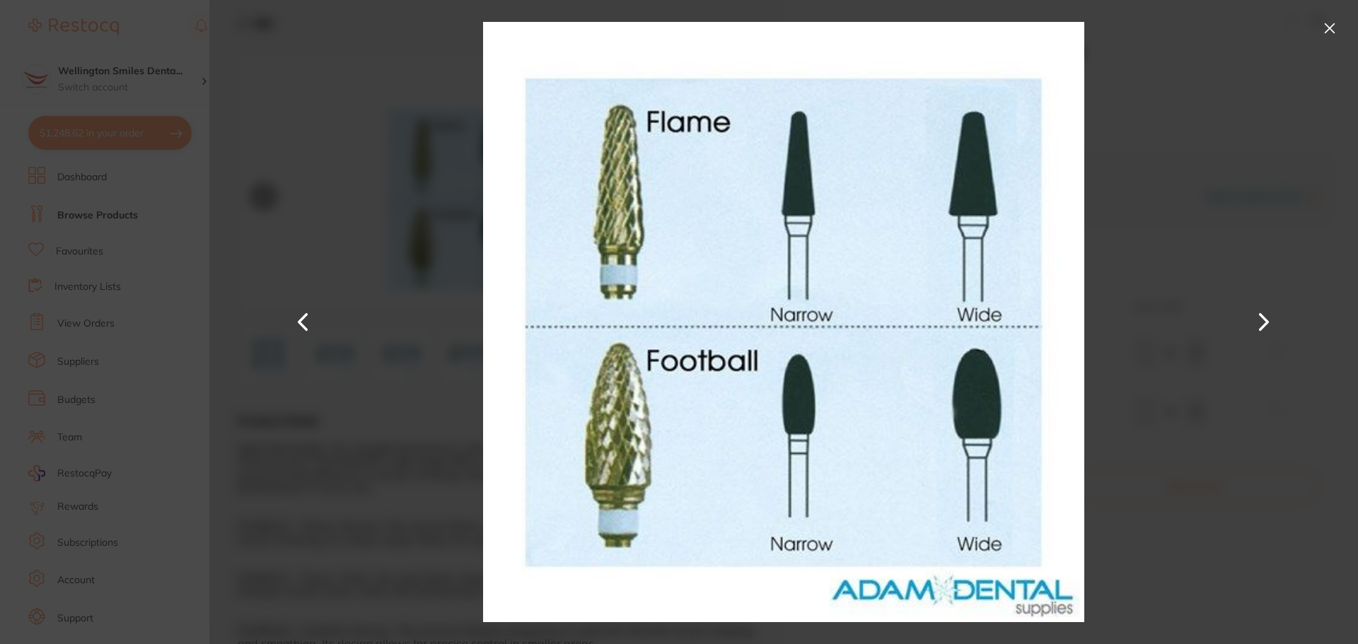
click at [1325, 27] on button at bounding box center [1329, 28] width 23 height 23
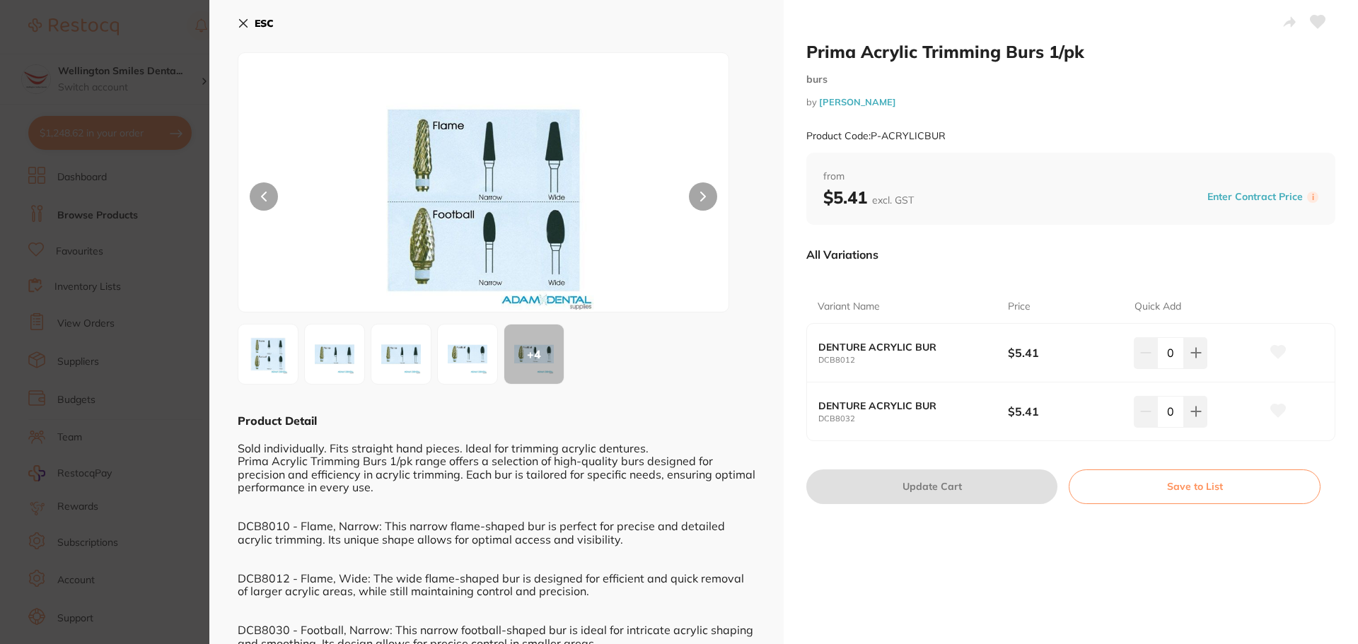
click at [244, 21] on icon at bounding box center [243, 23] width 11 height 11
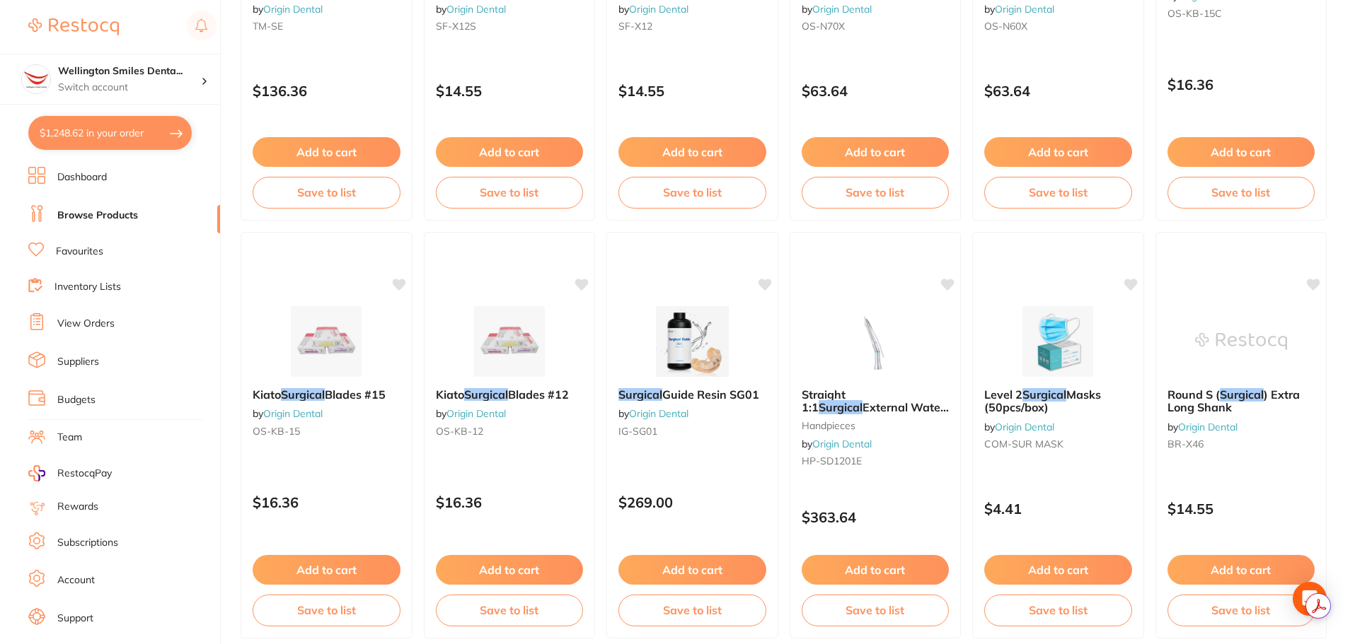
scroll to position [1845, 0]
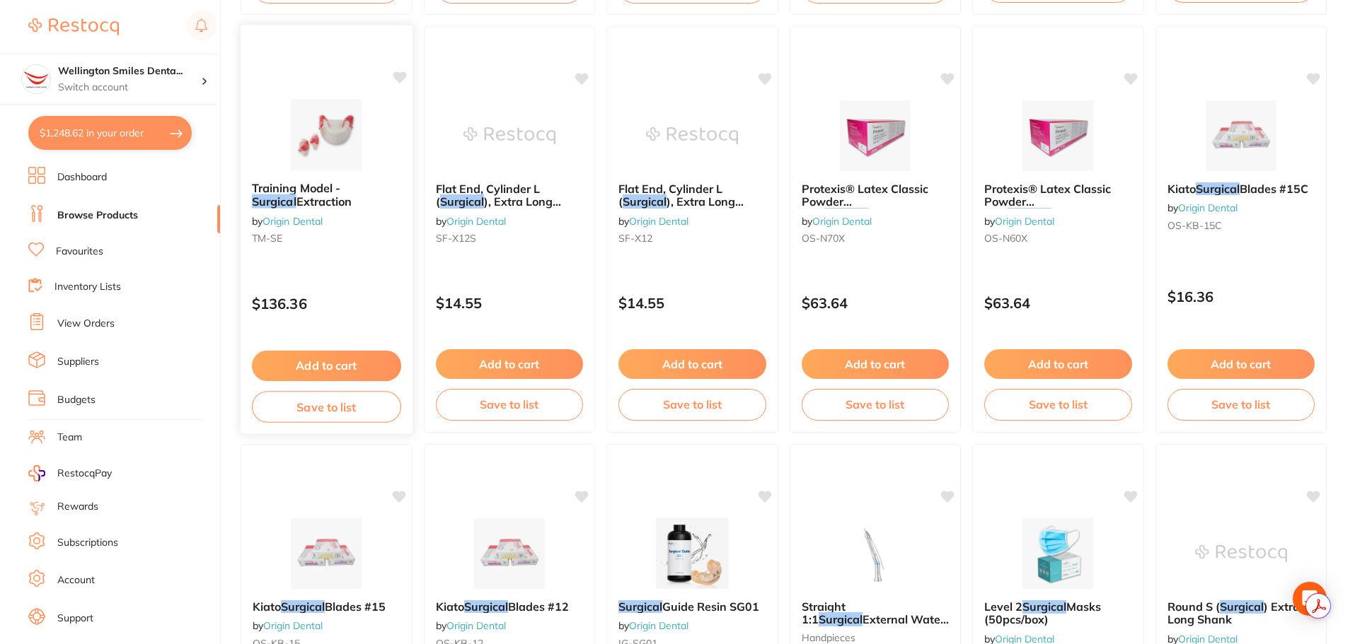
click at [327, 112] on img at bounding box center [326, 134] width 93 height 71
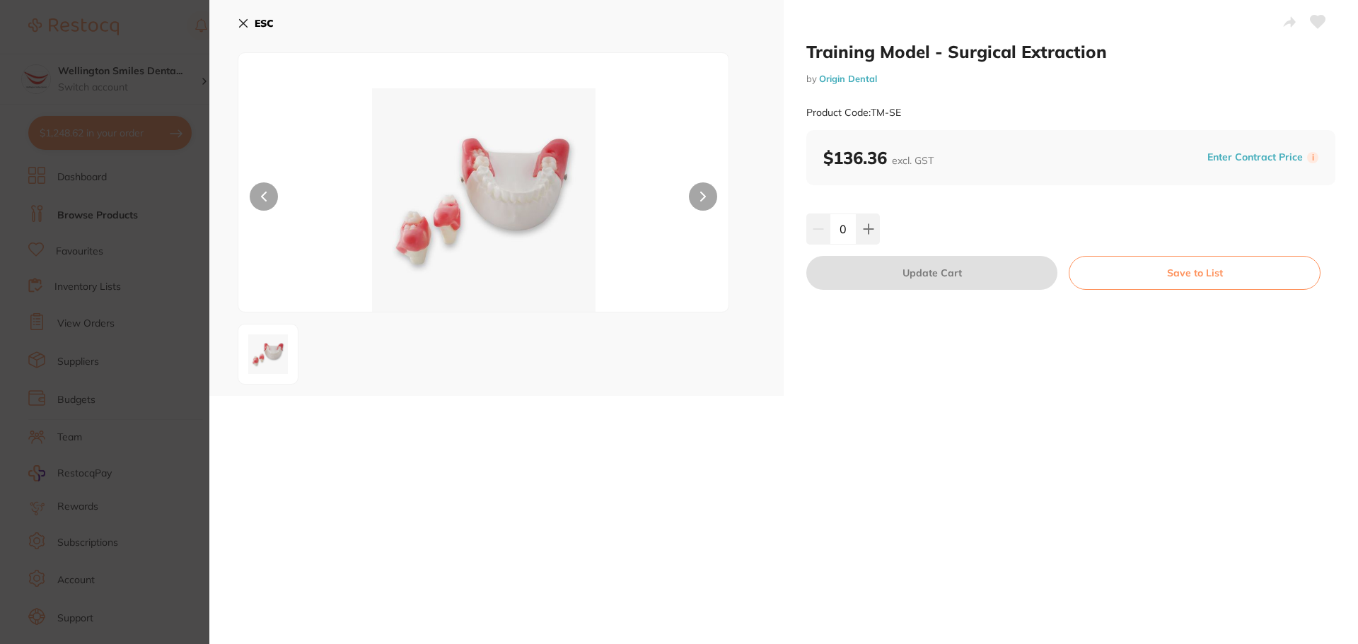
click at [243, 28] on icon at bounding box center [243, 23] width 11 height 11
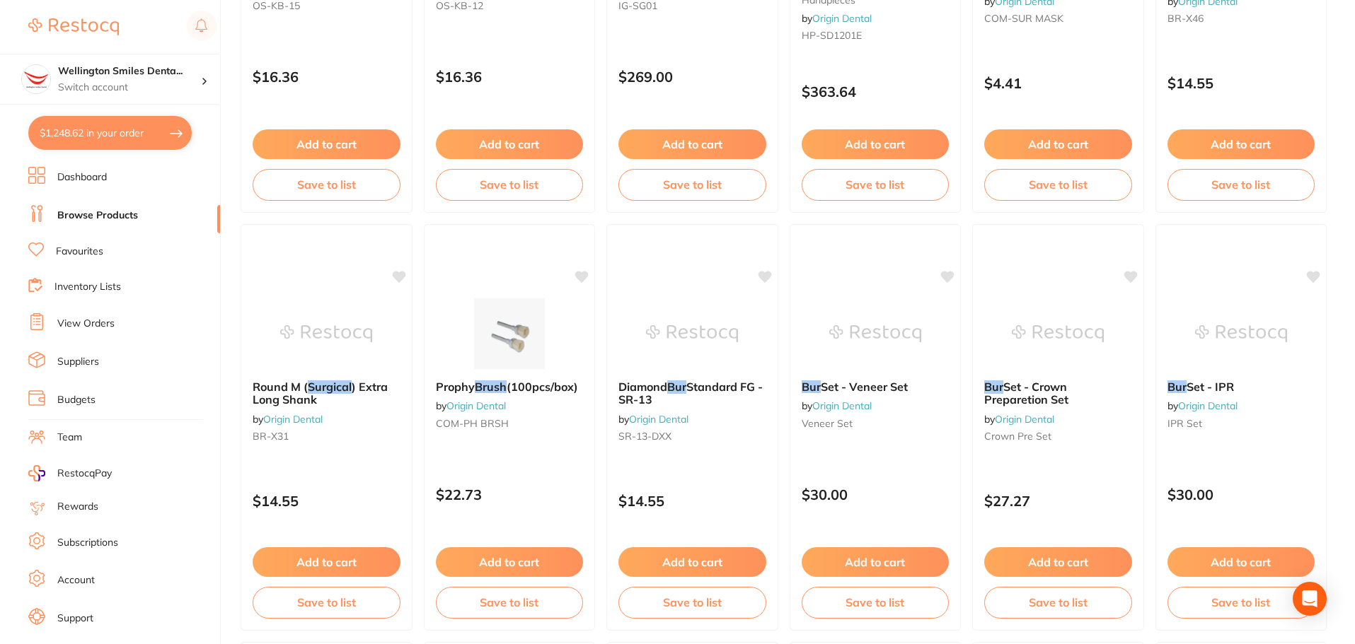
scroll to position [2624, 0]
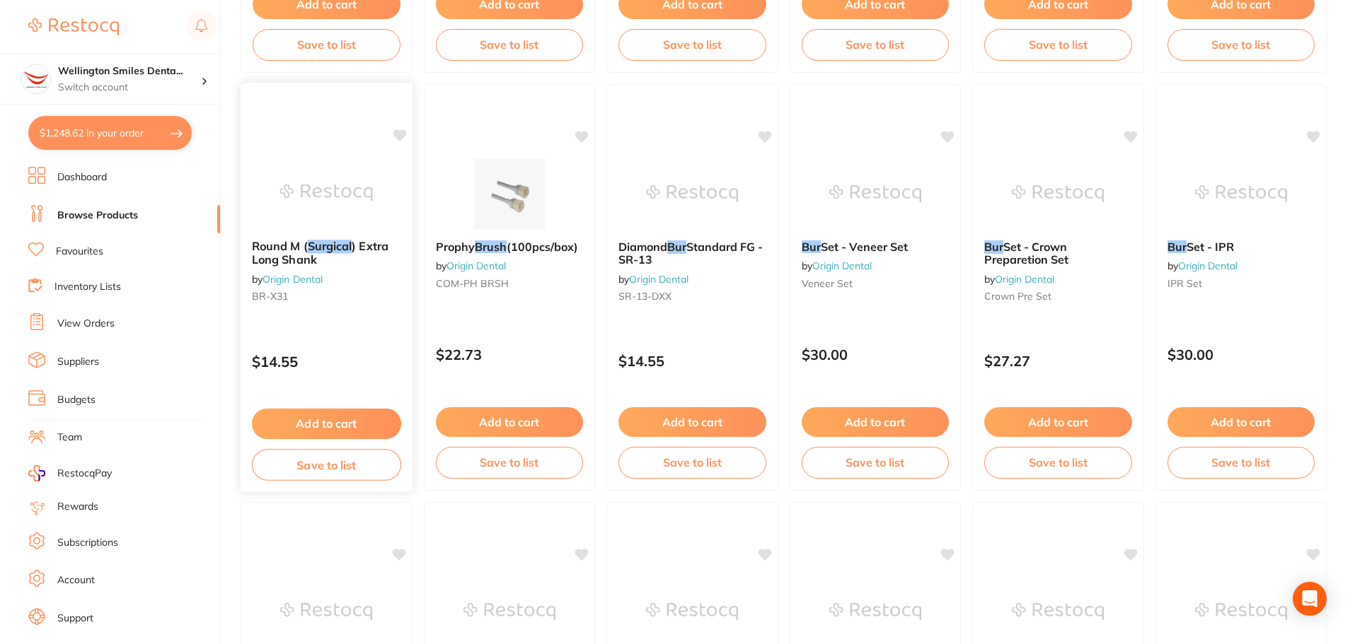
click at [296, 188] on img at bounding box center [326, 192] width 93 height 71
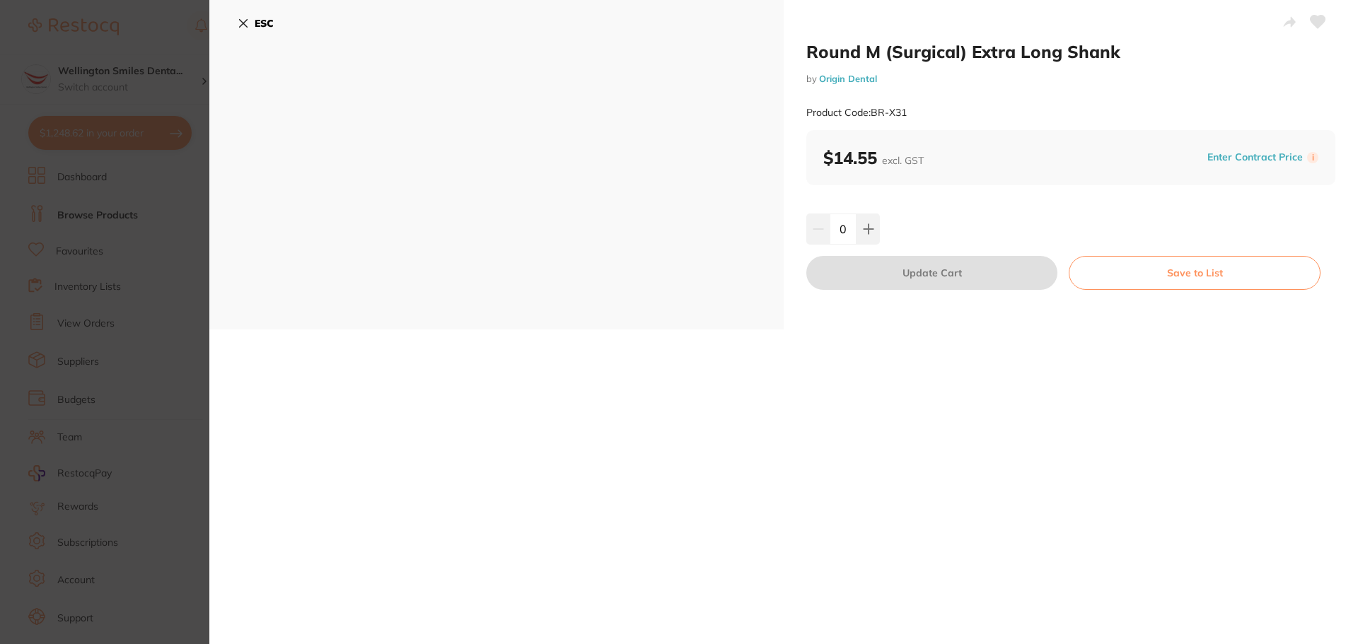
click at [244, 13] on button "ESC" at bounding box center [256, 23] width 36 height 24
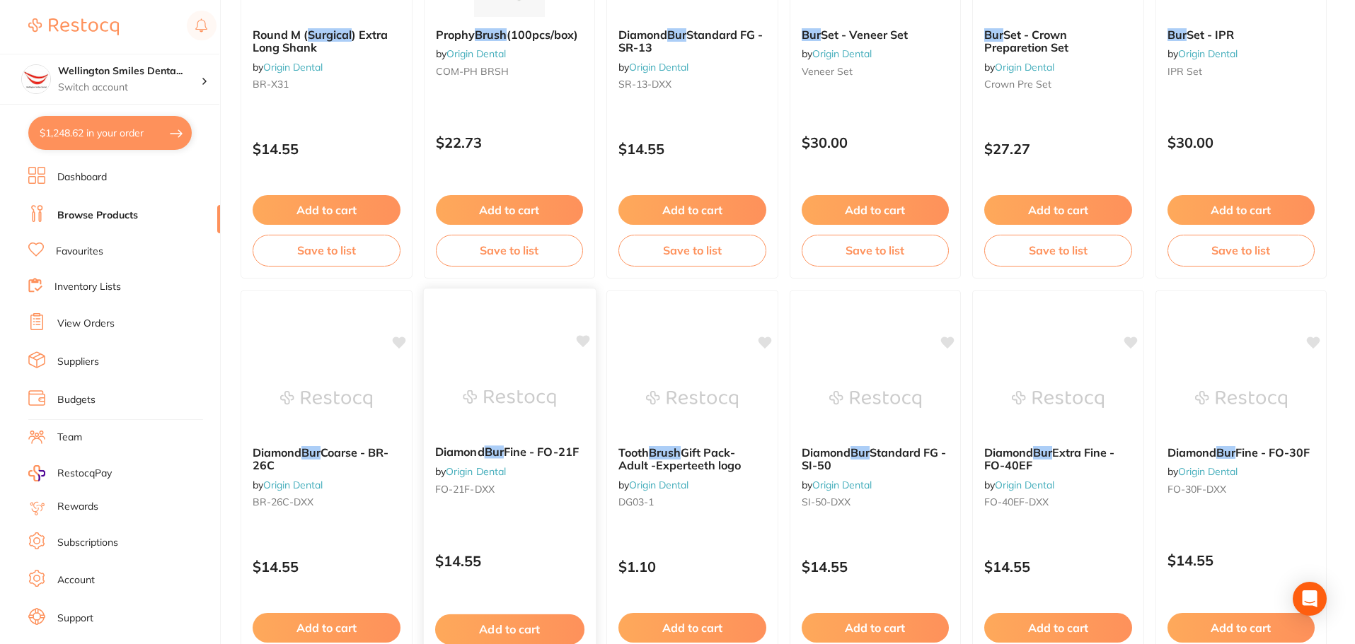
scroll to position [2906, 0]
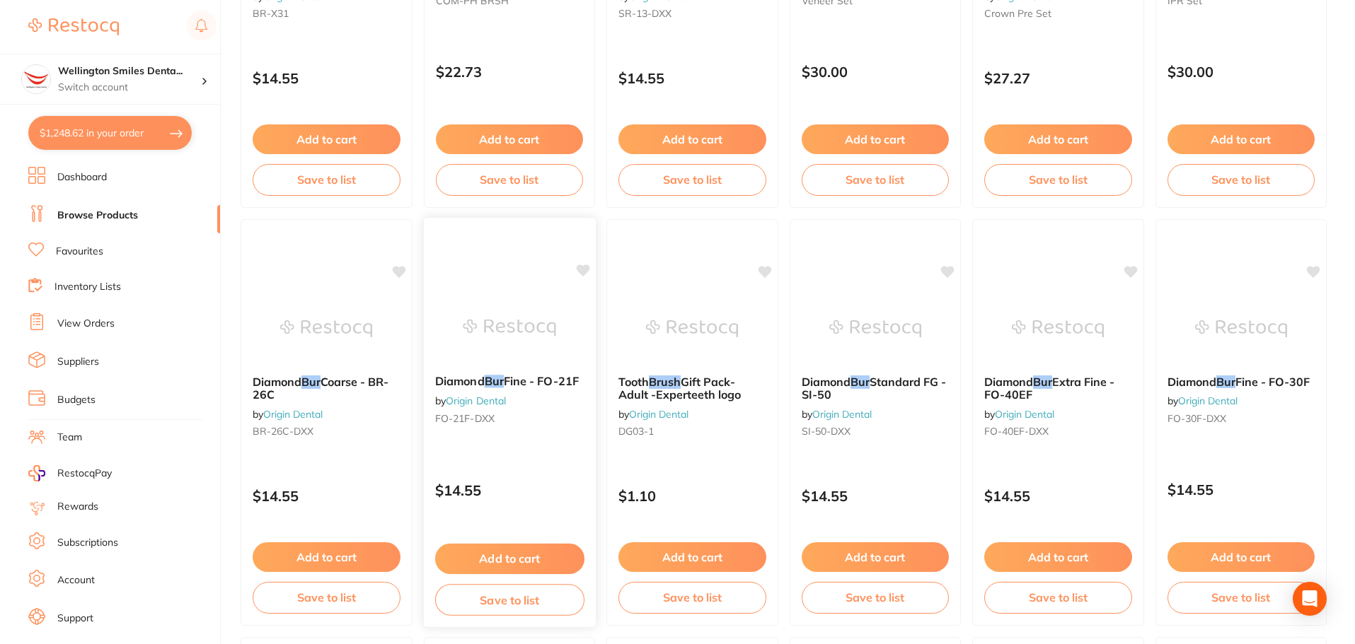
click at [528, 315] on img at bounding box center [509, 327] width 93 height 71
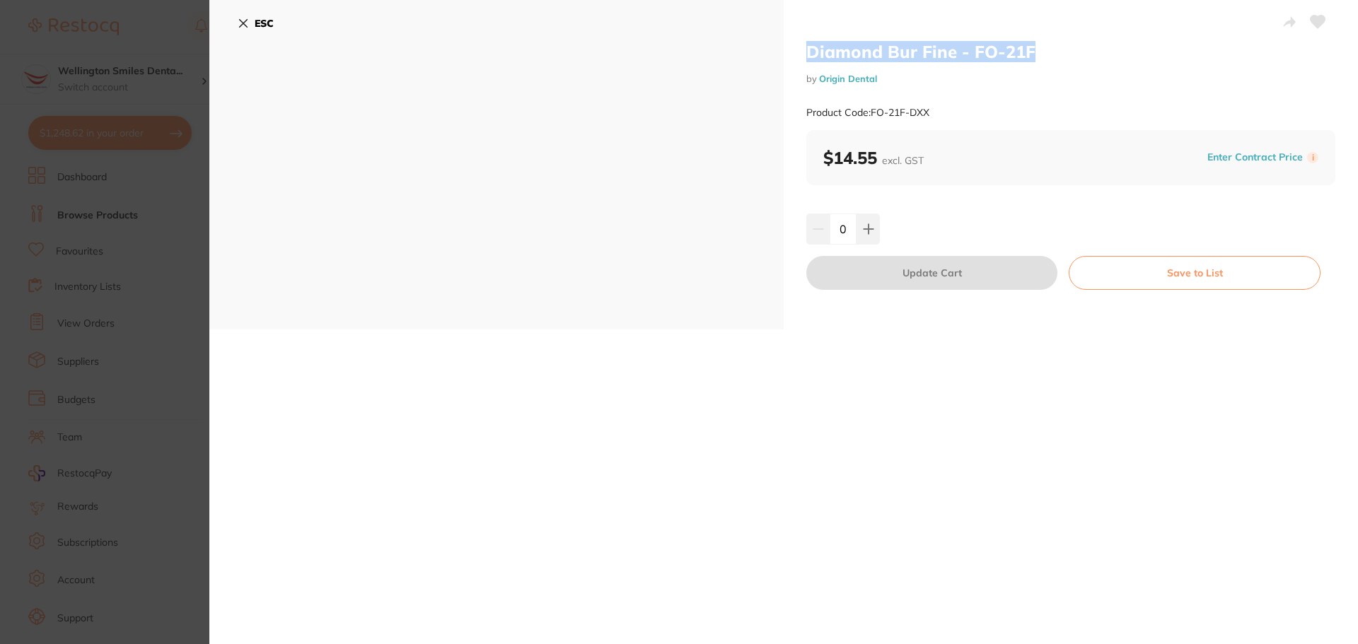
drag, startPoint x: 806, startPoint y: 50, endPoint x: 1032, endPoint y: 54, distance: 225.7
click at [1032, 54] on h2 "Diamond Bur Fine - FO-21F" at bounding box center [1070, 51] width 529 height 21
copy h2 "Diamond Bur Fine - FO-21F"
click at [240, 14] on button "ESC" at bounding box center [256, 23] width 36 height 24
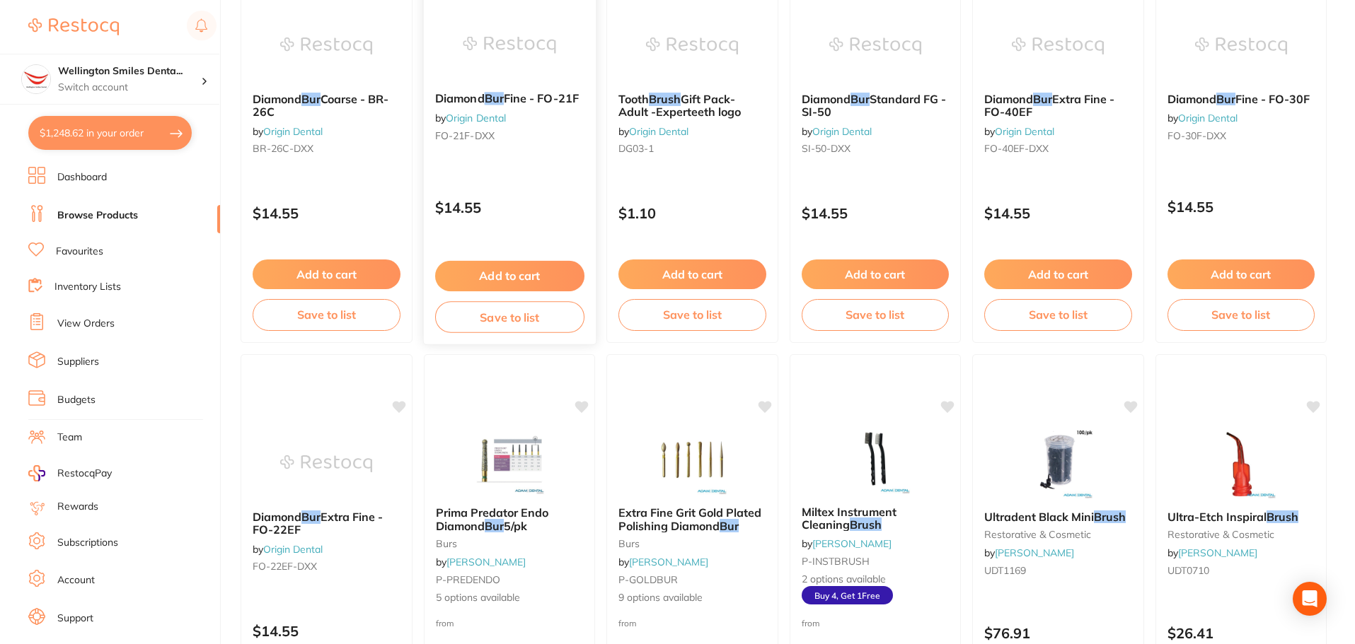
scroll to position [3331, 0]
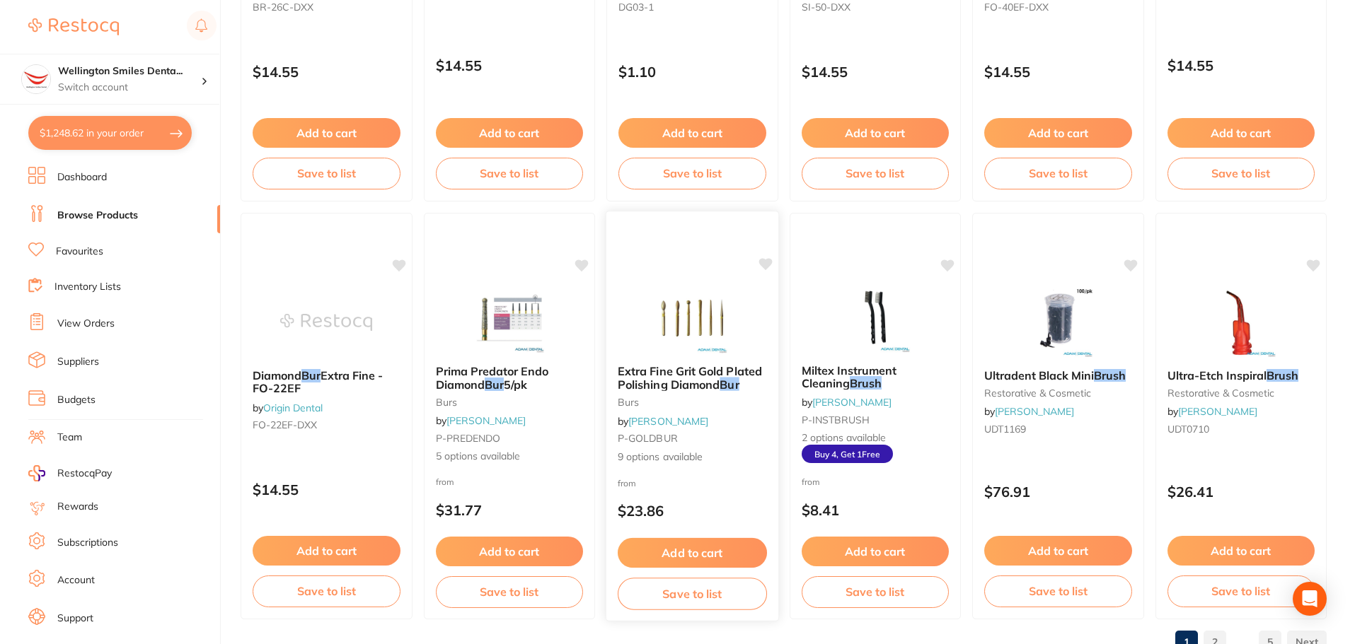
click at [655, 286] on img at bounding box center [692, 317] width 93 height 71
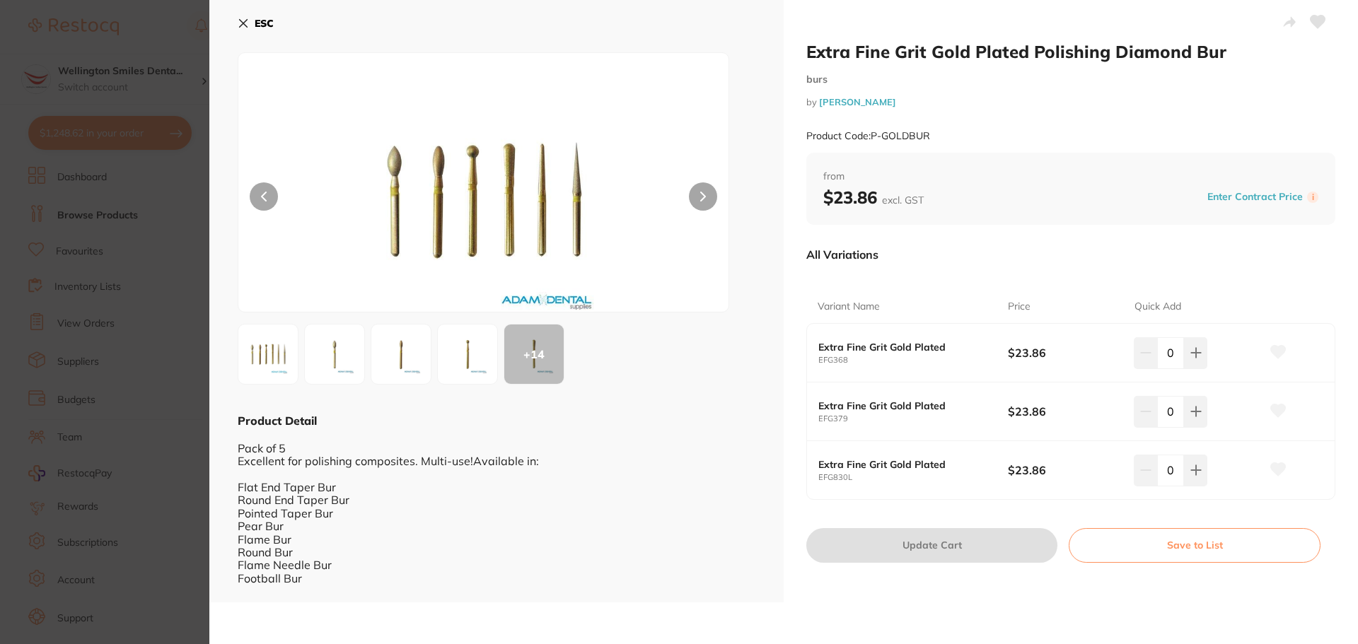
click at [251, 28] on button "ESC" at bounding box center [256, 23] width 36 height 24
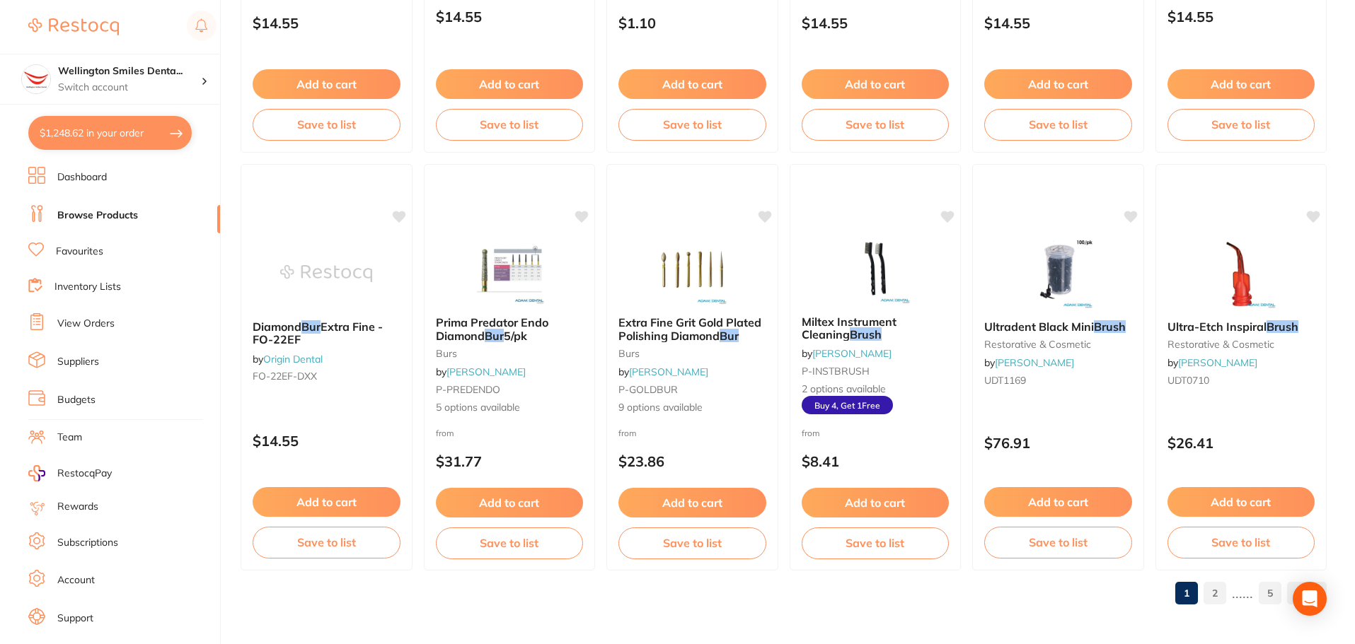
scroll to position [1067, 0]
click at [1226, 598] on link "2" at bounding box center [1214, 593] width 23 height 28
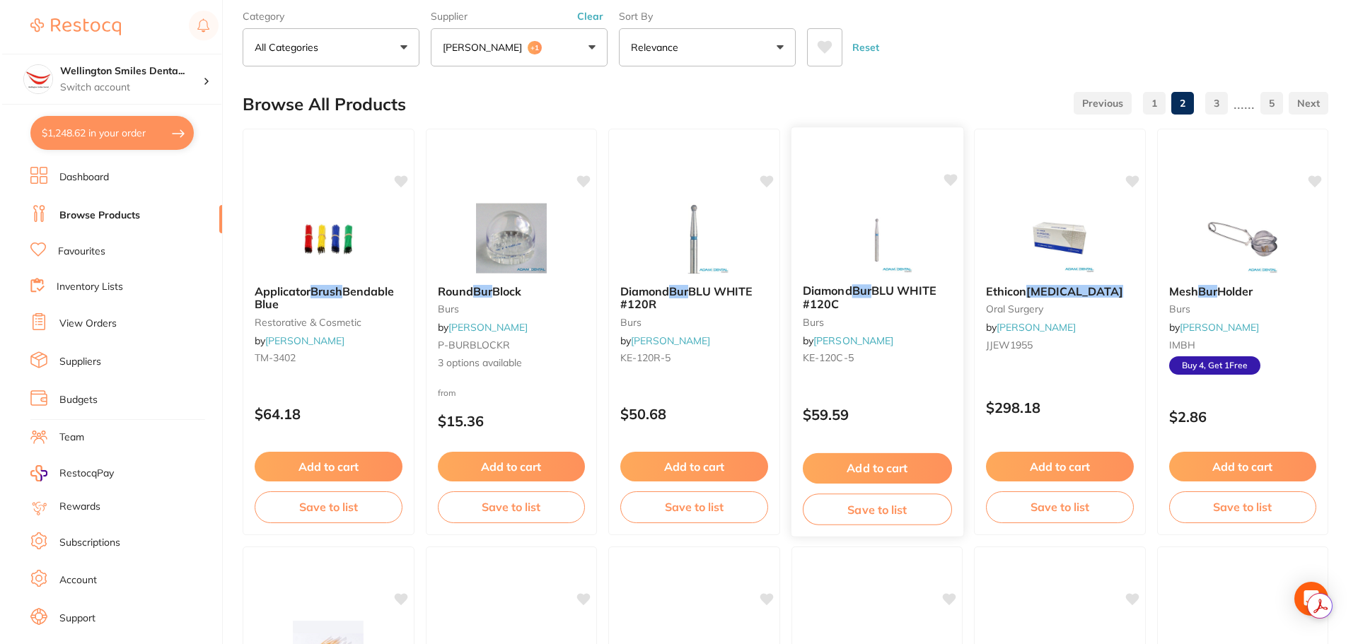
scroll to position [0, 0]
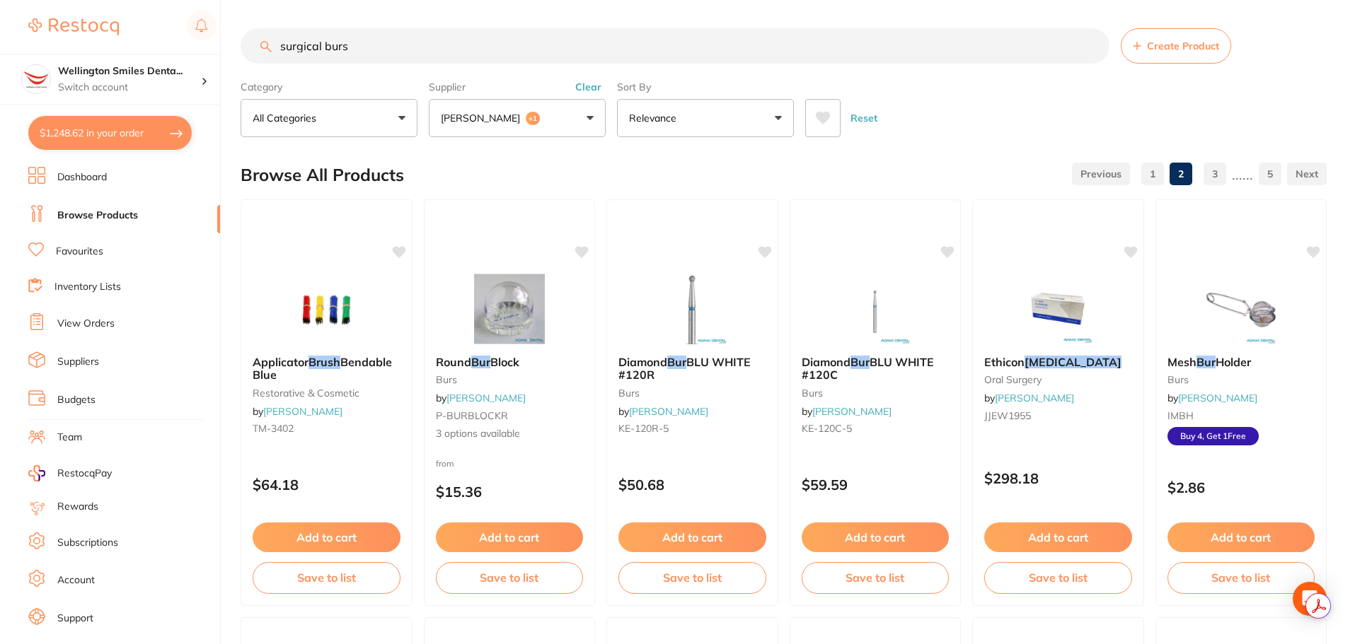
drag, startPoint x: 320, startPoint y: 45, endPoint x: 245, endPoint y: 42, distance: 75.0
click at [245, 42] on input "surgical burs" at bounding box center [674, 45] width 869 height 35
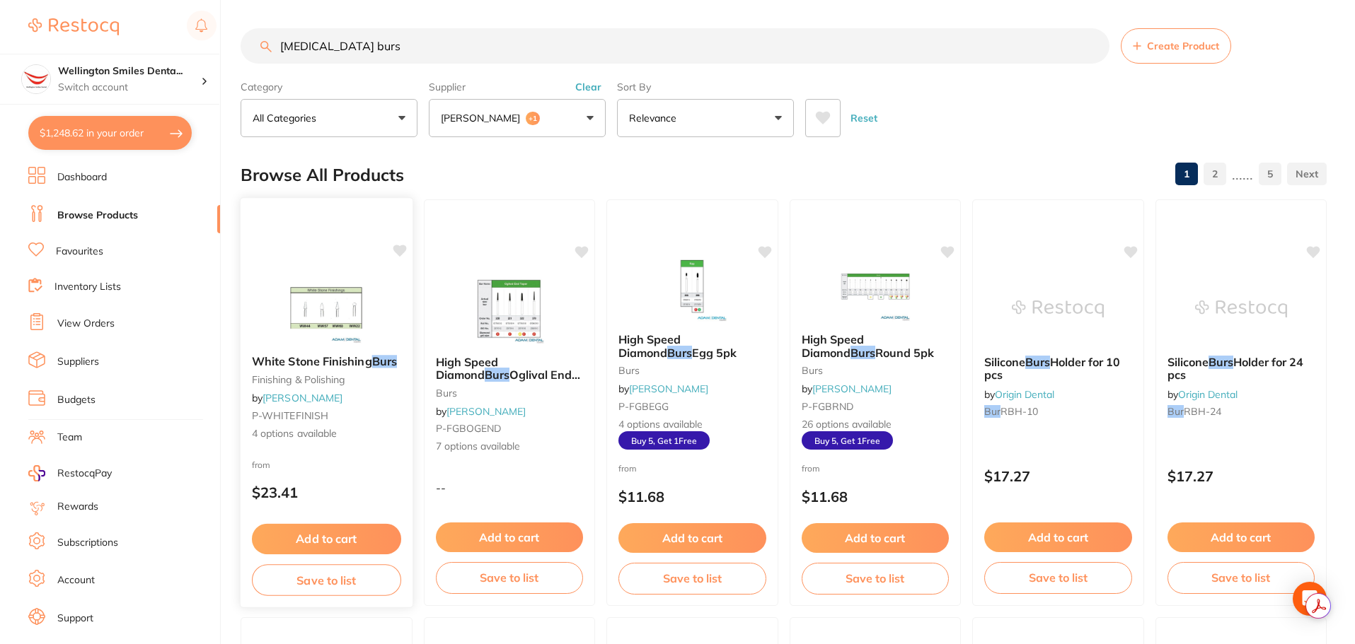
click at [374, 282] on div at bounding box center [326, 307] width 172 height 71
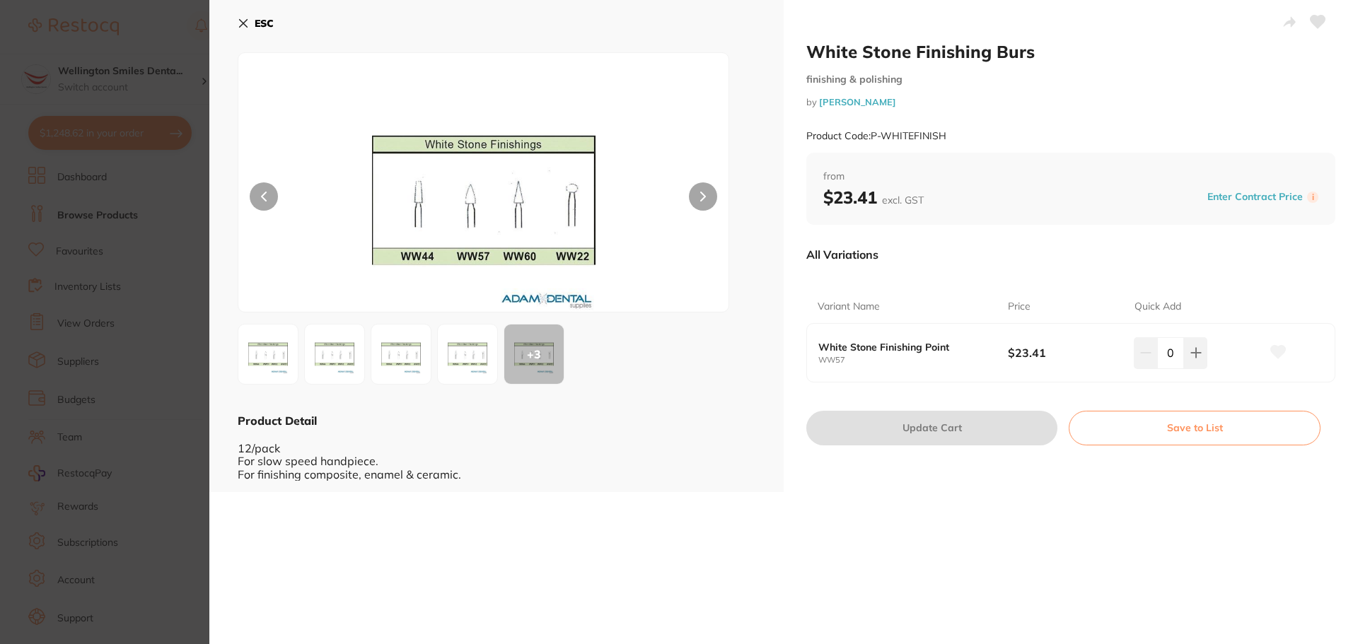
click at [240, 25] on icon at bounding box center [244, 24] width 8 height 8
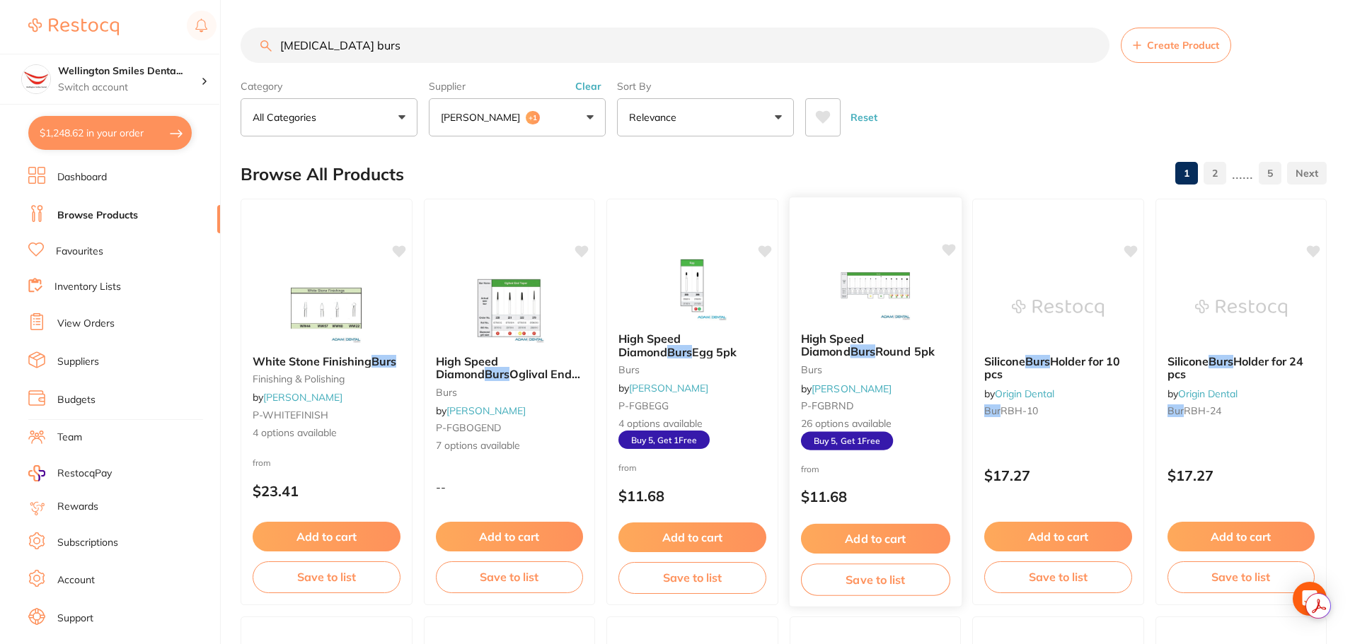
click at [838, 314] on img at bounding box center [874, 284] width 93 height 71
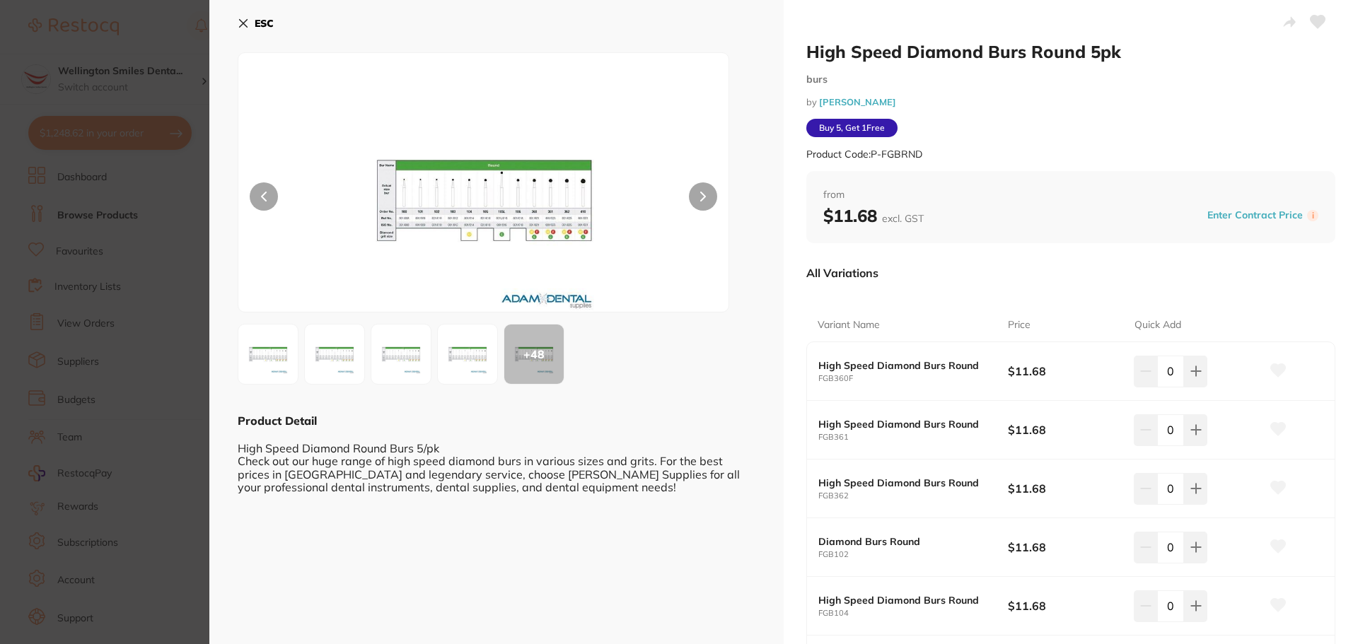
click at [250, 32] on button "ESC" at bounding box center [256, 23] width 36 height 24
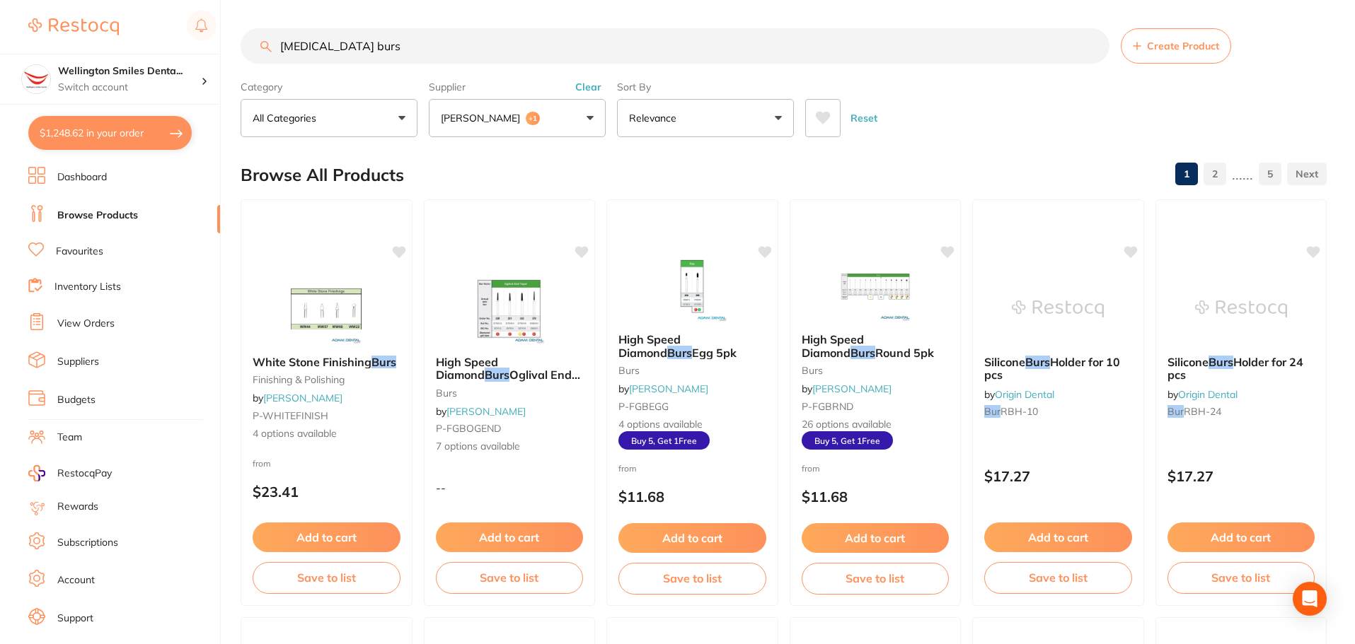
click at [564, 115] on button "Adam Dental +1" at bounding box center [517, 118] width 177 height 38
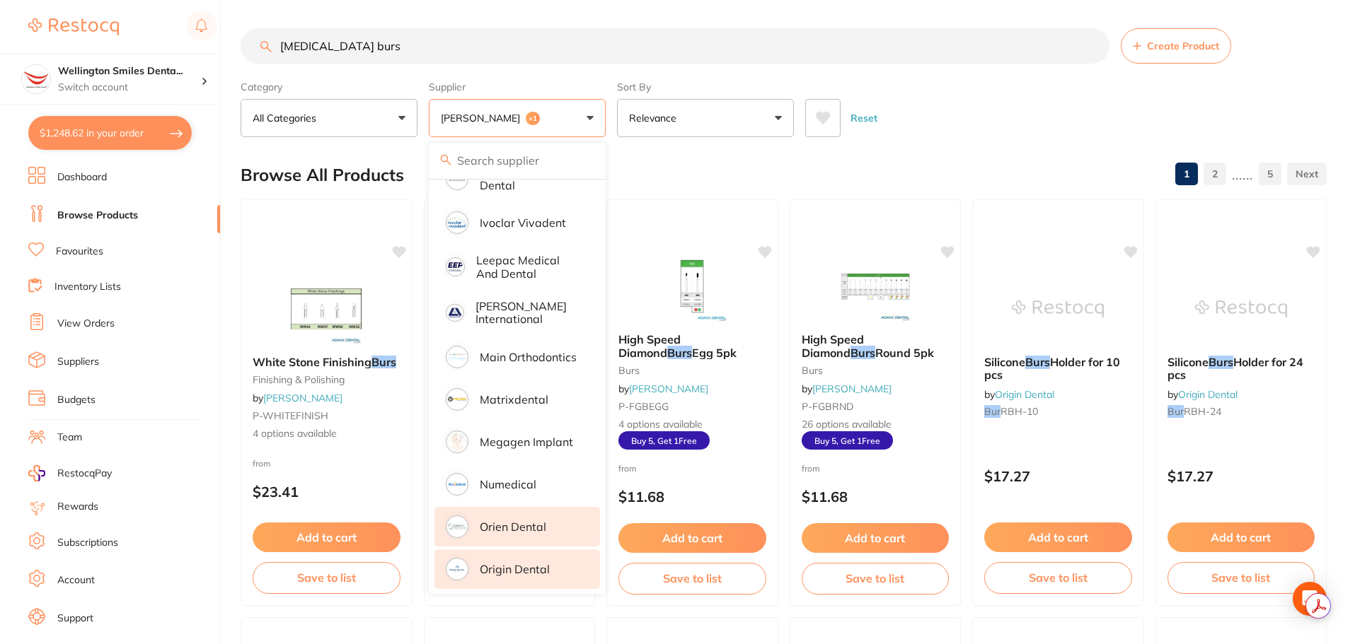
scroll to position [778, 0]
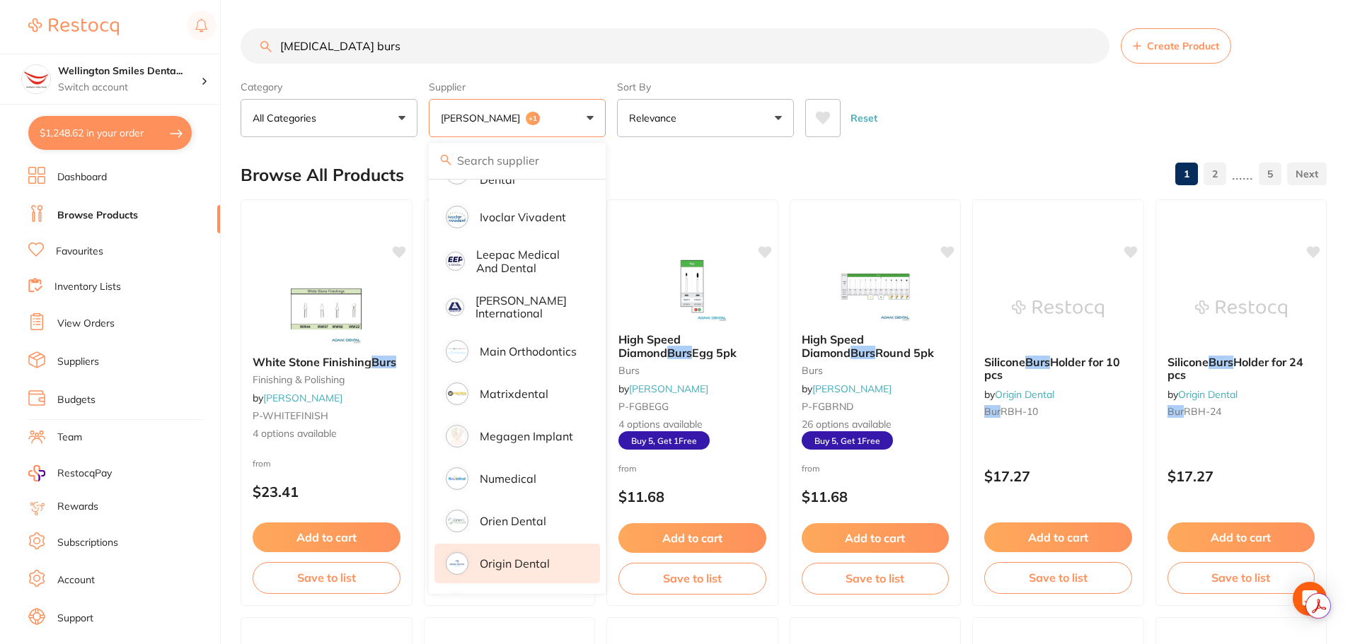
click at [529, 557] on p "Origin Dental" at bounding box center [515, 563] width 70 height 13
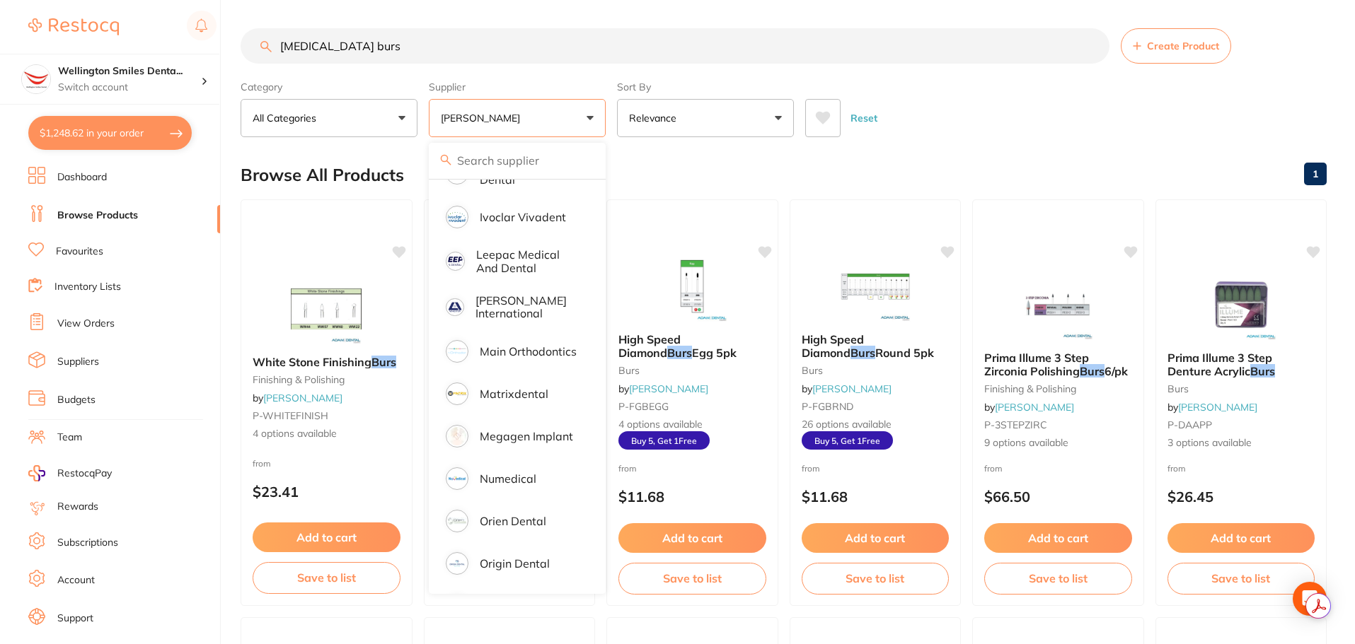
click at [528, 132] on button "[PERSON_NAME]" at bounding box center [517, 118] width 177 height 38
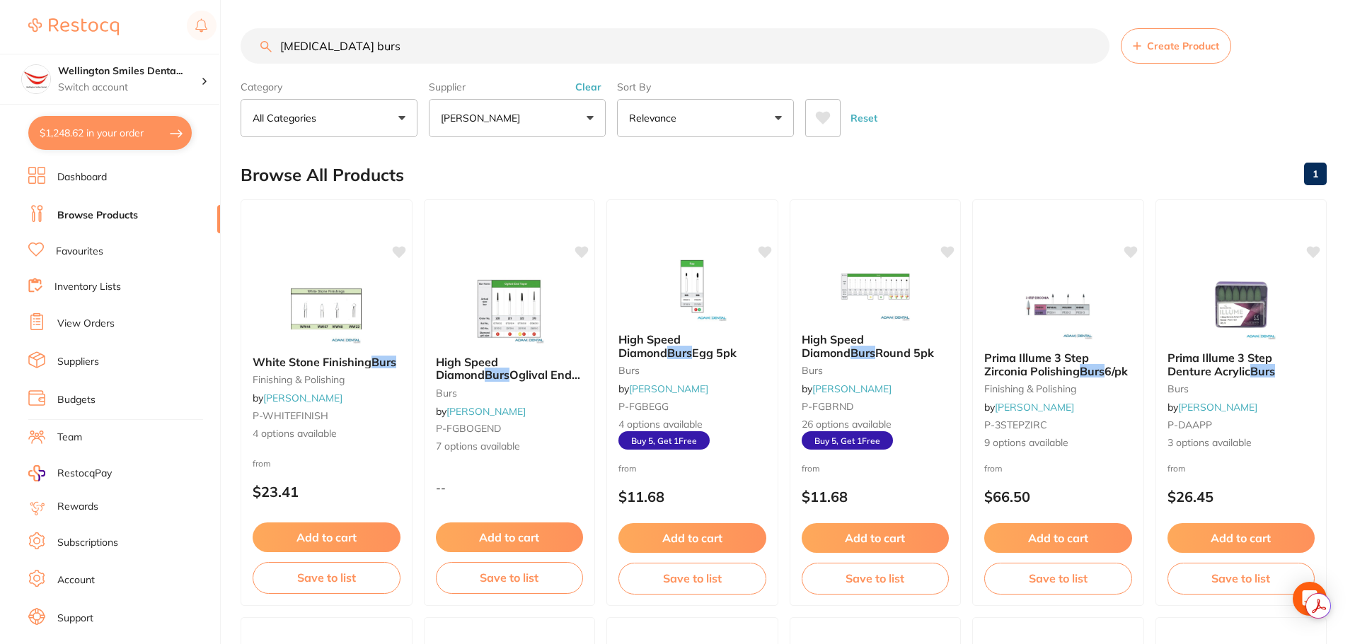
click at [591, 79] on div "Supplier Adam Dental All Suppliers Dentsply Sirona AB Orthodontics Adam Dental …" at bounding box center [517, 106] width 177 height 62
click at [591, 87] on button "Clear" at bounding box center [588, 87] width 35 height 13
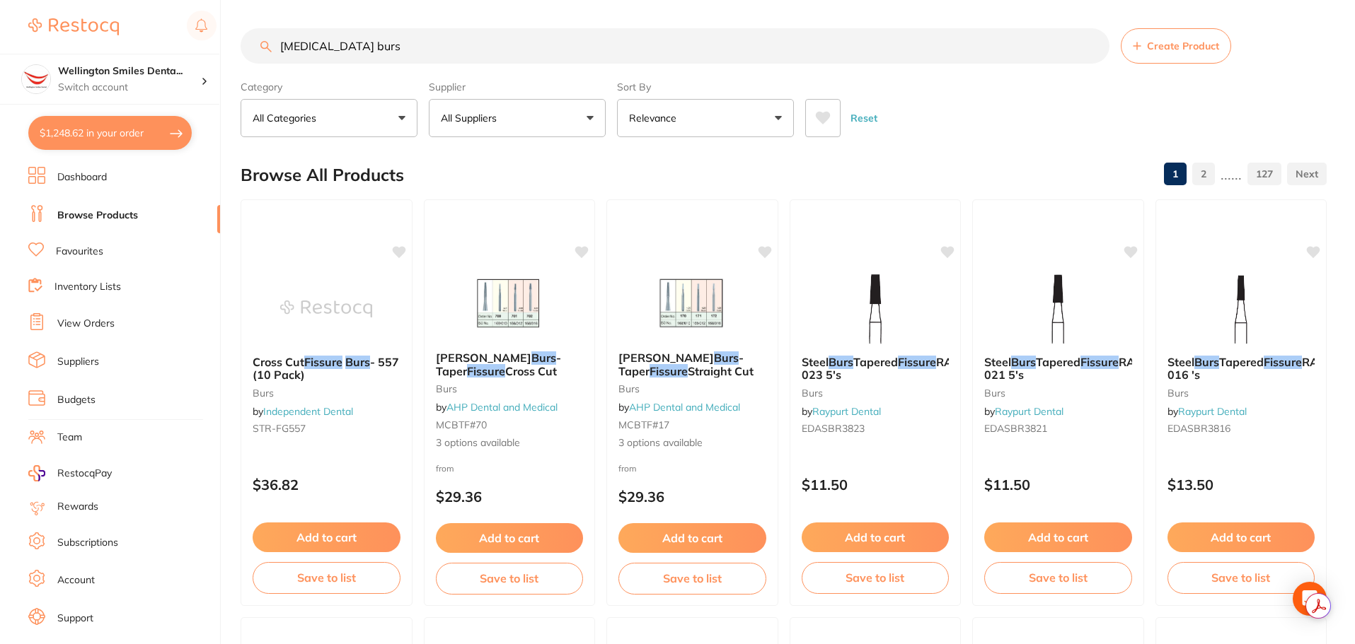
click at [522, 122] on button "All Suppliers" at bounding box center [517, 118] width 177 height 38
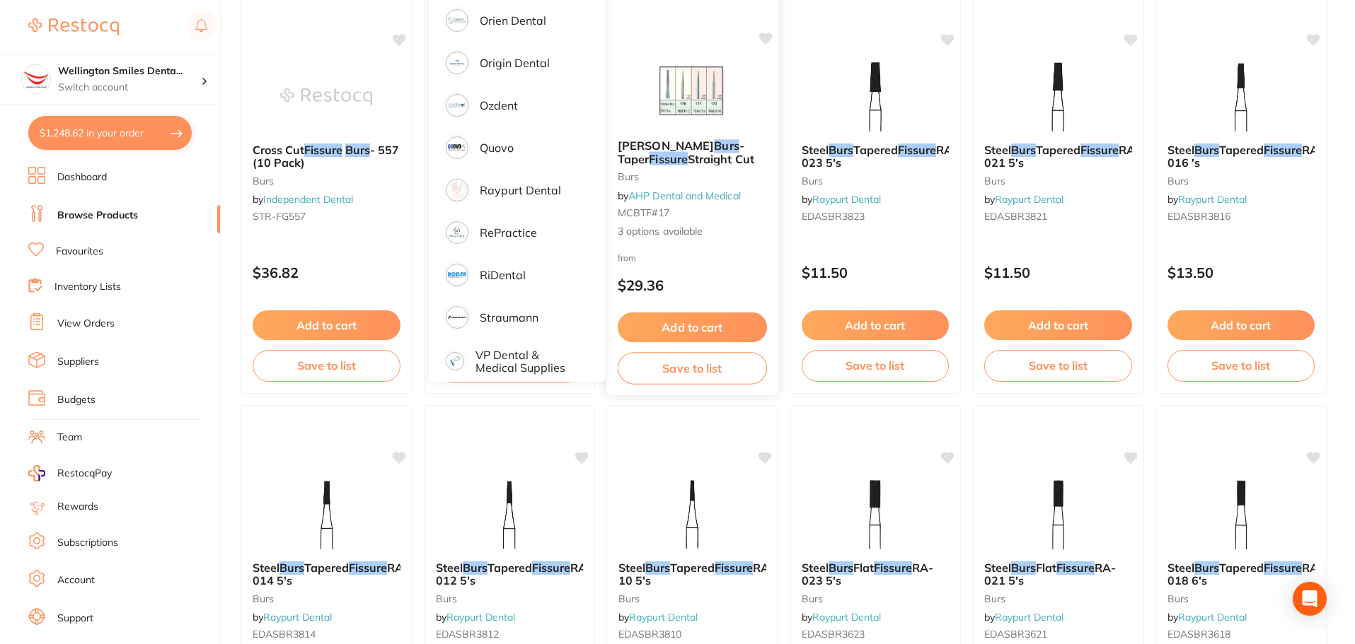
scroll to position [141, 0]
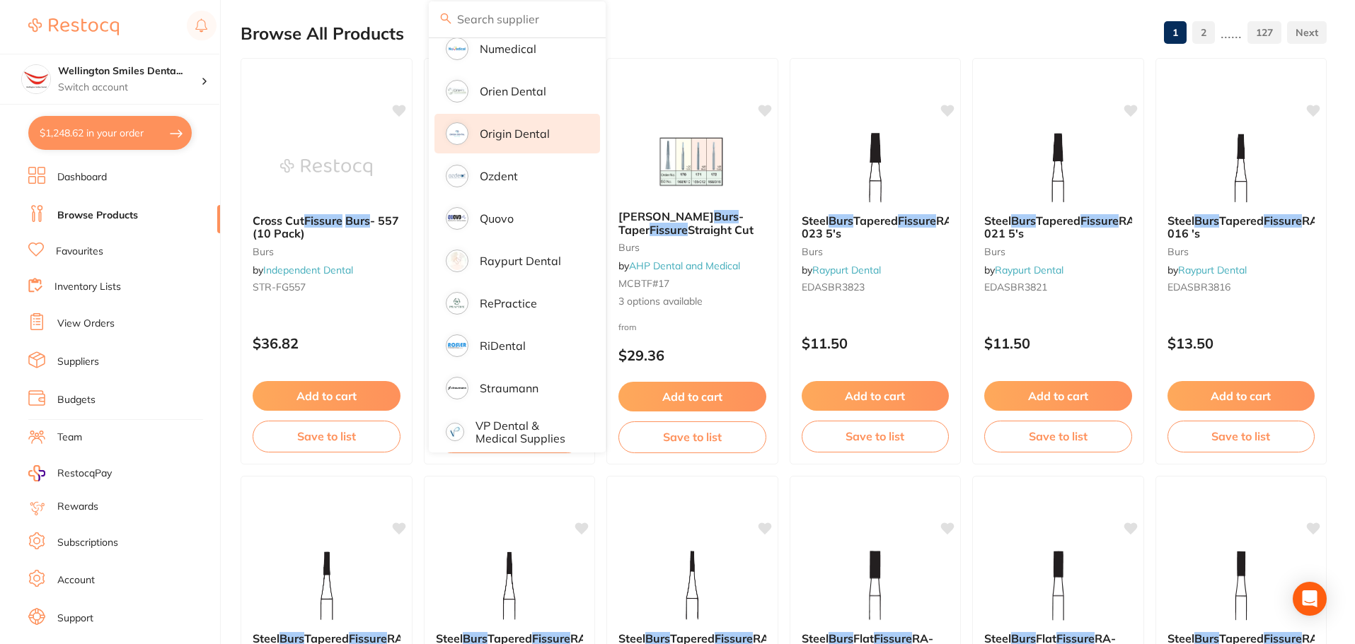
click at [548, 127] on p "Origin Dental" at bounding box center [515, 133] width 70 height 13
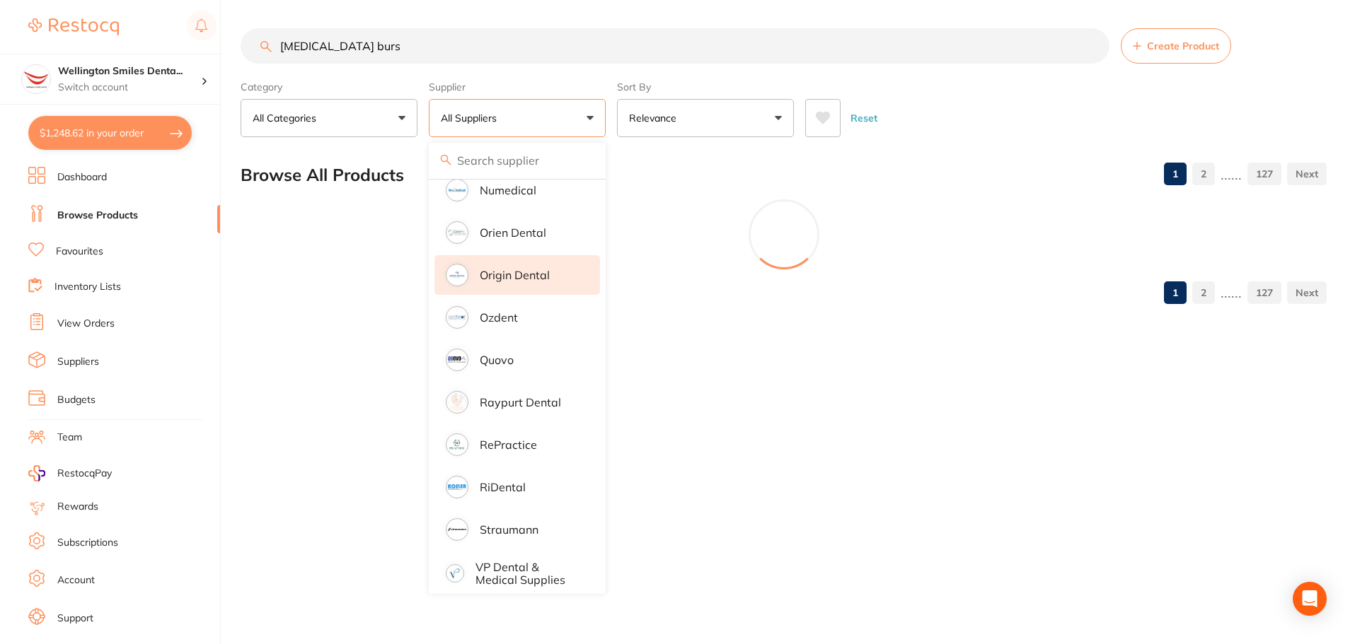
scroll to position [0, 0]
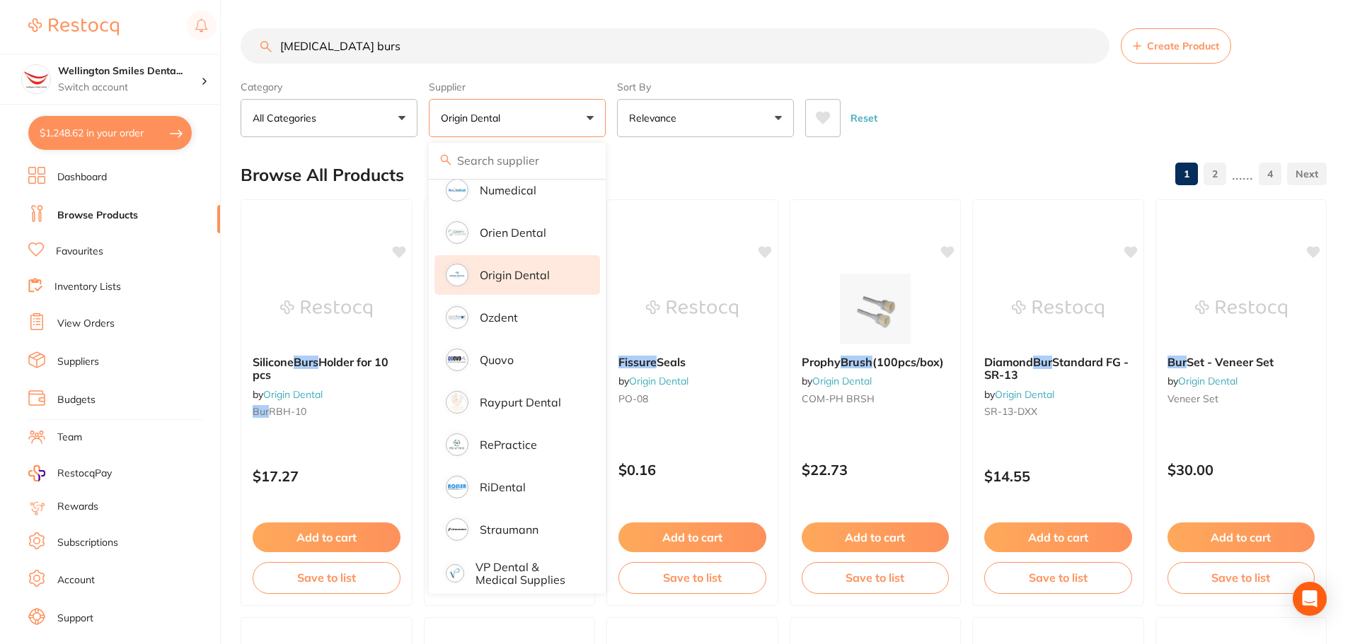
click at [1001, 124] on div "Reset" at bounding box center [1060, 113] width 510 height 50
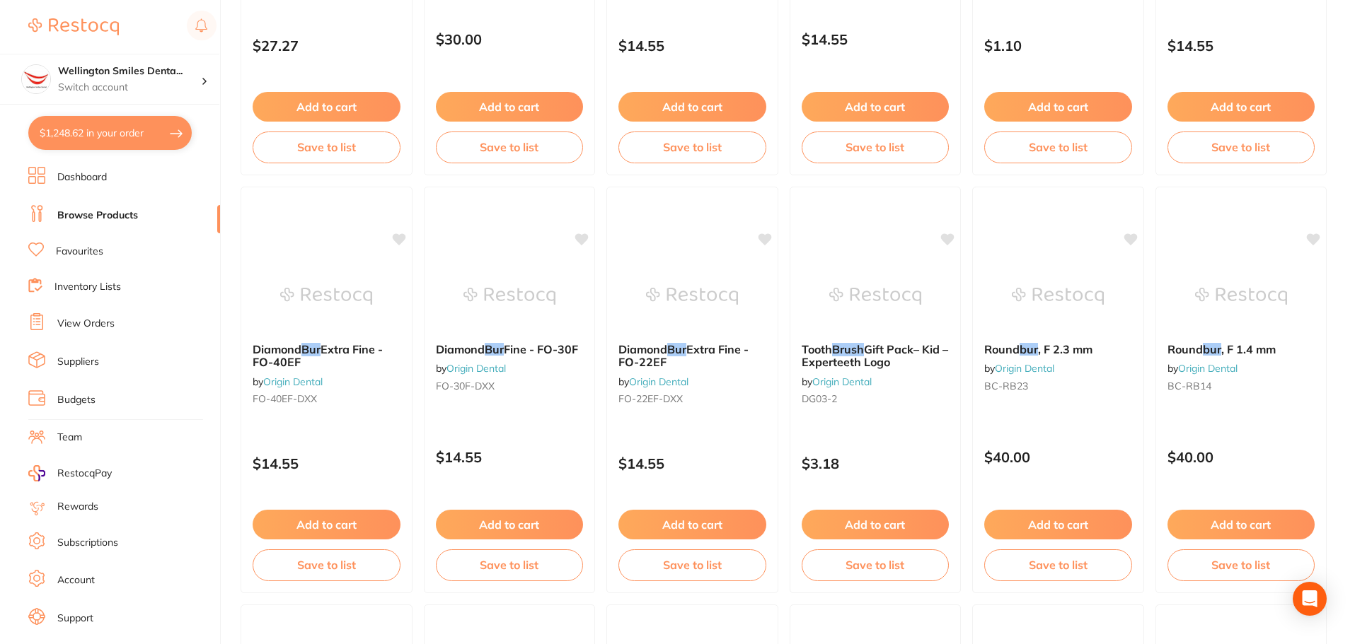
scroll to position [1202, 0]
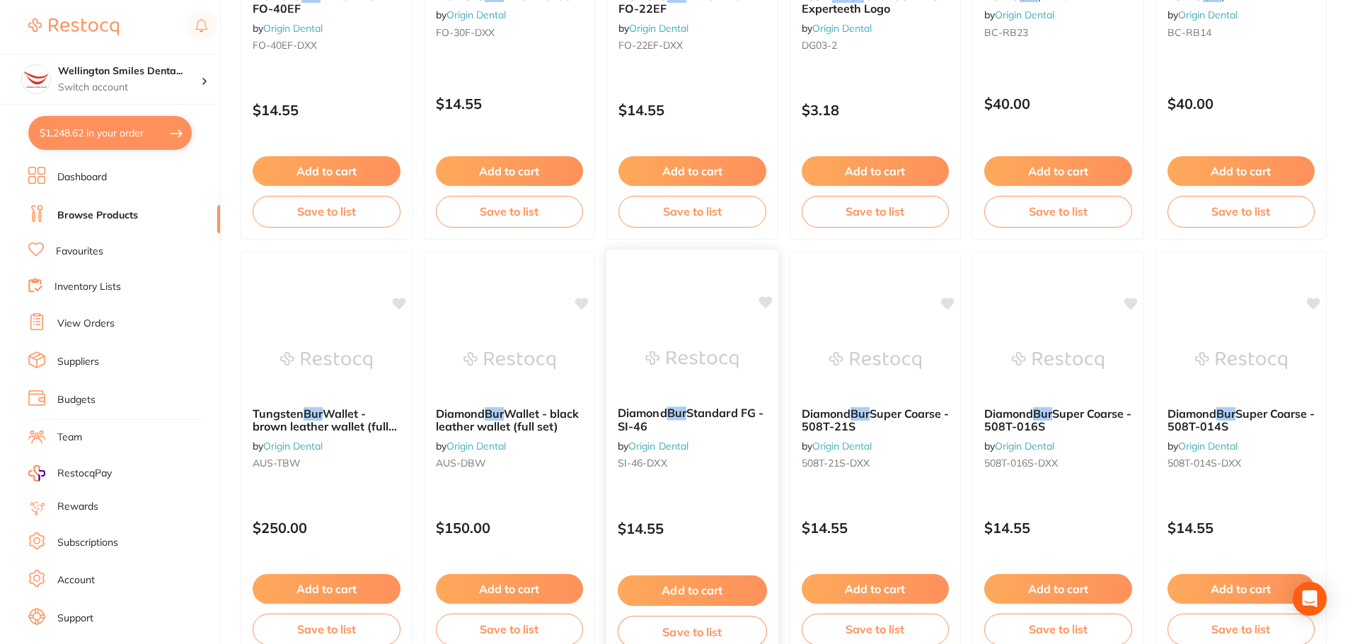
click at [734, 330] on img at bounding box center [692, 359] width 93 height 71
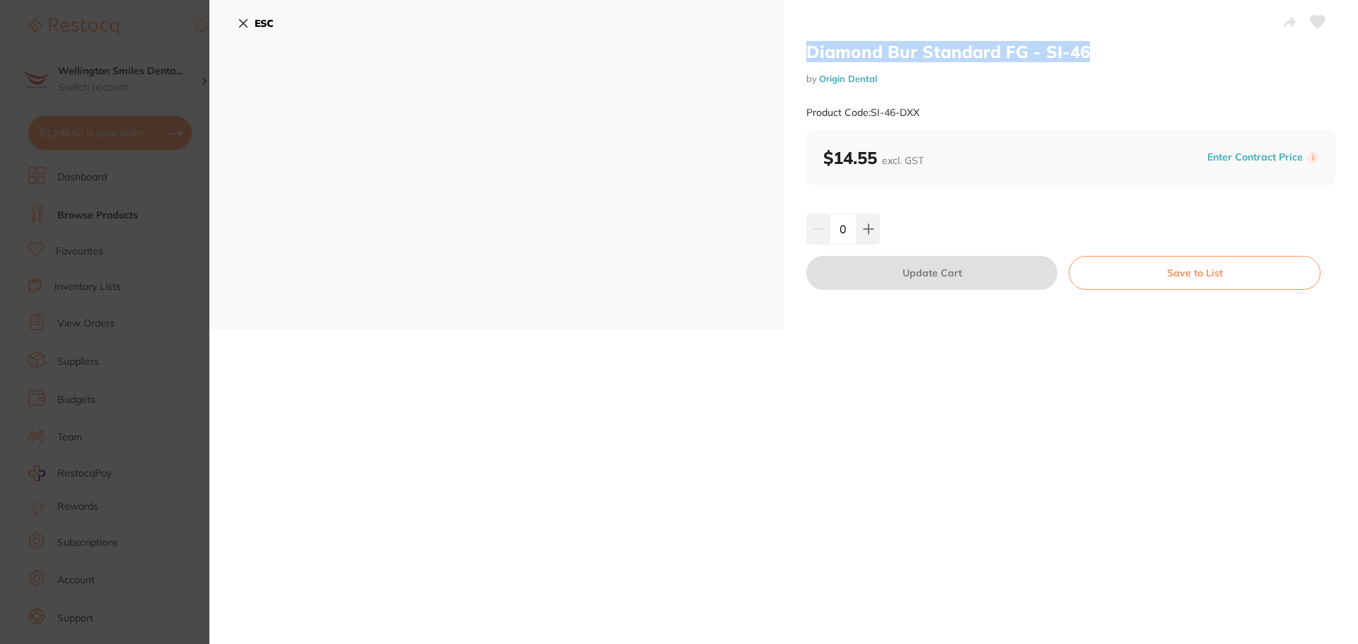
drag, startPoint x: 801, startPoint y: 50, endPoint x: 1123, endPoint y: 54, distance: 322.6
click at [1123, 54] on div "Diamond Bur Standard FG - SI-46 by Origin Dental Product Code: SI-46-DXX $14.55…" at bounding box center [1071, 165] width 574 height 330
copy h2 "Diamond Bur Standard FG - SI-46"
click at [257, 16] on button "ESC" at bounding box center [256, 23] width 36 height 24
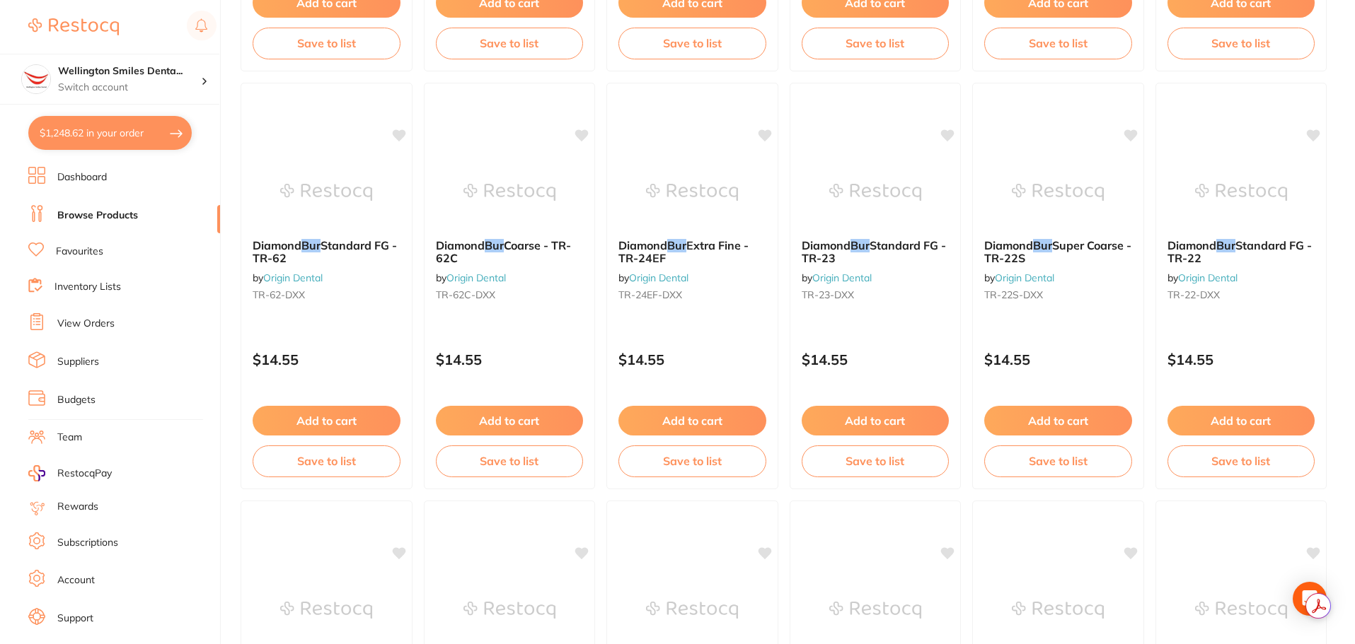
scroll to position [2602, 0]
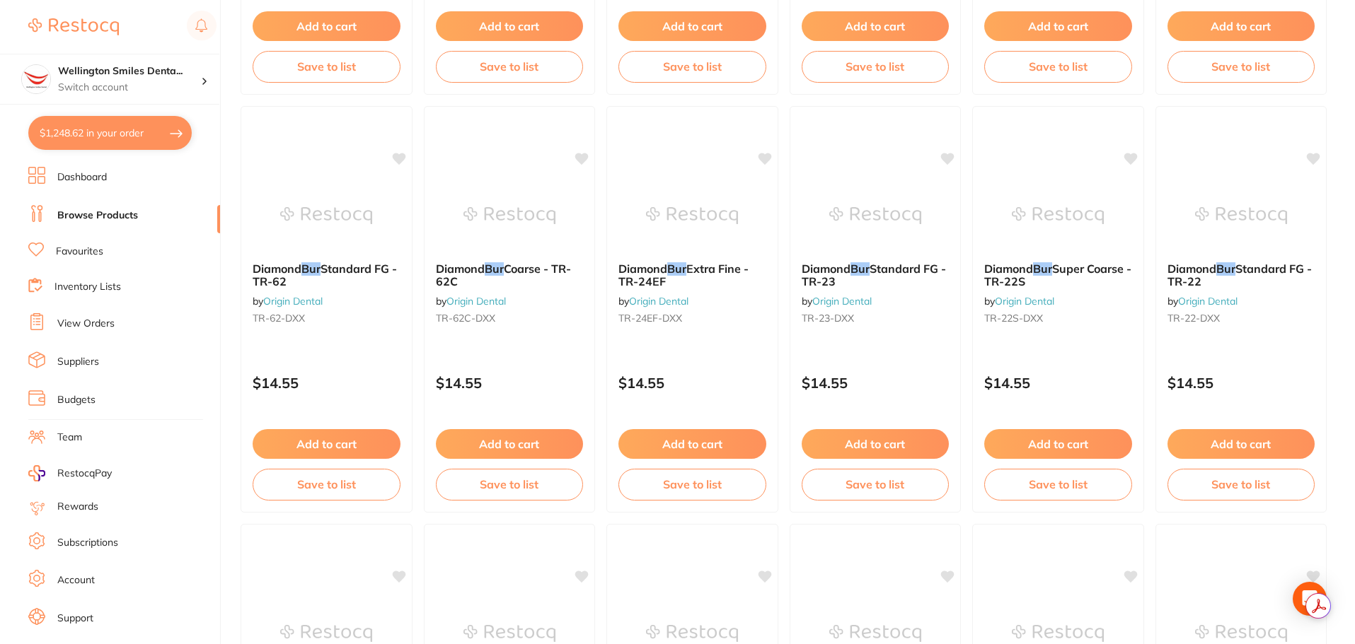
click at [163, 130] on button "$1,248.62 in your order" at bounding box center [109, 133] width 163 height 34
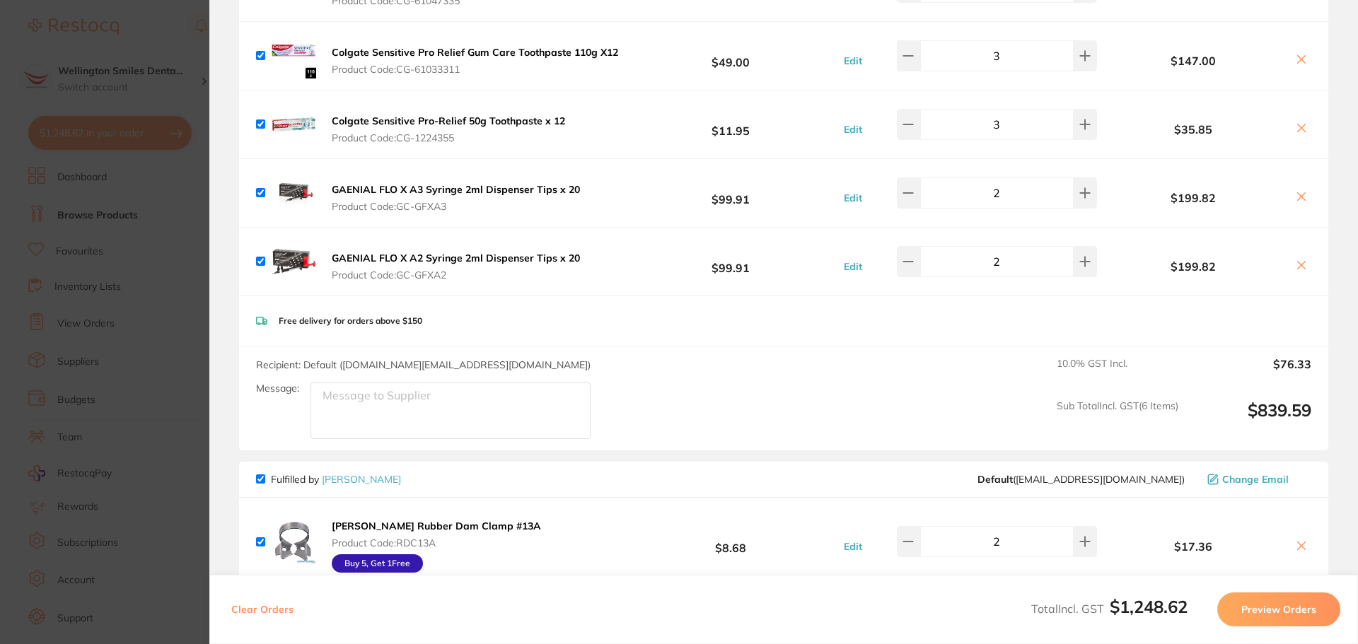
scroll to position [77, 0]
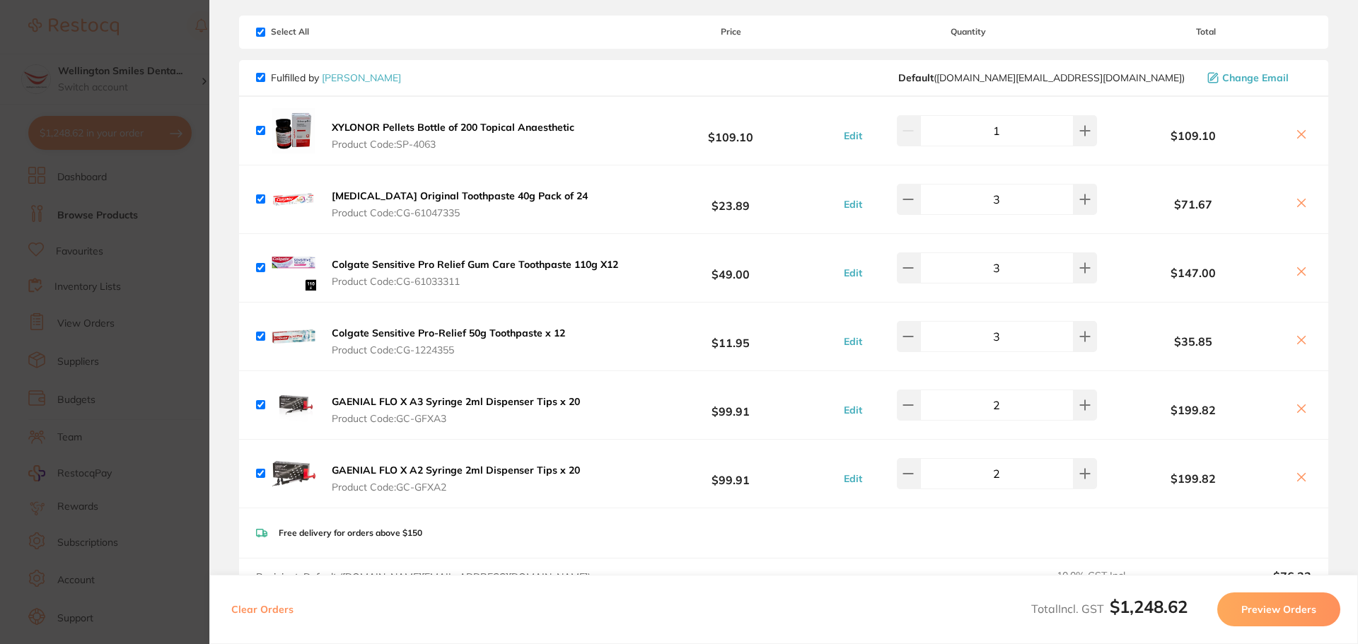
click at [129, 82] on section "Update RRP Set your pre negotiated price for this item. Item Agreed RRP (excl. …" at bounding box center [679, 322] width 1358 height 644
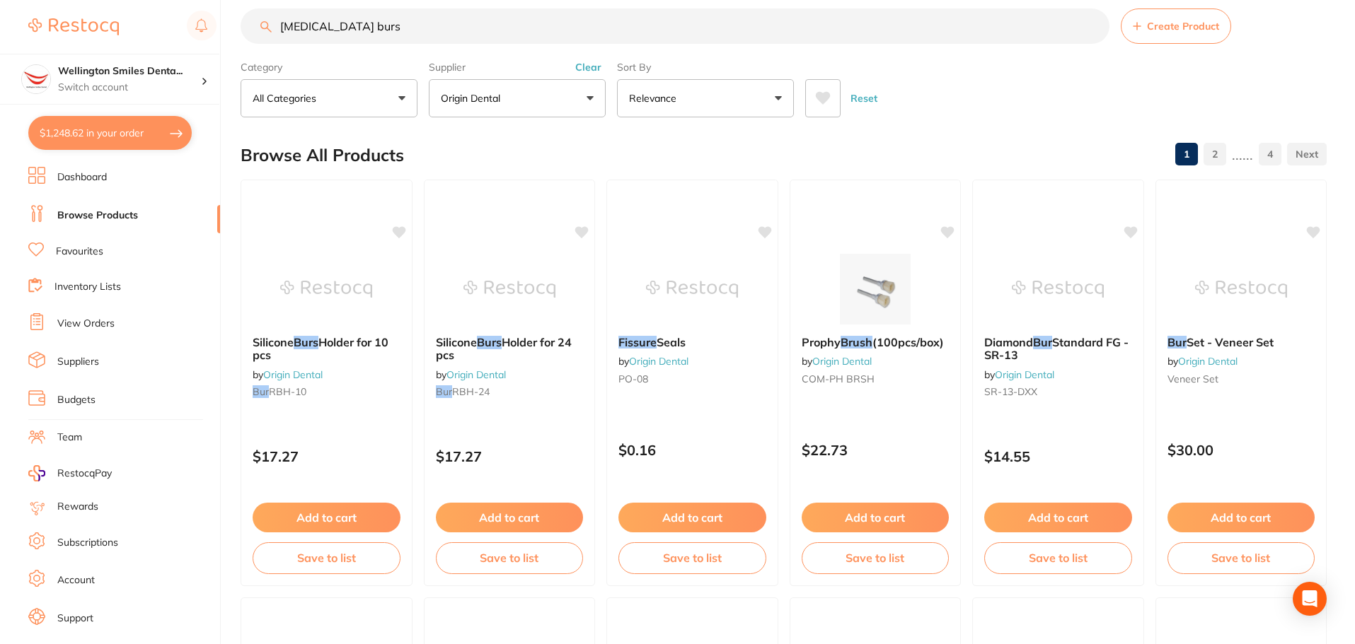
scroll to position [0, 0]
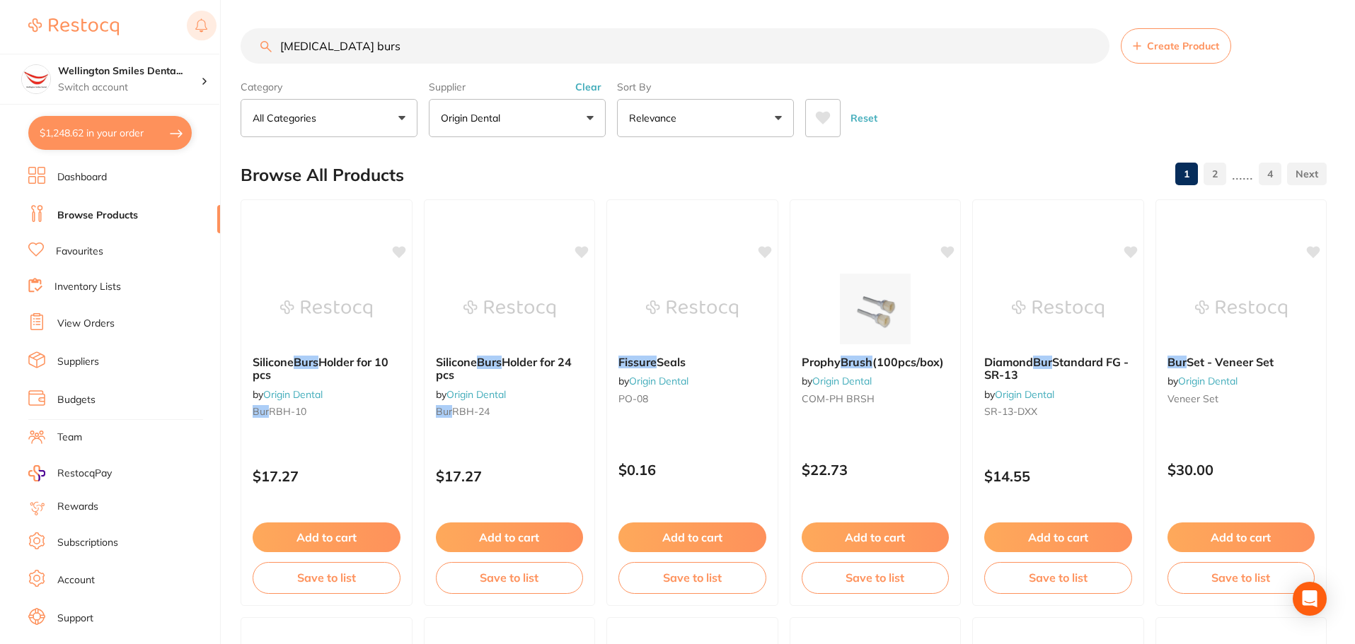
drag, startPoint x: 368, startPoint y: 47, endPoint x: 210, endPoint y: 33, distance: 158.4
click at [210, 33] on div "$1,248.62 Wellington Smiles Denta... Switch account Wellington Smiles Dental $1…" at bounding box center [677, 322] width 1355 height 644
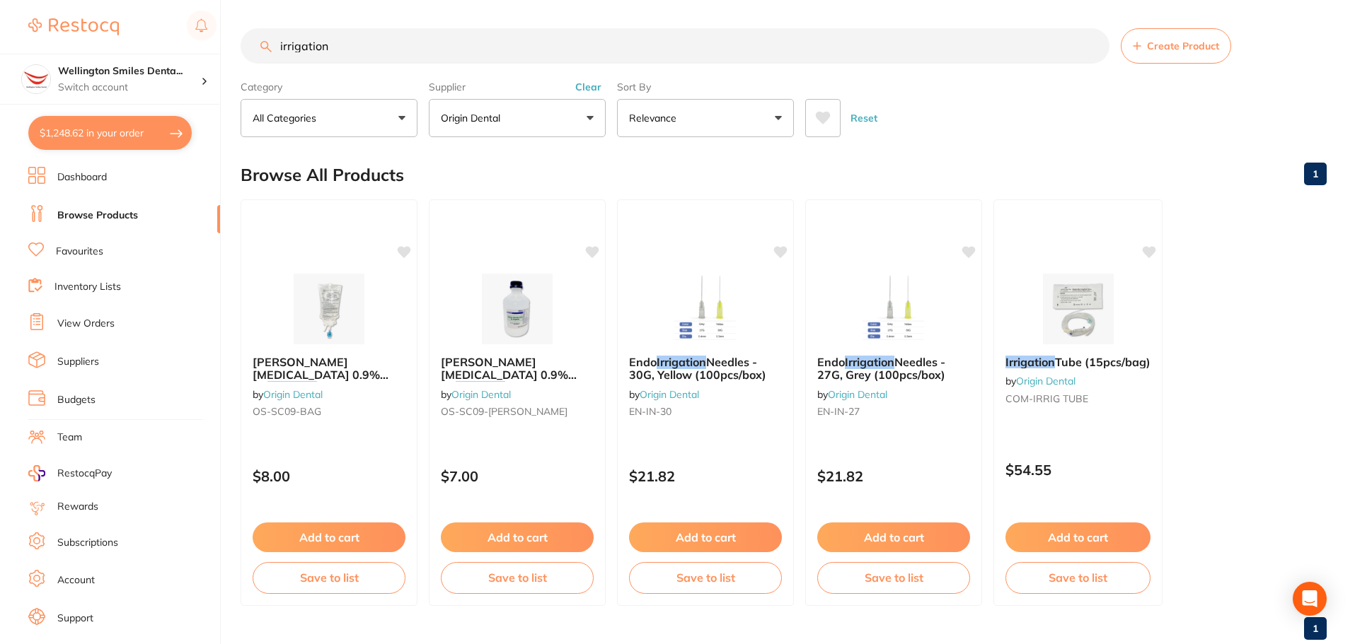
drag, startPoint x: 359, startPoint y: 40, endPoint x: 285, endPoint y: 50, distance: 74.9
click at [285, 50] on input "irrigation" at bounding box center [674, 45] width 869 height 35
type input "i"
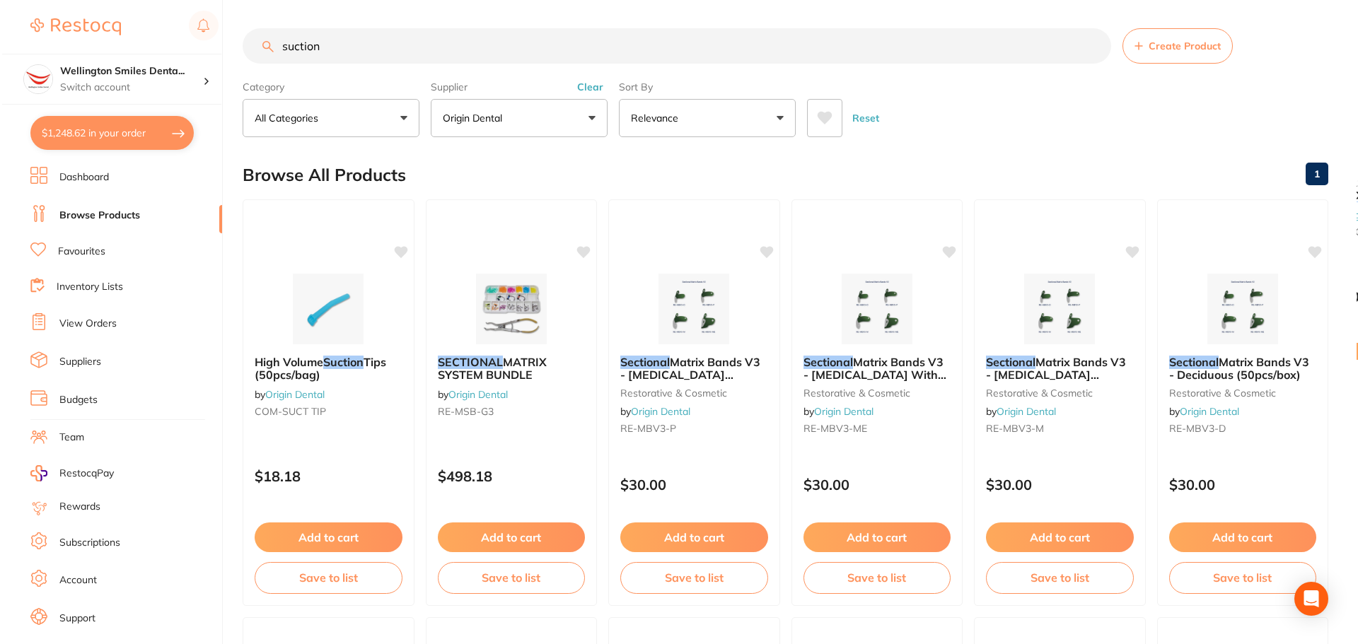
scroll to position [1, 0]
drag, startPoint x: 344, startPoint y: 42, endPoint x: 266, endPoint y: 54, distance: 78.6
click at [266, 54] on input "suction" at bounding box center [674, 45] width 869 height 35
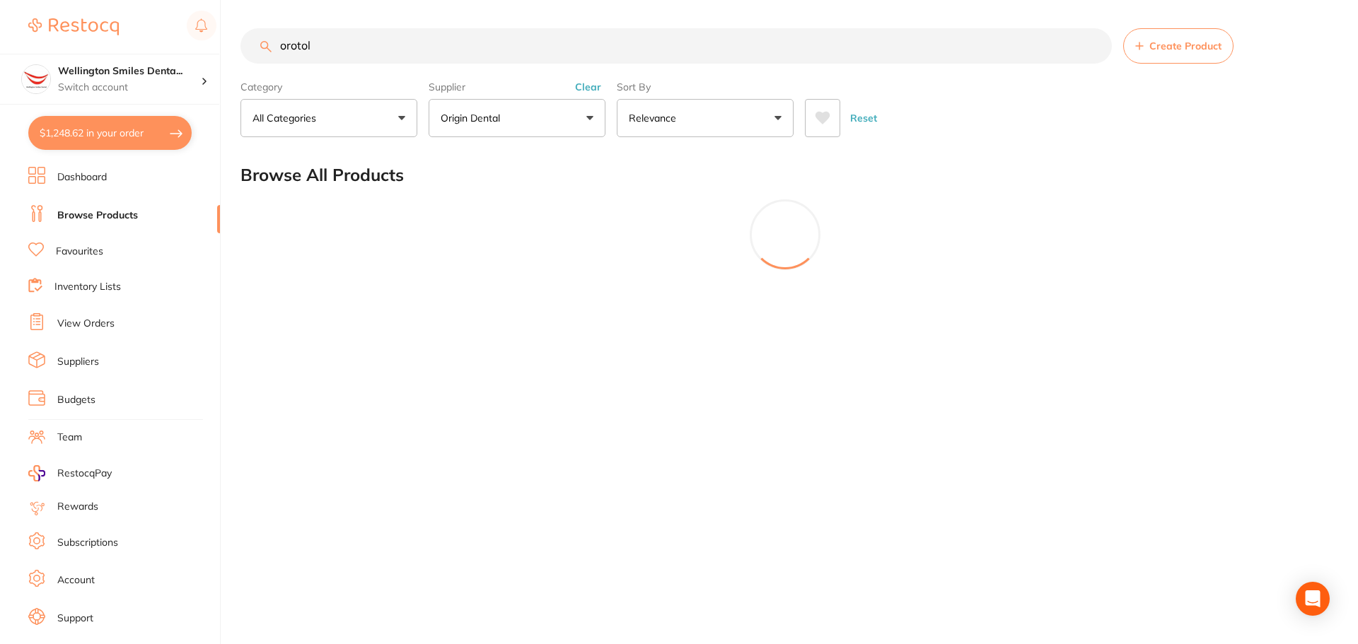
scroll to position [120, 0]
type input "o"
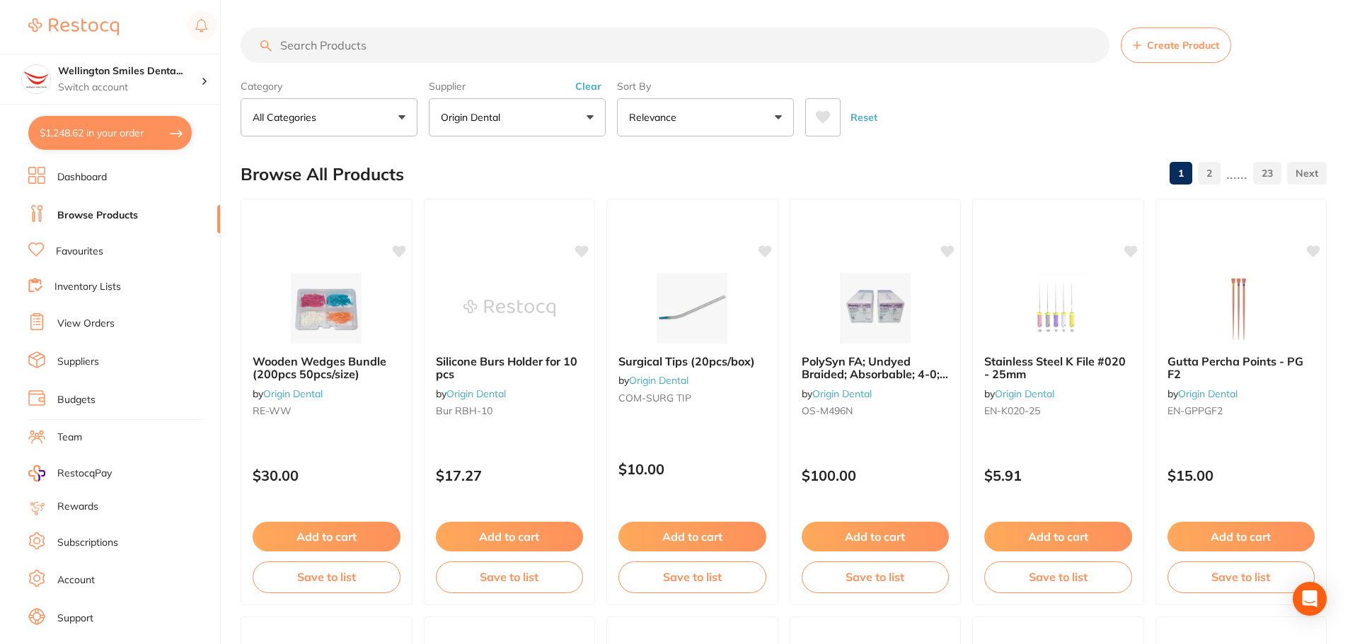
scroll to position [0, 0]
click at [308, 47] on input "search" at bounding box center [674, 45] width 869 height 35
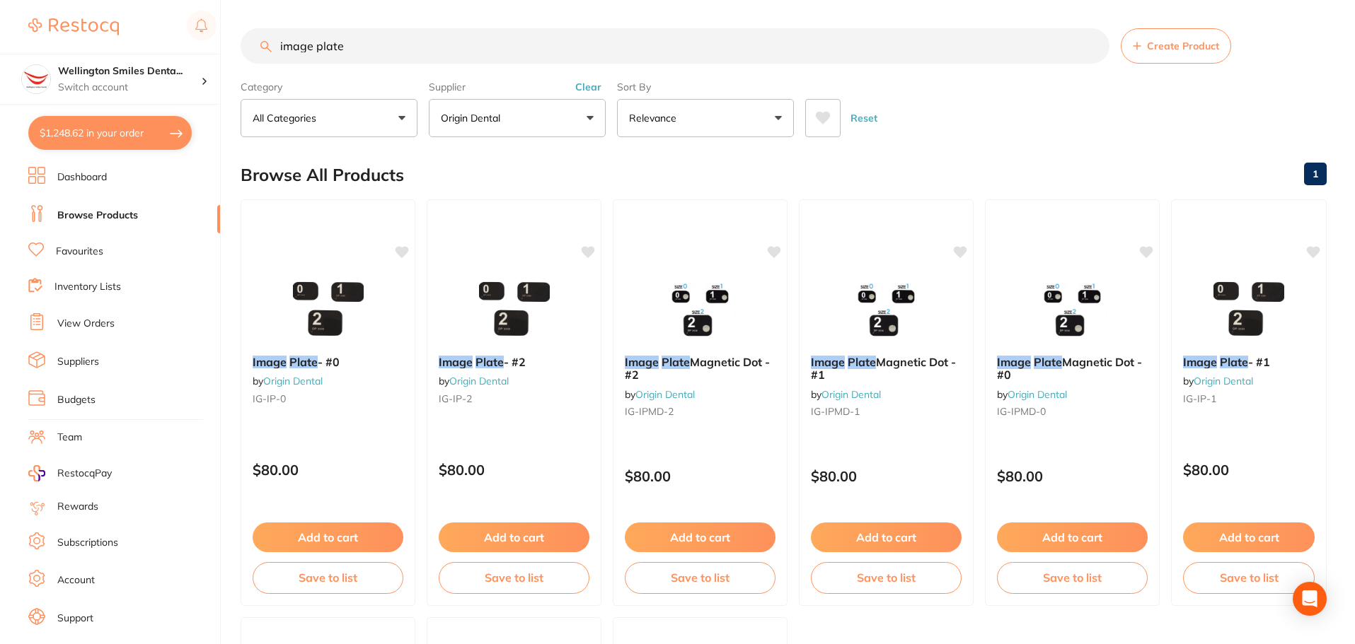
scroll to position [678, 0]
type input "image plate"
click at [508, 537] on button "Add to cart" at bounding box center [514, 539] width 152 height 30
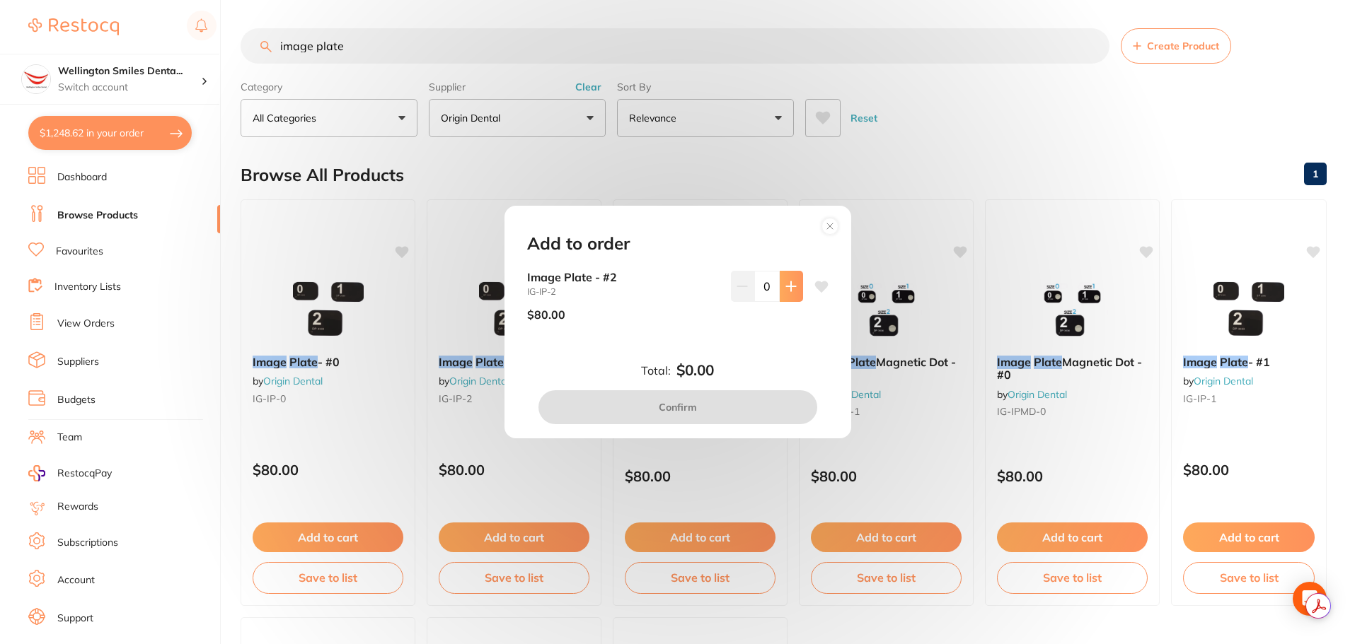
click at [789, 286] on icon at bounding box center [790, 286] width 9 height 9
type input "1"
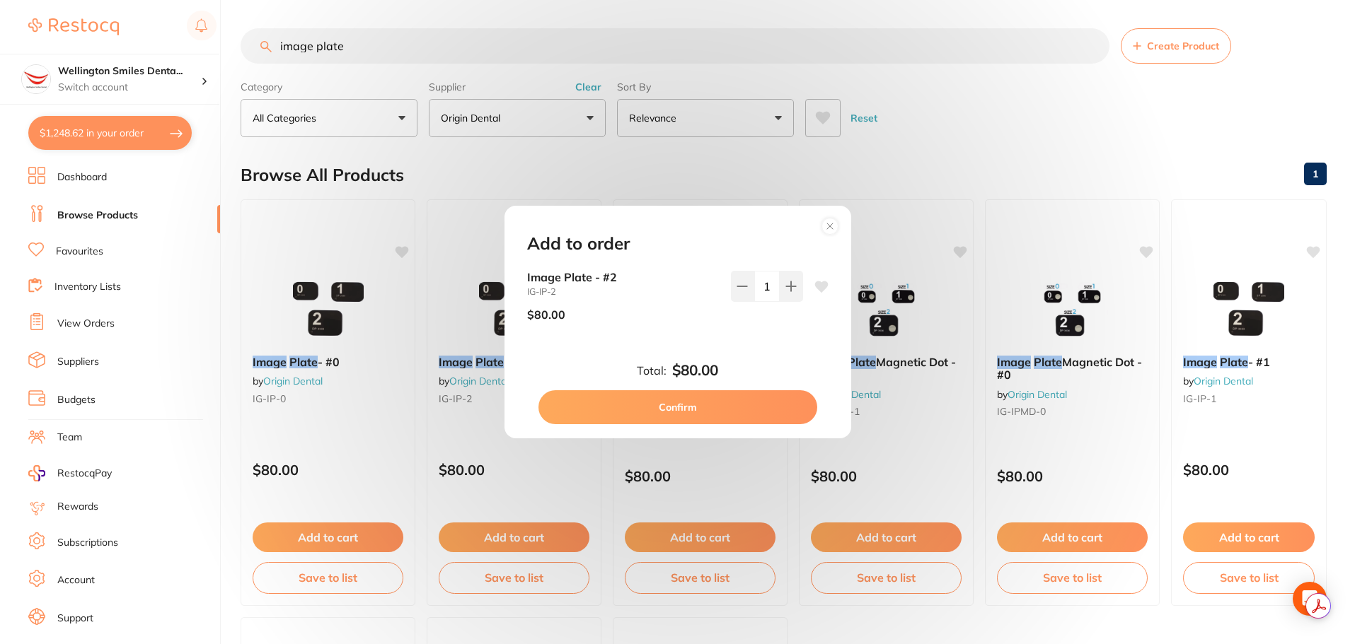
click at [707, 415] on button "Confirm" at bounding box center [677, 407] width 279 height 34
checkbox input "false"
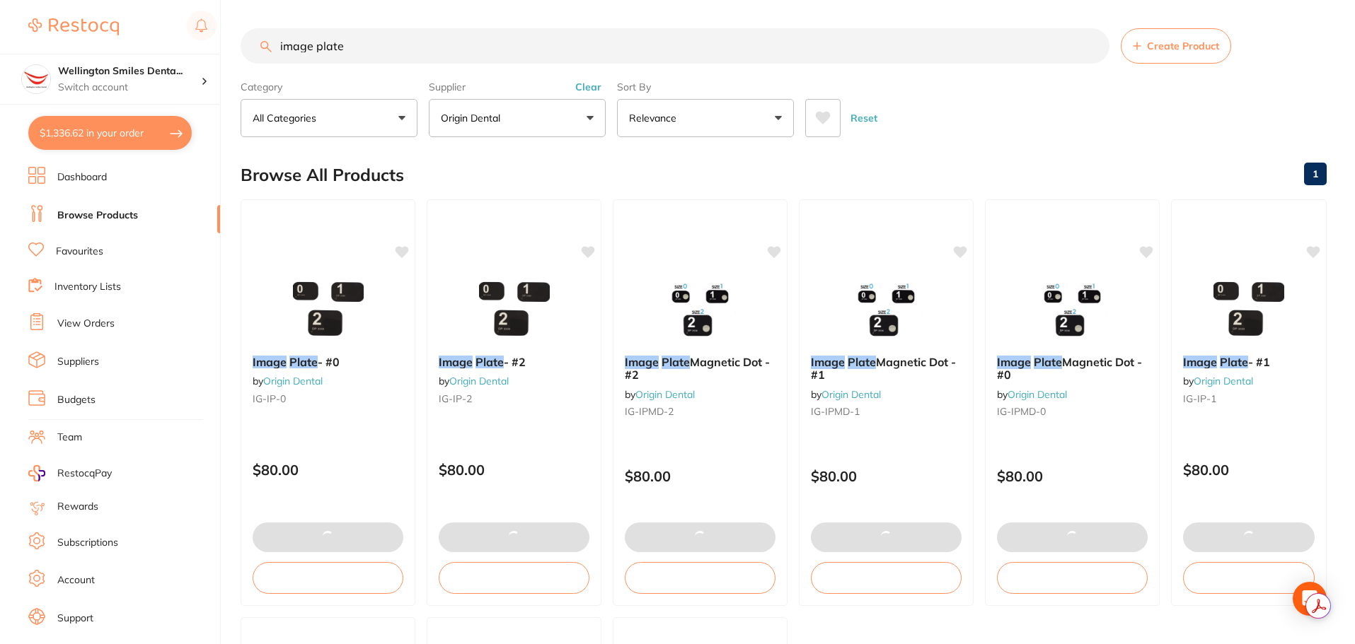
scroll to position [0, 0]
drag, startPoint x: 336, startPoint y: 54, endPoint x: 264, endPoint y: 52, distance: 72.2
click at [264, 52] on div "image plate Create Product" at bounding box center [783, 45] width 1086 height 35
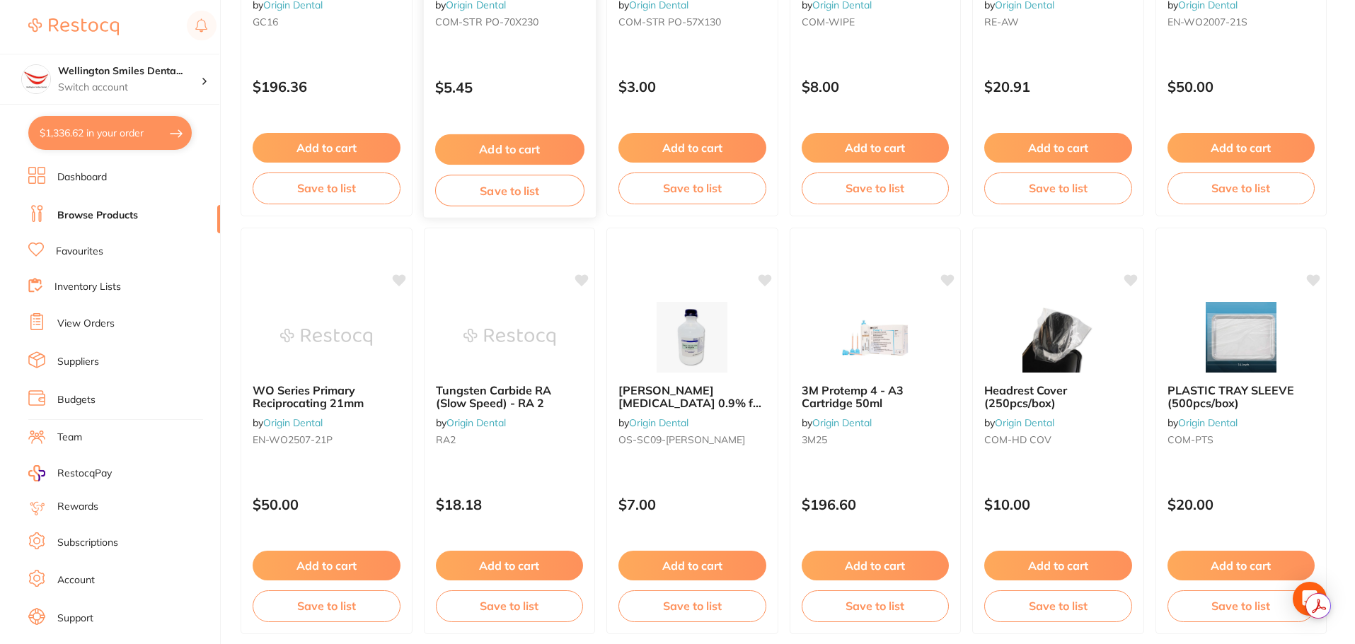
scroll to position [3380, 0]
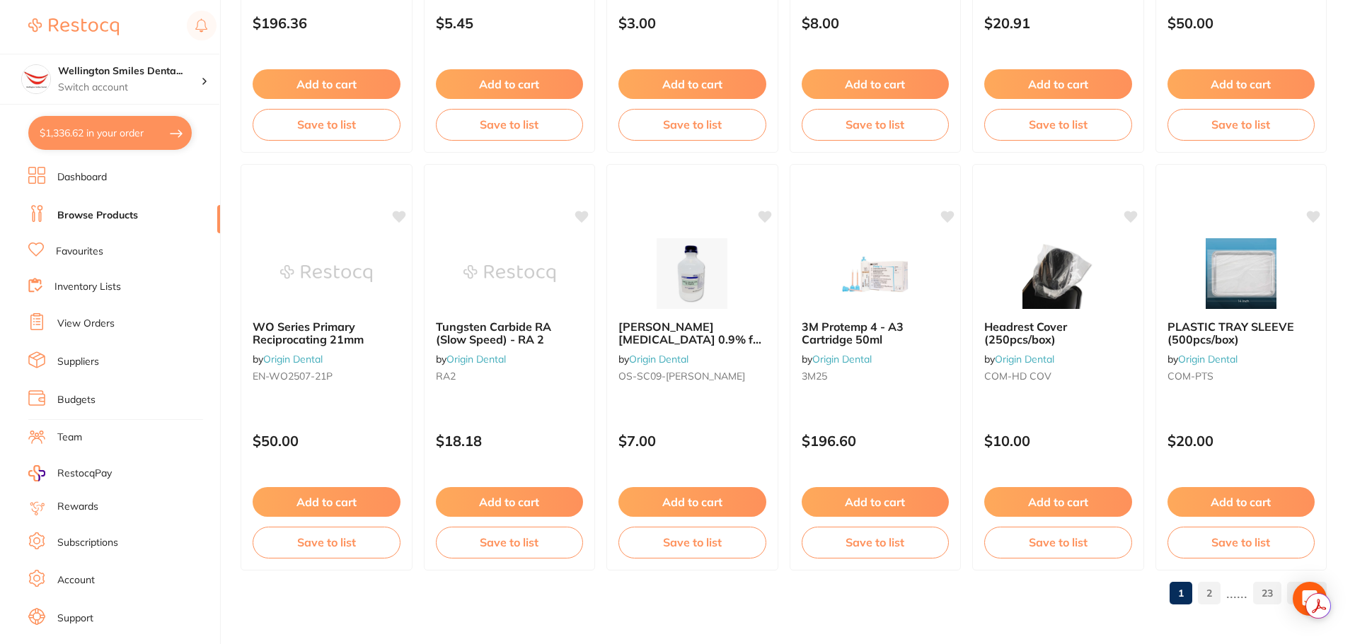
click at [1217, 591] on link "2" at bounding box center [1209, 593] width 23 height 28
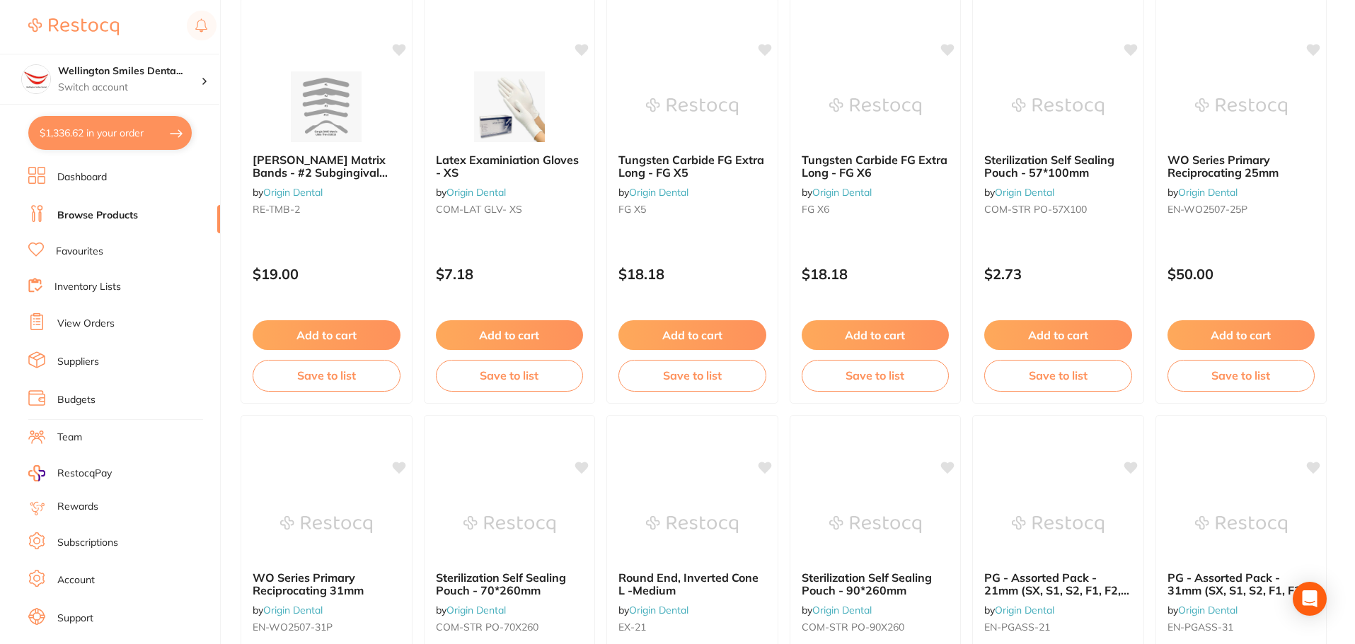
scroll to position [1061, 0]
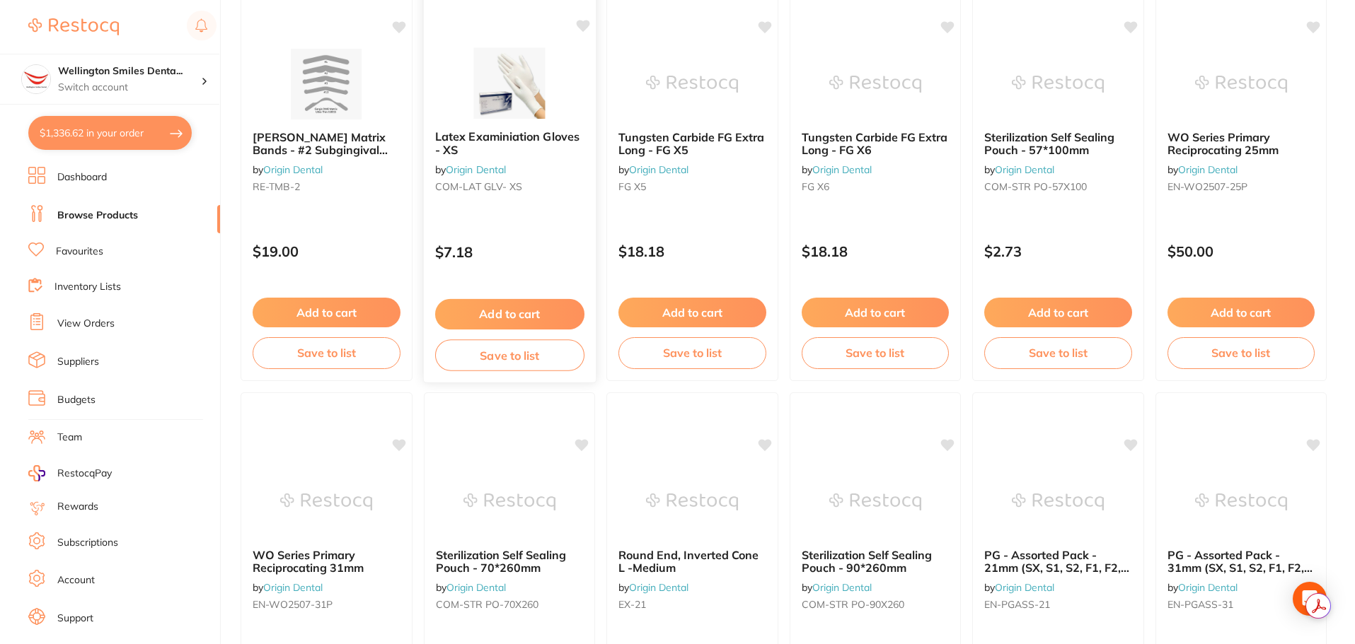
click at [483, 310] on button "Add to cart" at bounding box center [508, 314] width 149 height 30
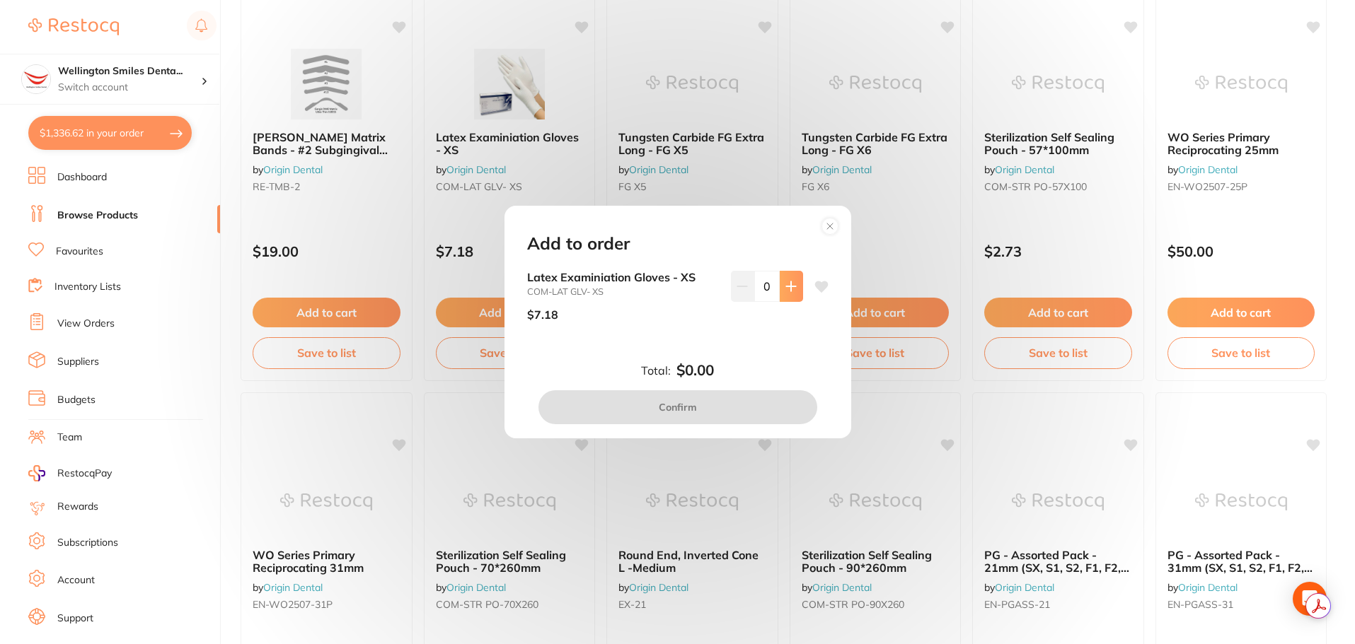
click at [788, 291] on icon at bounding box center [790, 286] width 9 height 9
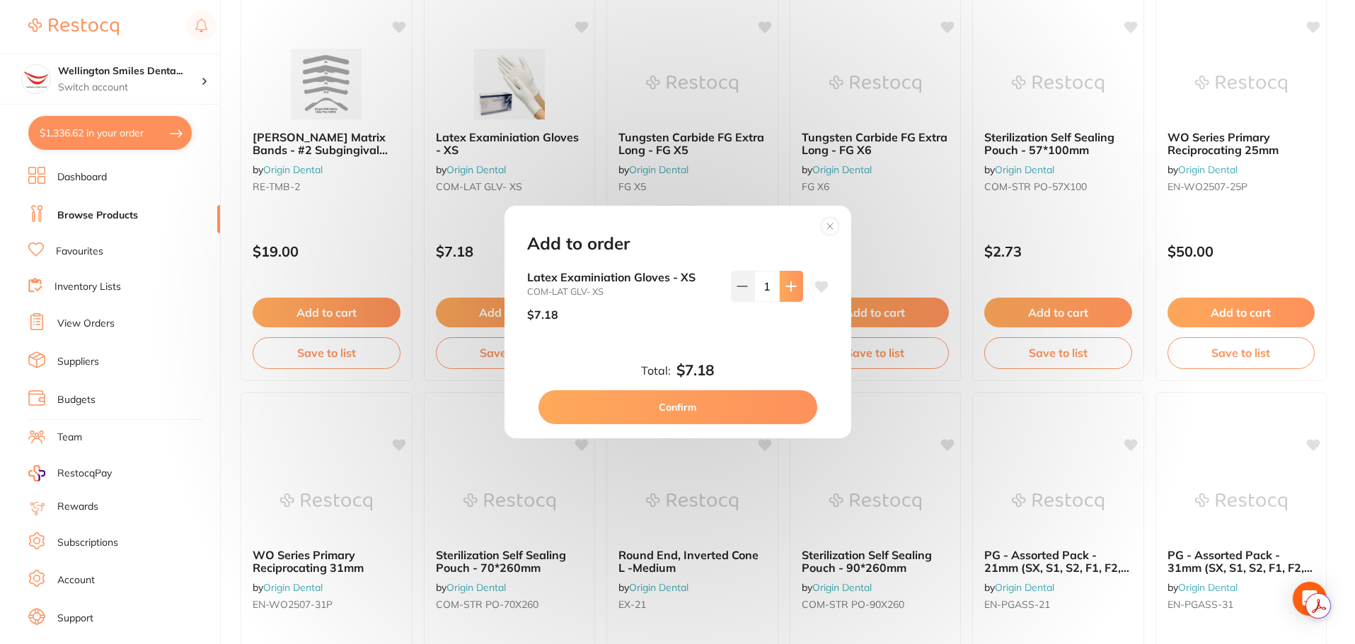
click at [788, 291] on icon at bounding box center [790, 286] width 9 height 9
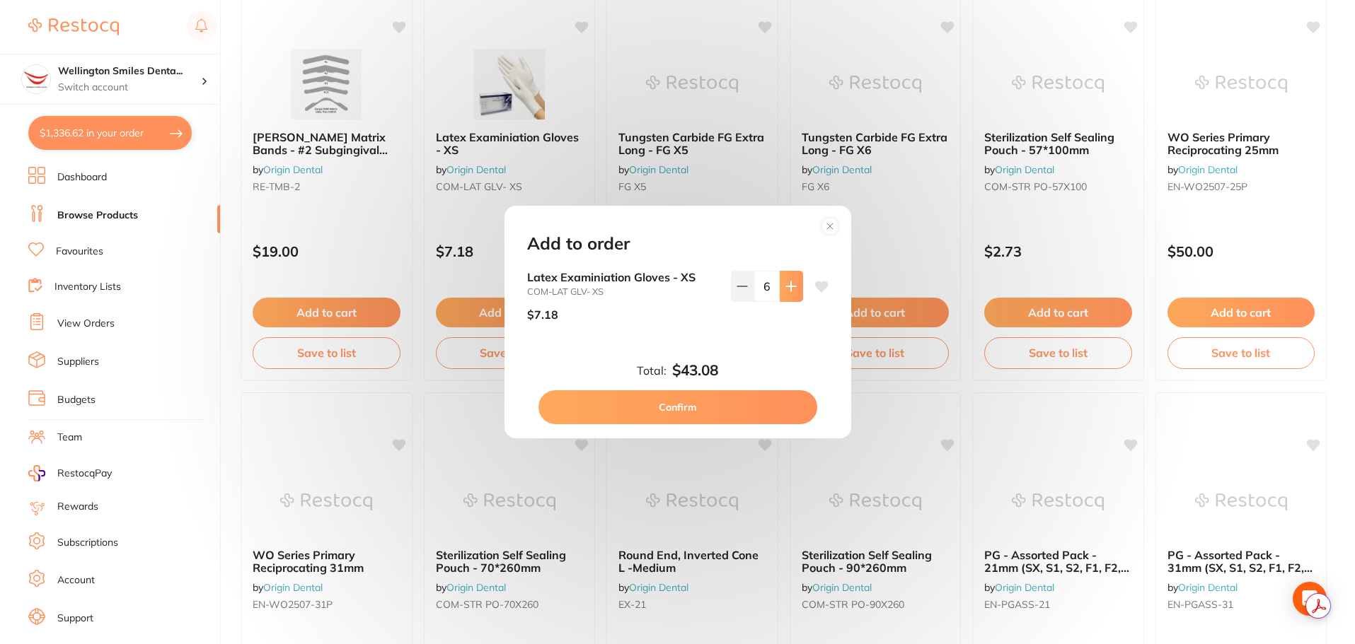
click at [788, 291] on icon at bounding box center [790, 286] width 9 height 9
type input "10"
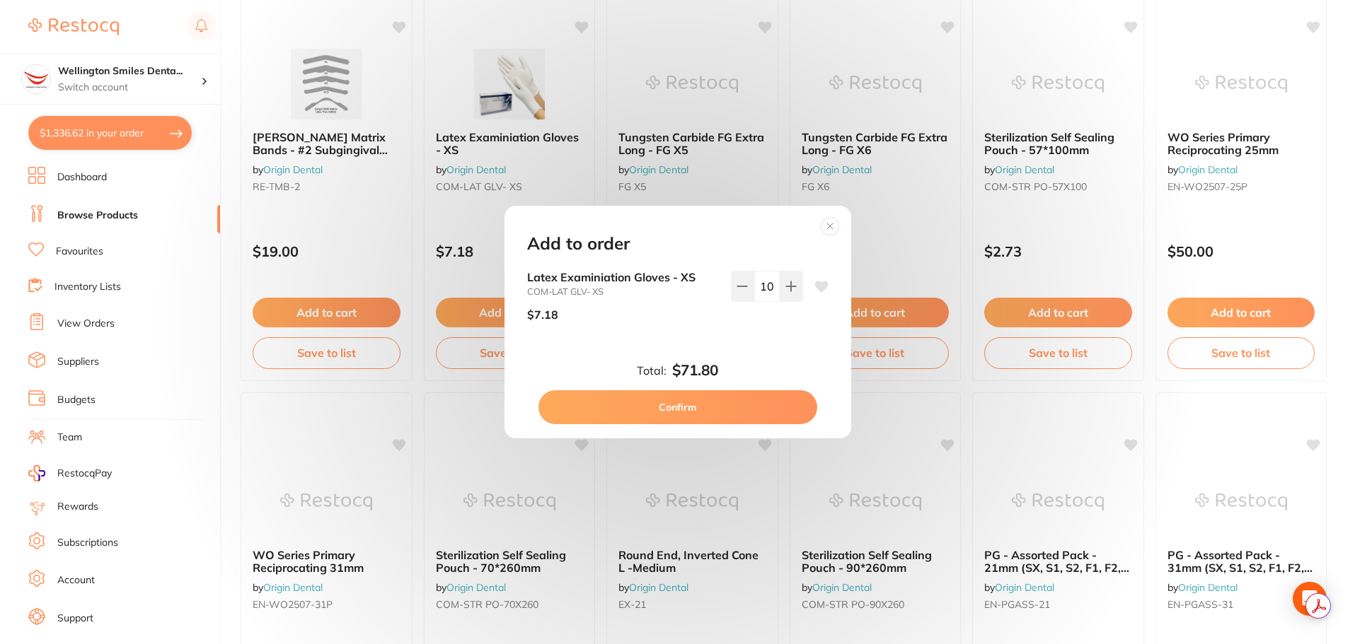
click at [736, 398] on button "Confirm" at bounding box center [677, 407] width 279 height 34
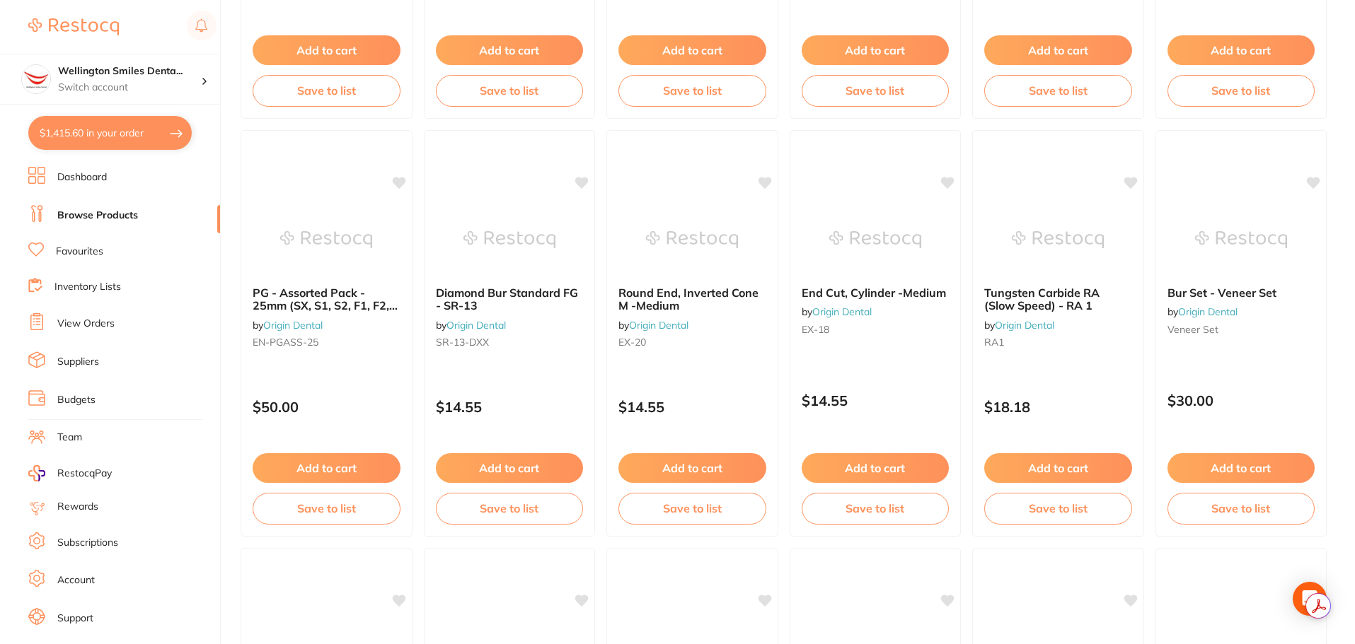
scroll to position [1768, 0]
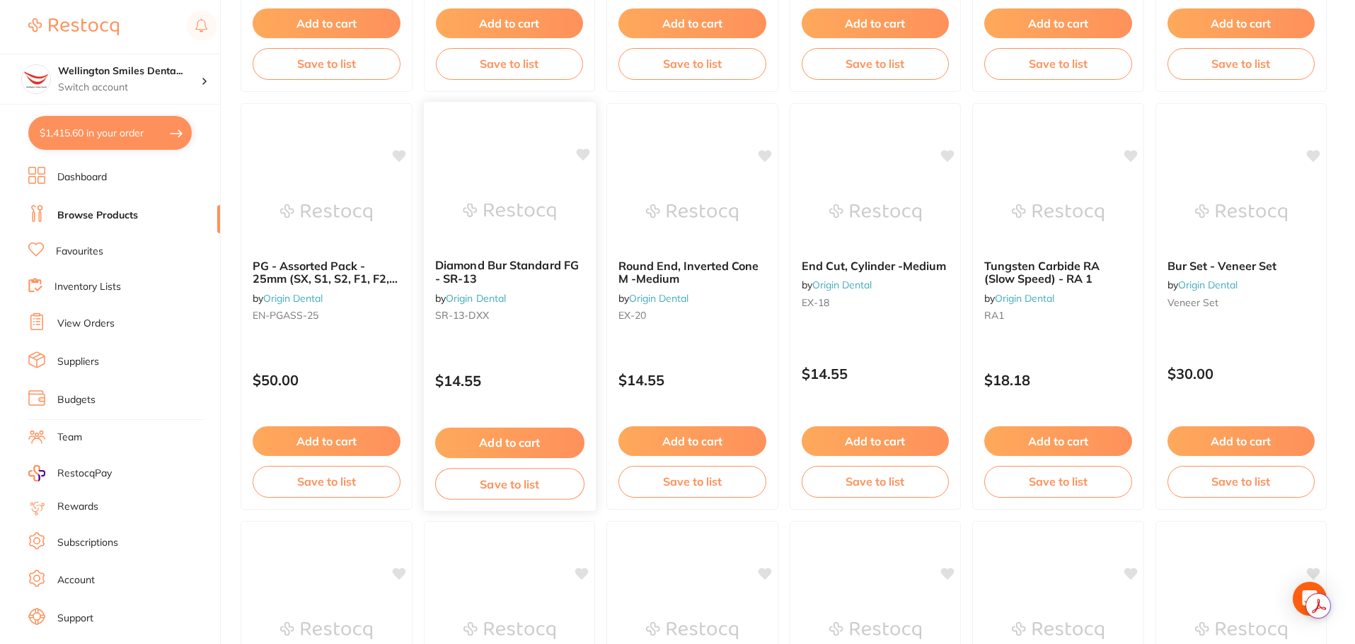
click at [500, 274] on b "Diamond Bur Standard FG - SR-13" at bounding box center [508, 272] width 149 height 26
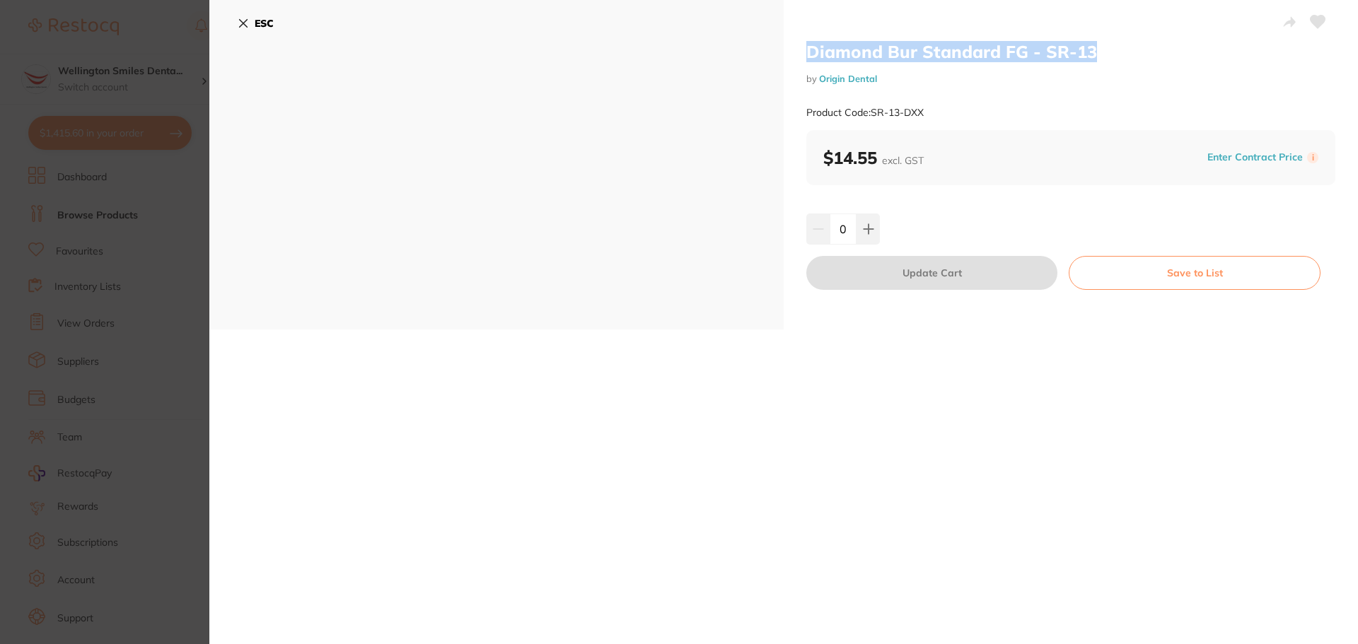
drag, startPoint x: 1102, startPoint y: 47, endPoint x: 804, endPoint y: 46, distance: 297.8
click at [806, 46] on h2 "Diamond Bur Standard FG - SR-13" at bounding box center [1070, 51] width 529 height 21
copy h2 "Diamond Bur Standard FG - SR-13"
click at [238, 21] on icon at bounding box center [243, 23] width 11 height 11
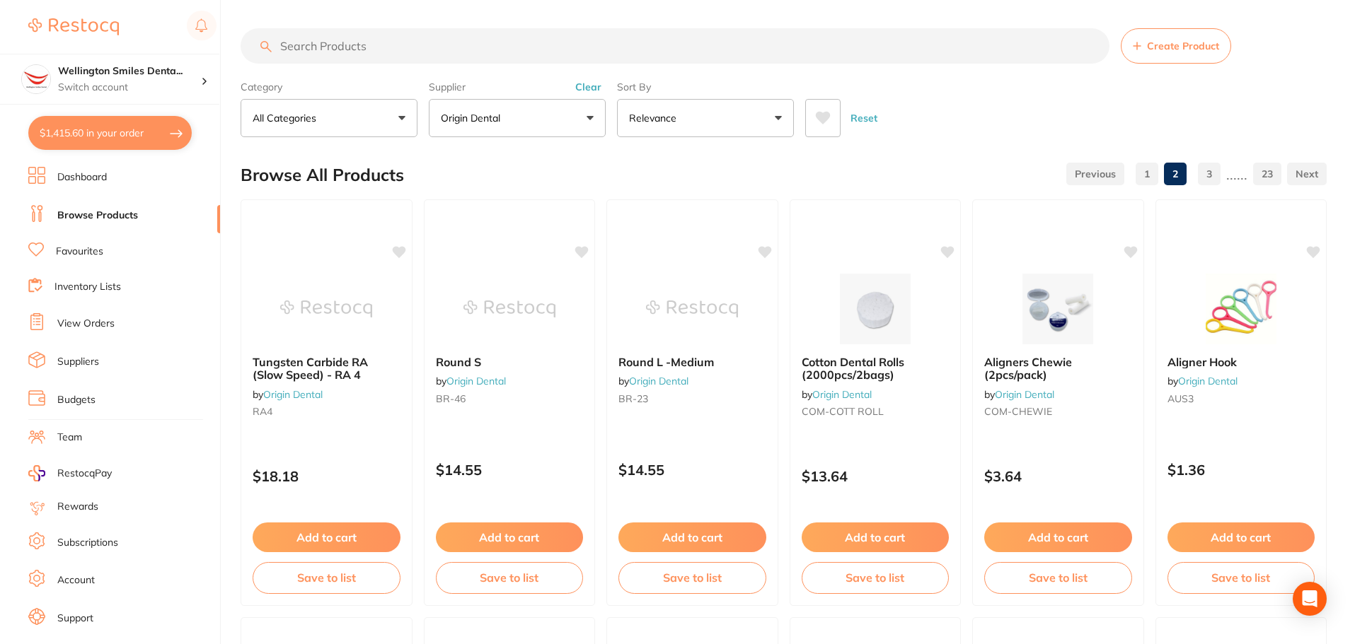
click at [394, 46] on input "search" at bounding box center [674, 45] width 869 height 35
paste input "FG 1.6mm Series"
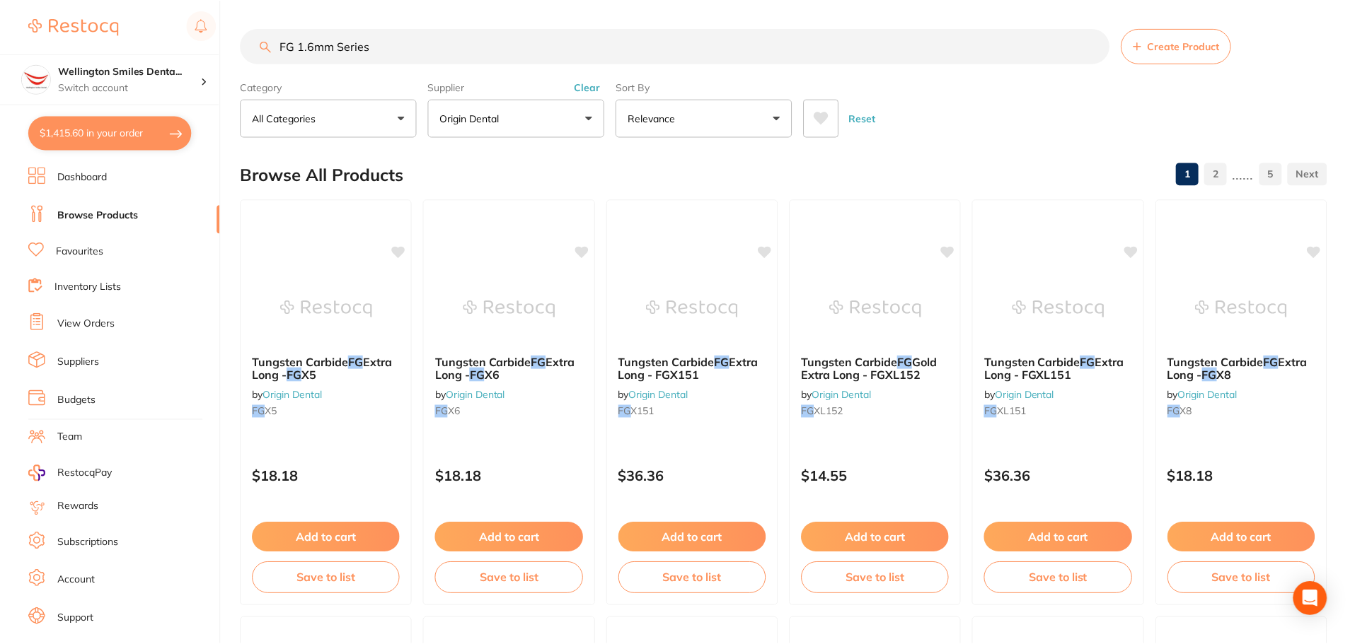
scroll to position [419, 0]
type input "FG 1.6mm Series"
click at [319, 529] on button "Add to cart" at bounding box center [326, 539] width 149 height 30
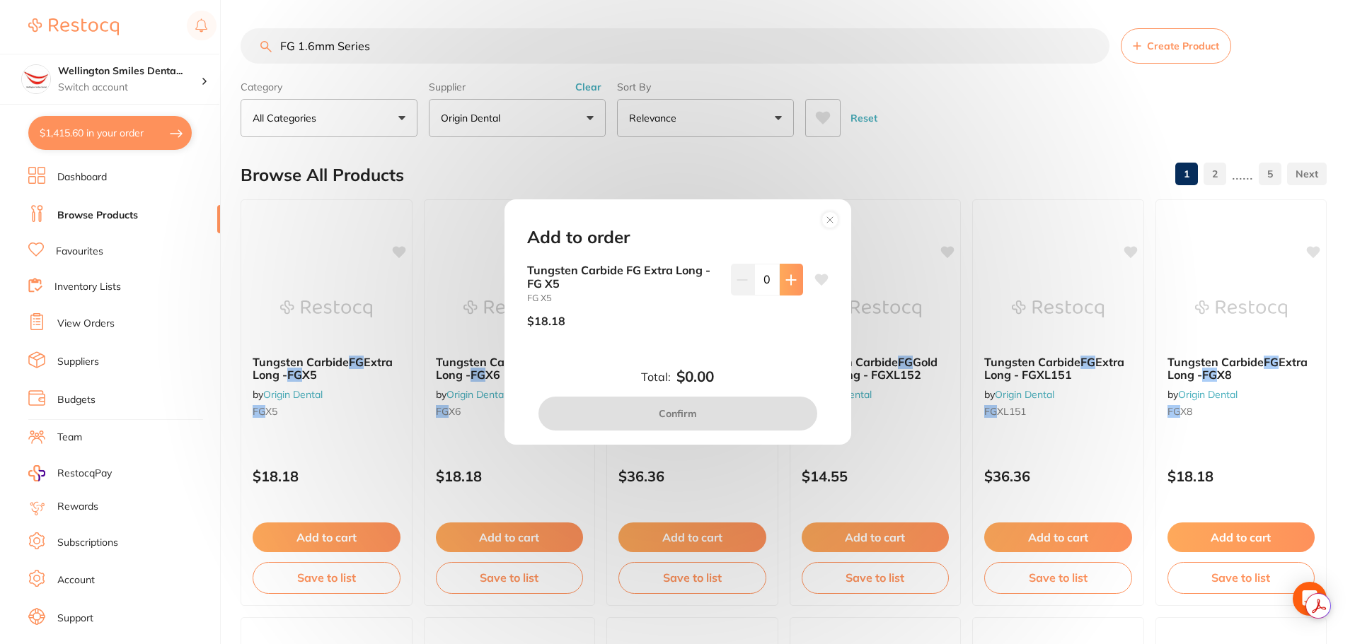
click at [788, 267] on button at bounding box center [790, 279] width 23 height 31
type input "1"
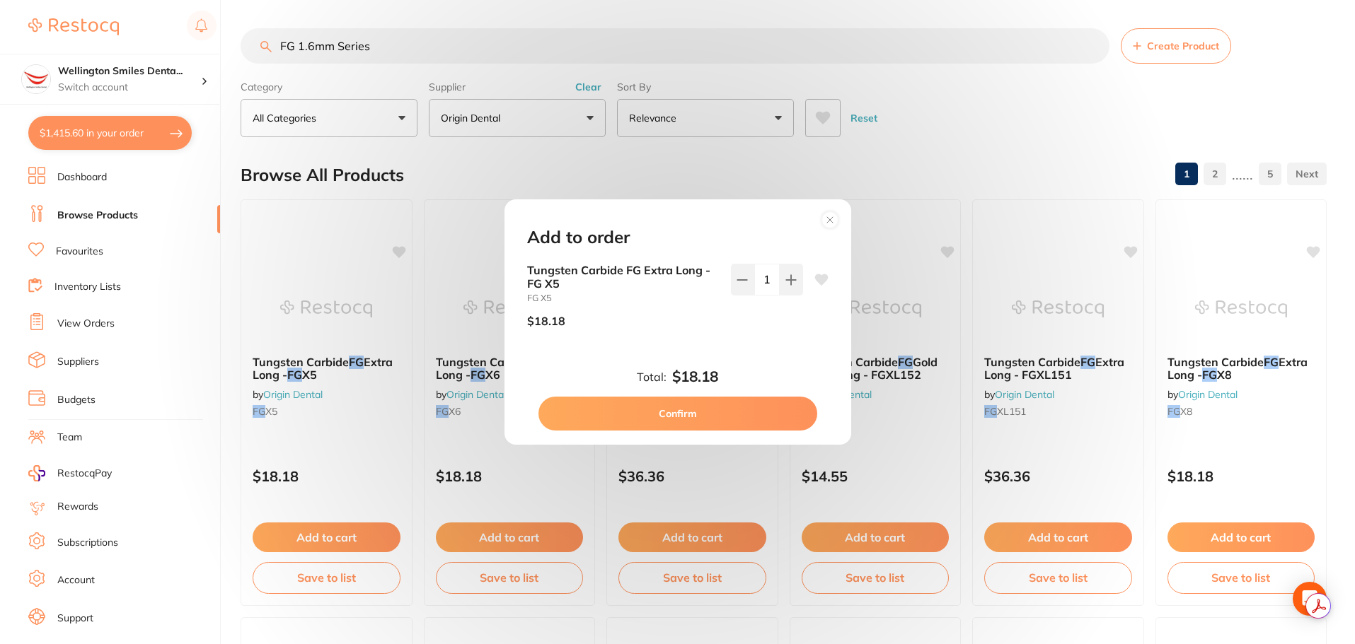
click at [697, 407] on button "Confirm" at bounding box center [677, 414] width 279 height 34
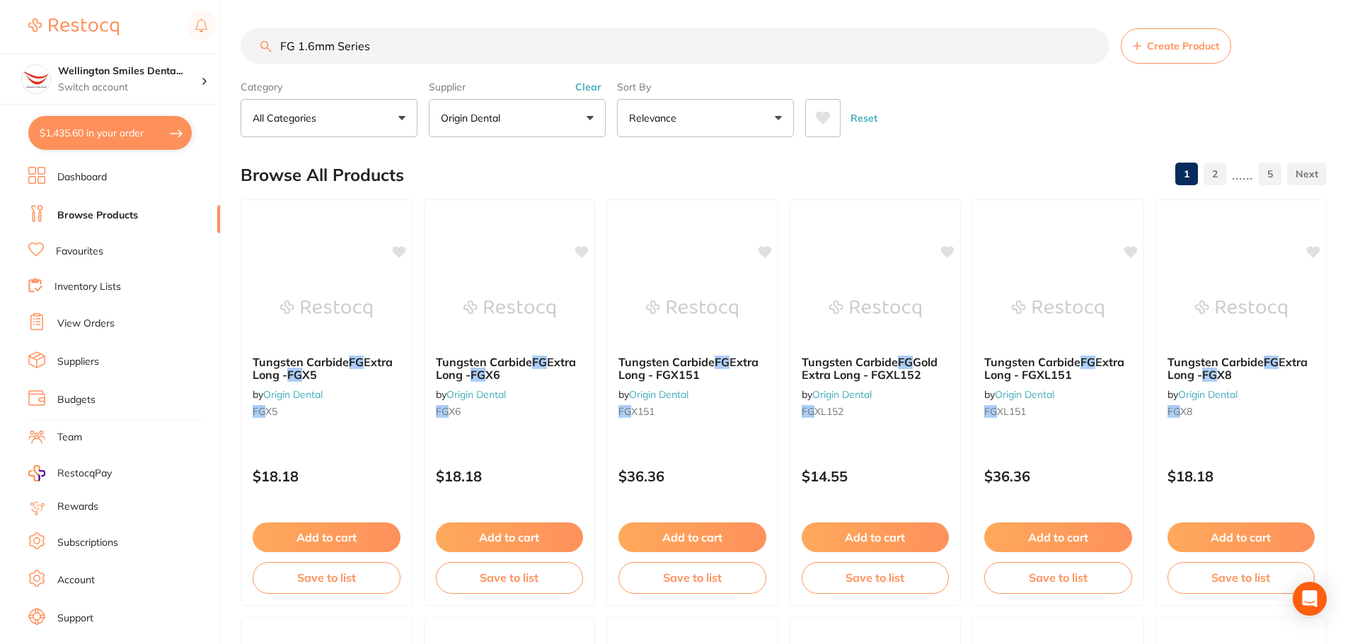
scroll to position [1, 0]
drag, startPoint x: 424, startPoint y: 31, endPoint x: 254, endPoint y: 62, distance: 173.2
click at [259, 59] on input "FG 1.6mm Series" at bounding box center [674, 45] width 869 height 35
paste input "-557XL 557 FGOS"
type input "FG-557XL 557 FGOS"
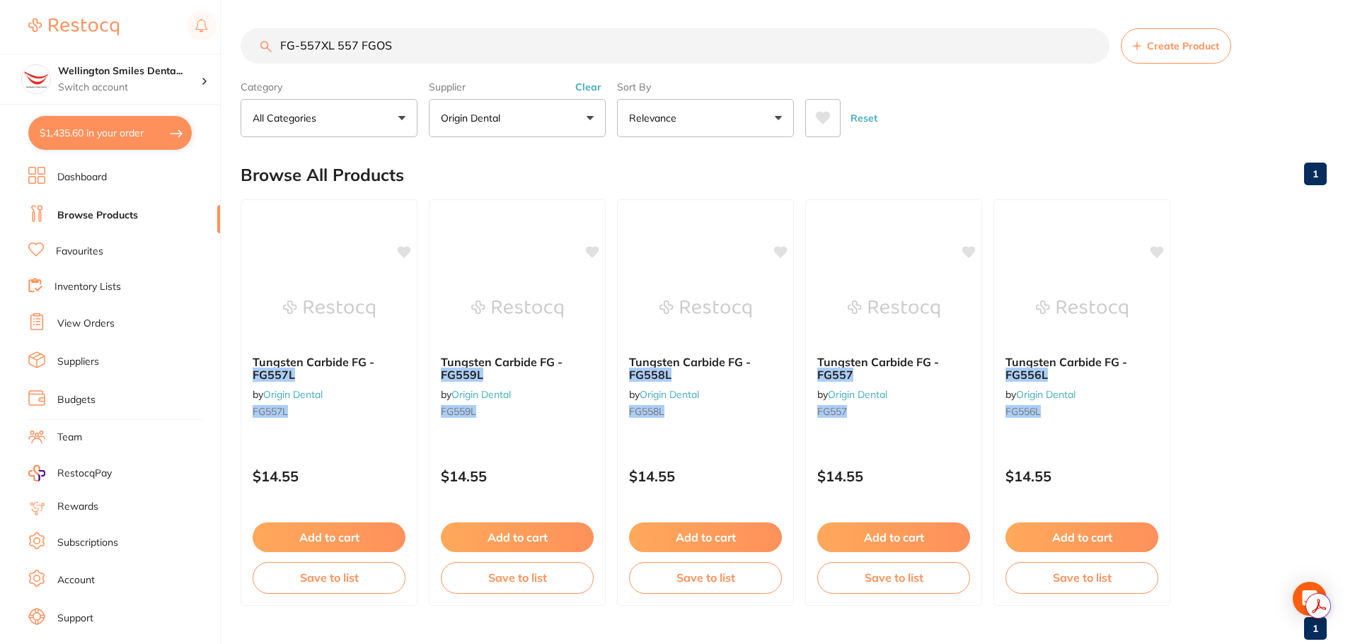
scroll to position [0, 0]
click at [340, 534] on button "Add to cart" at bounding box center [329, 538] width 153 height 30
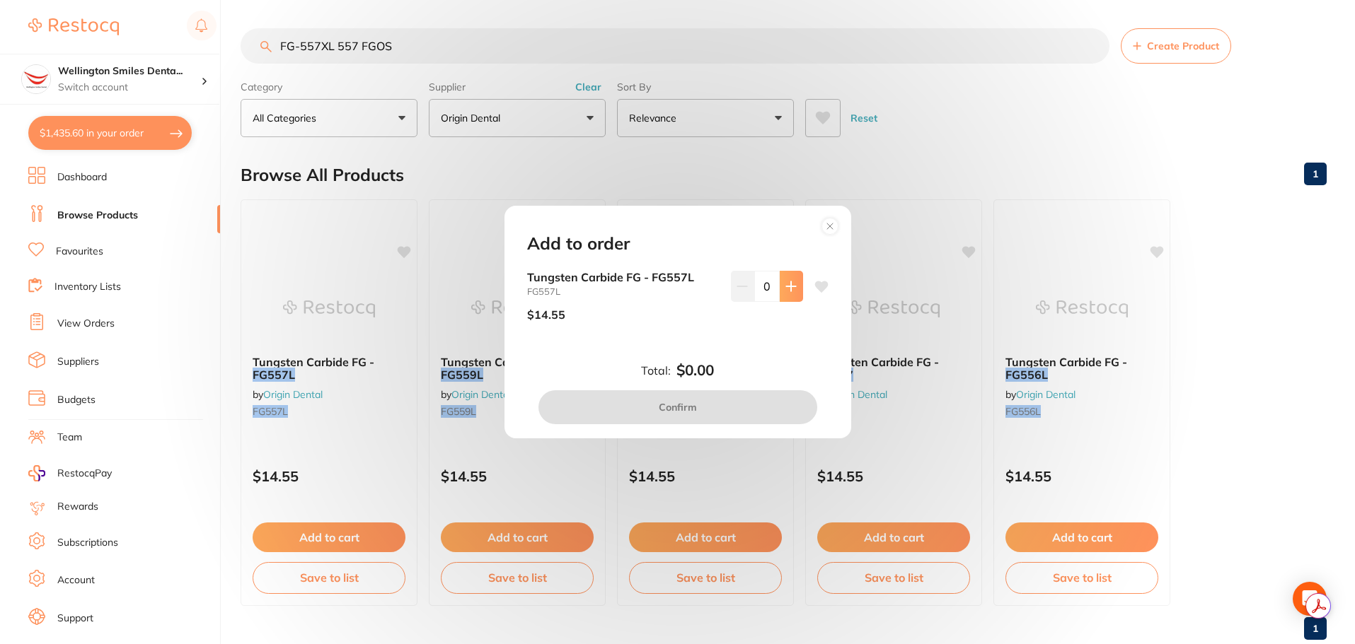
click at [785, 281] on icon at bounding box center [790, 286] width 11 height 11
type input "1"
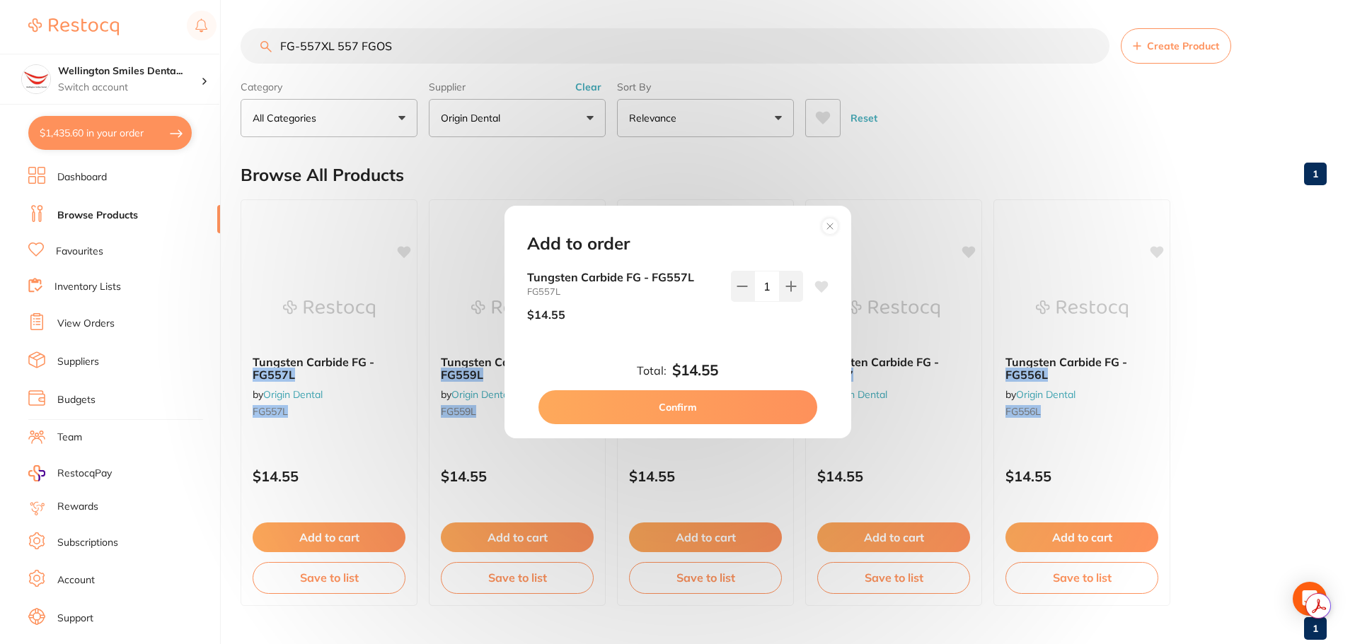
click at [738, 412] on button "Confirm" at bounding box center [677, 407] width 279 height 34
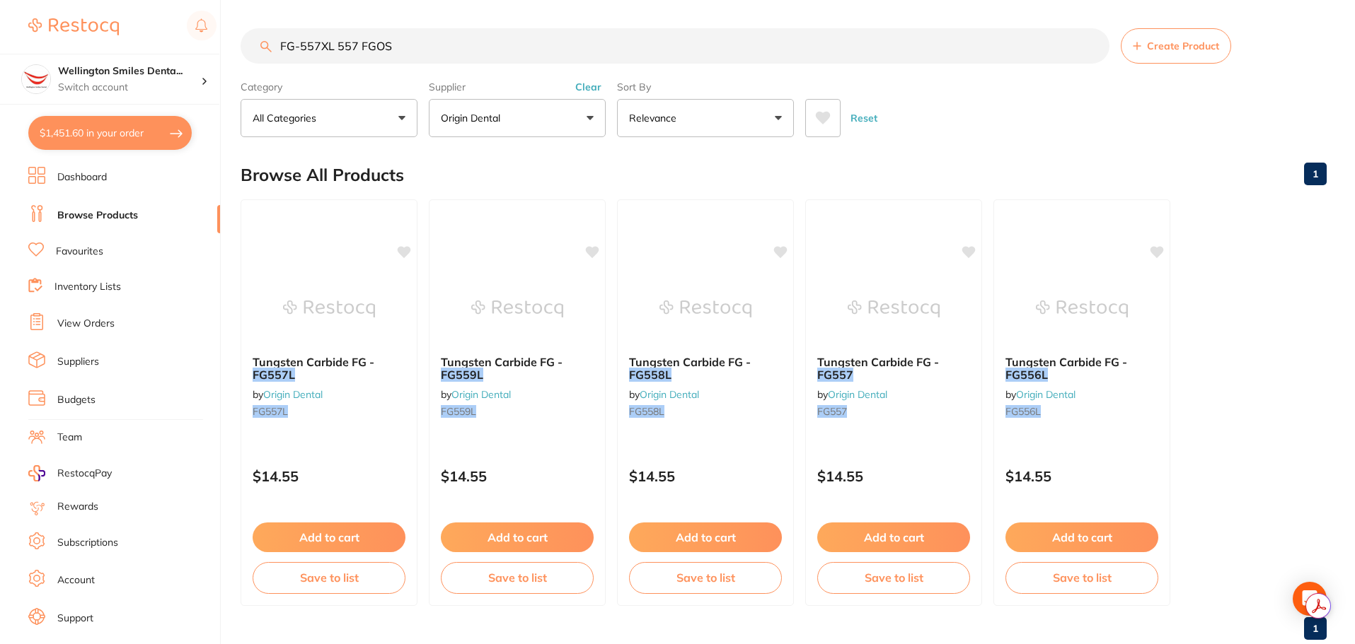
drag, startPoint x: 459, startPoint y: 46, endPoint x: 269, endPoint y: 42, distance: 190.3
click at [269, 42] on div "FG-557XL 557 FGOS Create Product" at bounding box center [783, 45] width 1086 height 35
paste input "FGXL4/ 6 / 8/ 557"
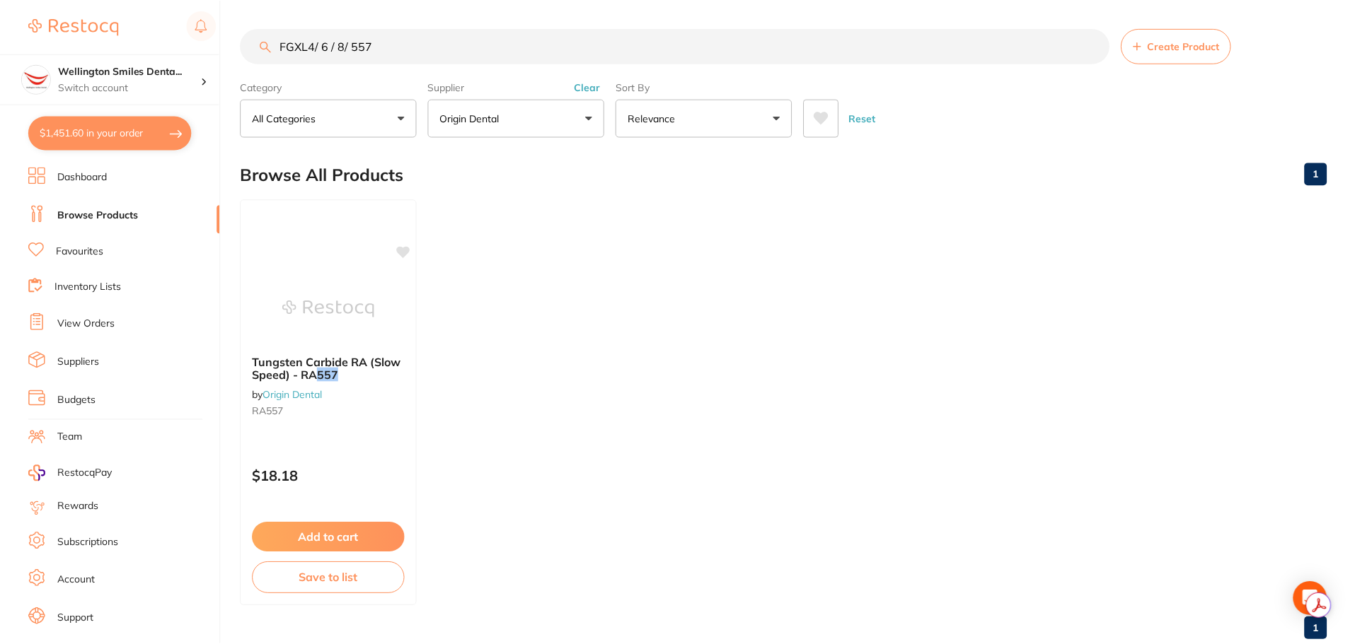
scroll to position [151, 0]
type input "FGXL4/ 6 / 8/ 557"
click at [359, 533] on button "Add to cart" at bounding box center [329, 538] width 153 height 30
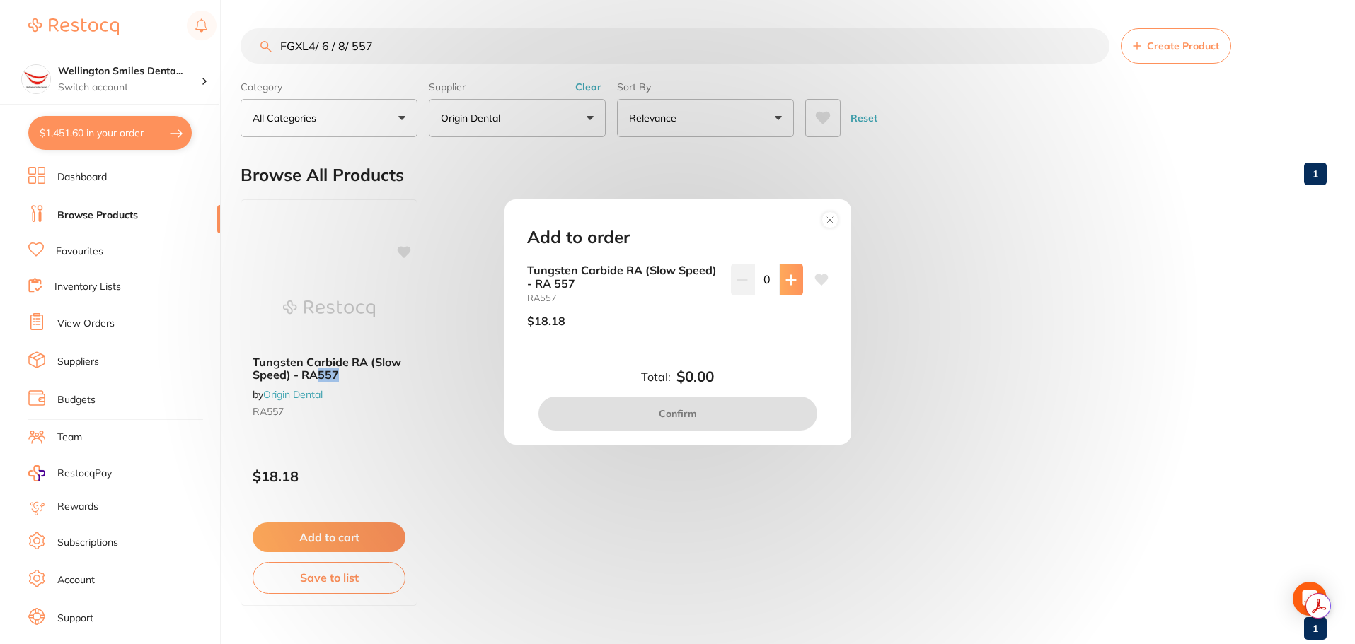
click at [779, 289] on button at bounding box center [790, 279] width 23 height 31
type input "1"
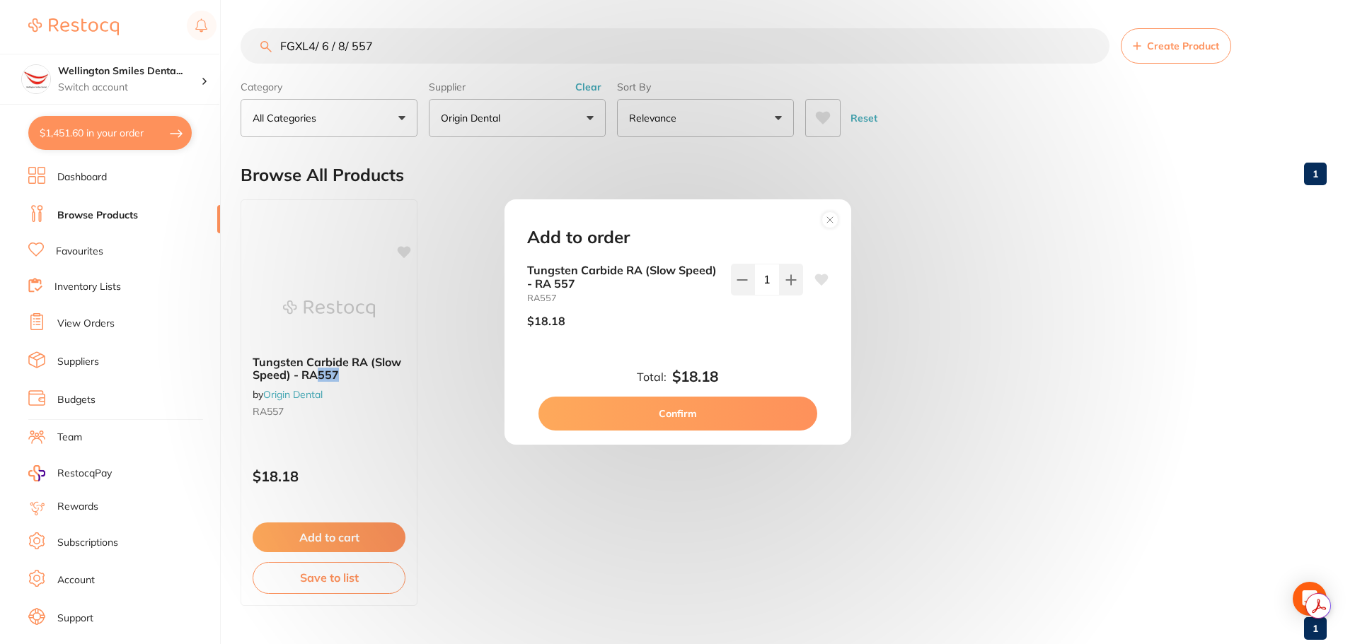
click at [696, 406] on button "Confirm" at bounding box center [677, 414] width 279 height 34
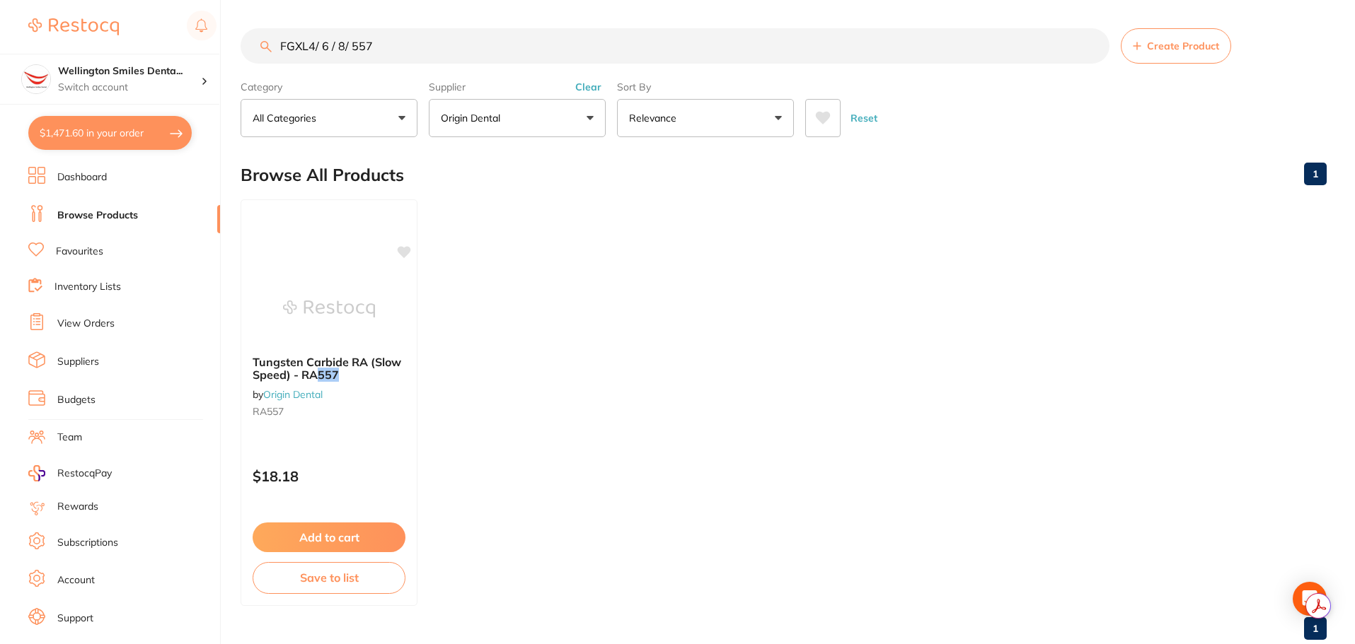
drag, startPoint x: 411, startPoint y: 46, endPoint x: 263, endPoint y: 48, distance: 147.9
click at [263, 48] on div "FGXL4/ 6 / 8/ 557 Create Product" at bounding box center [783, 45] width 1086 height 35
paste input "Round 1/4 - 25mm FG"
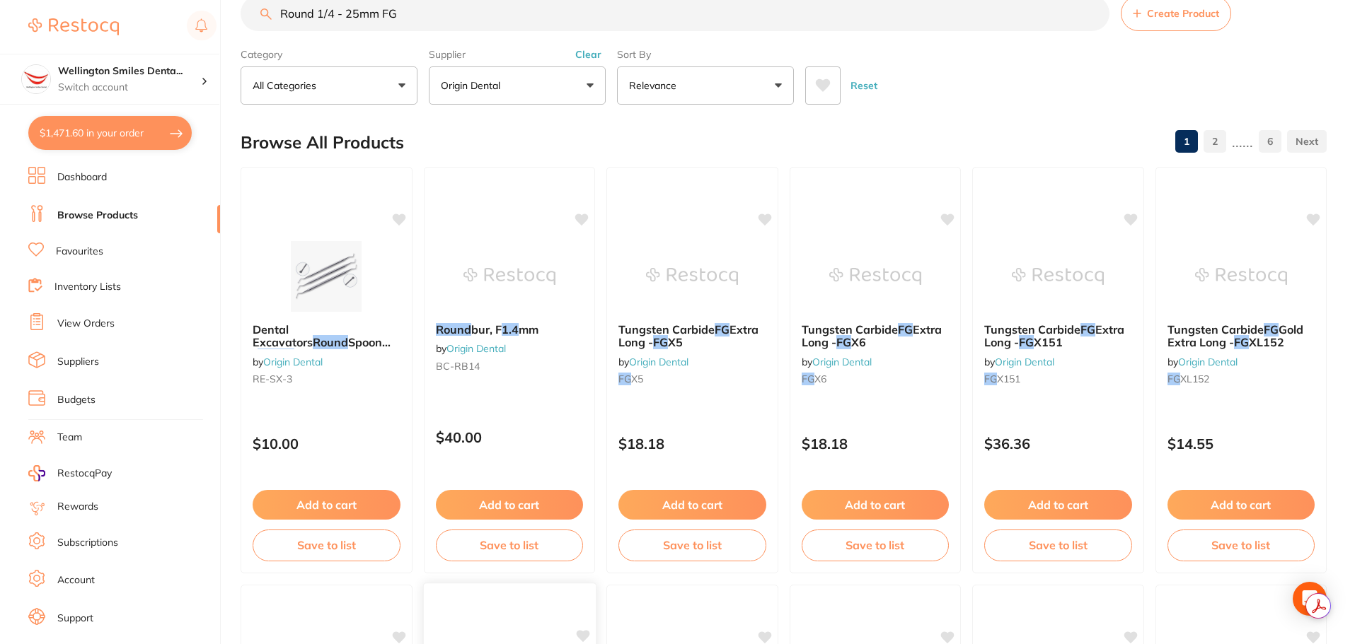
scroll to position [0, 0]
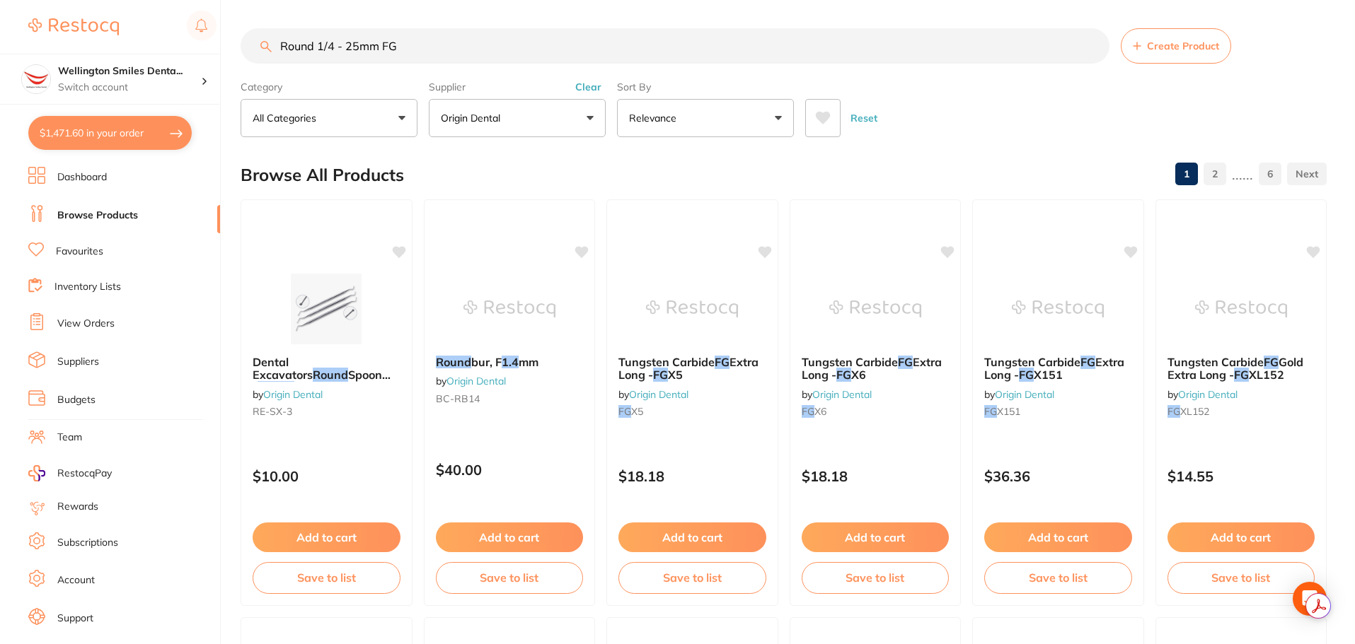
drag, startPoint x: 431, startPoint y: 37, endPoint x: 380, endPoint y: 49, distance: 52.2
click at [380, 49] on input "Round 1/4 - 25mm FG" at bounding box center [674, 45] width 869 height 35
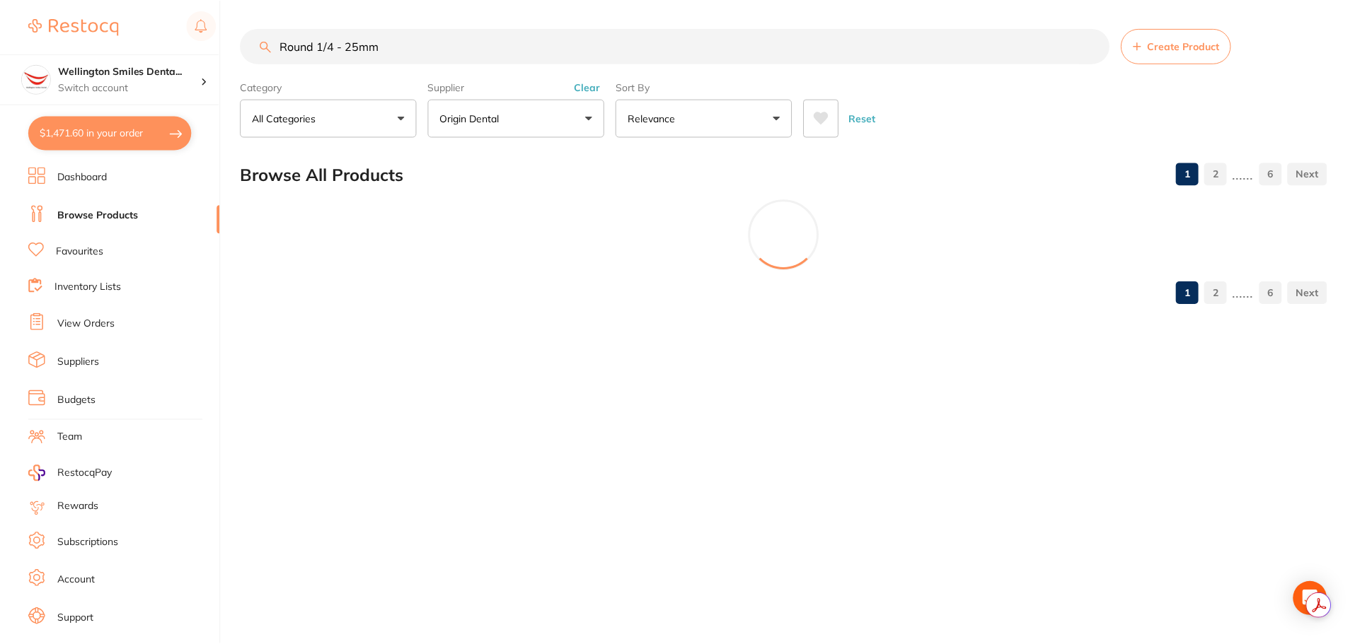
scroll to position [720, 0]
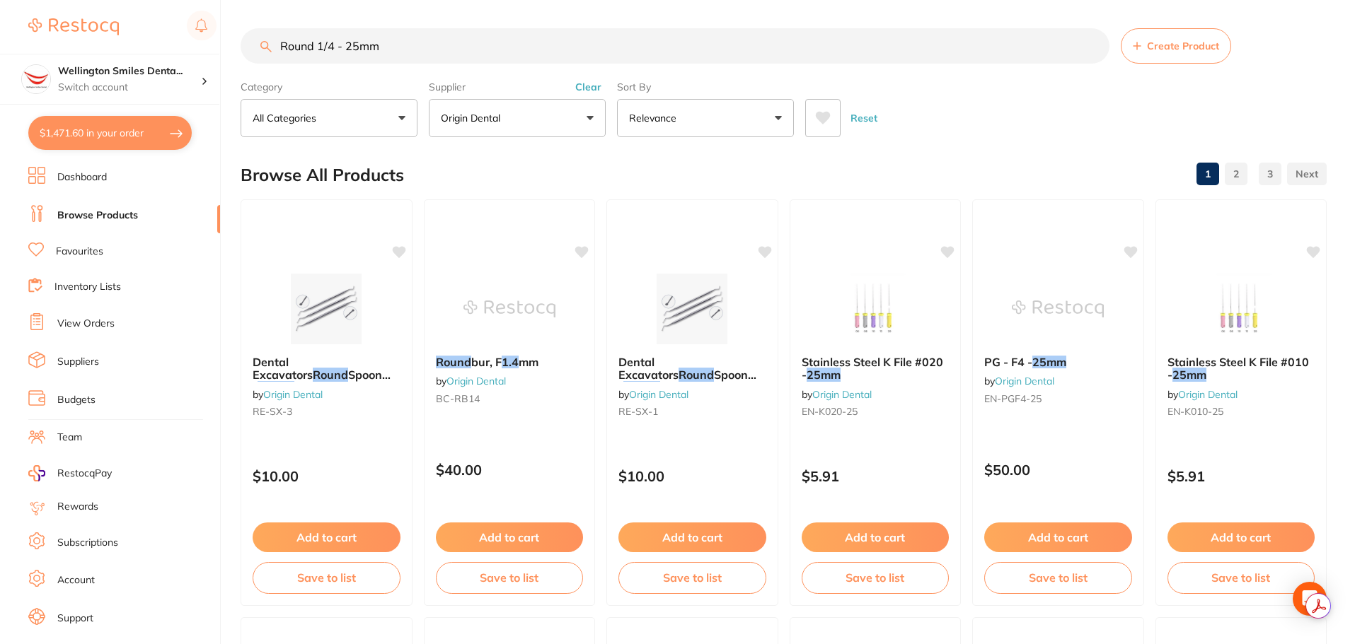
type input "Round 1/4 - 25mm"
